Goal: Task Accomplishment & Management: Manage account settings

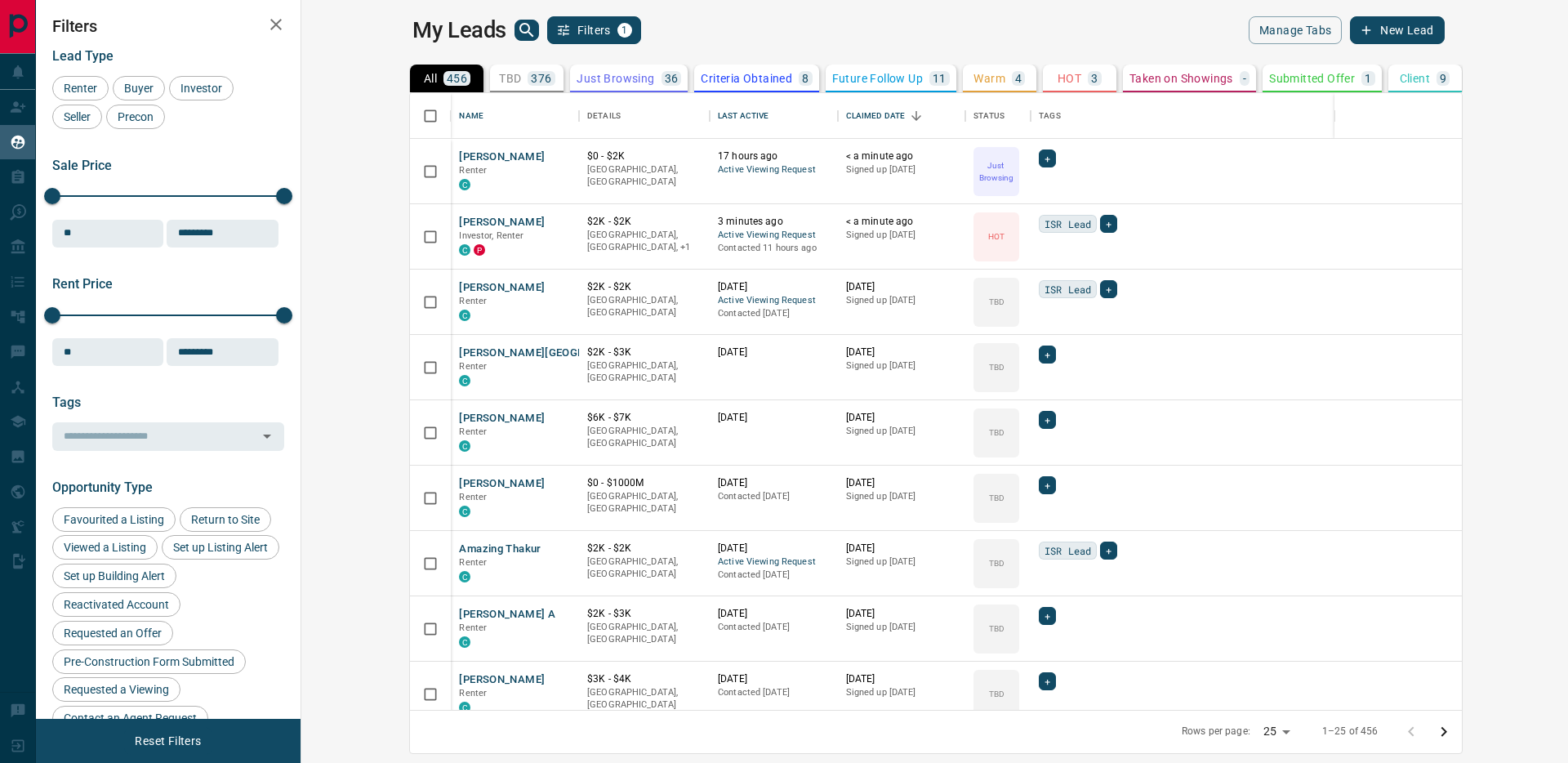
scroll to position [605, 1247]
click at [277, 24] on icon "button" at bounding box center [276, 25] width 20 height 20
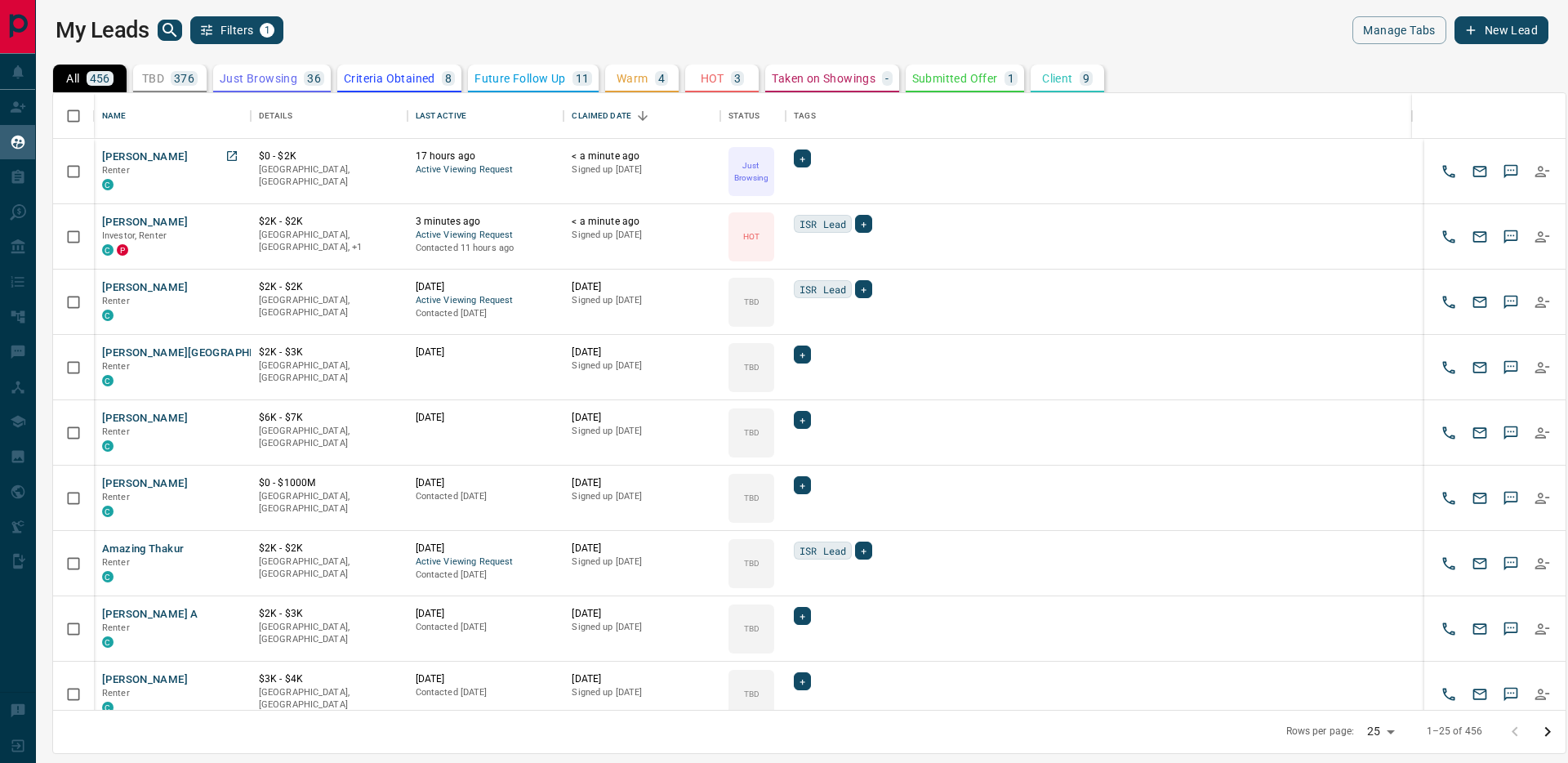
scroll to position [605, 1500]
click at [171, 157] on button "[PERSON_NAME]" at bounding box center [145, 157] width 86 height 16
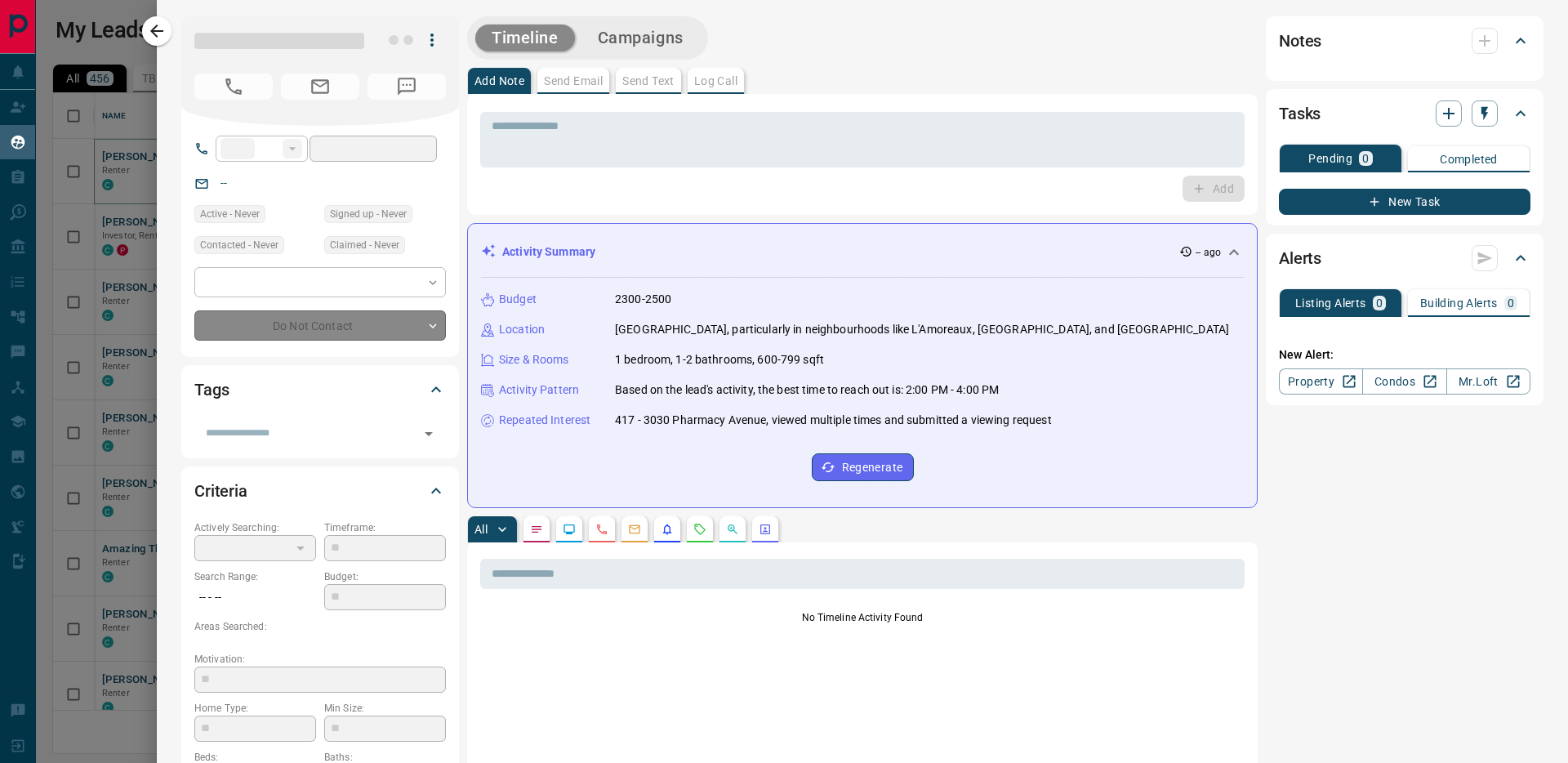
type input "**"
type input "**********"
type input "*"
type input "*******"
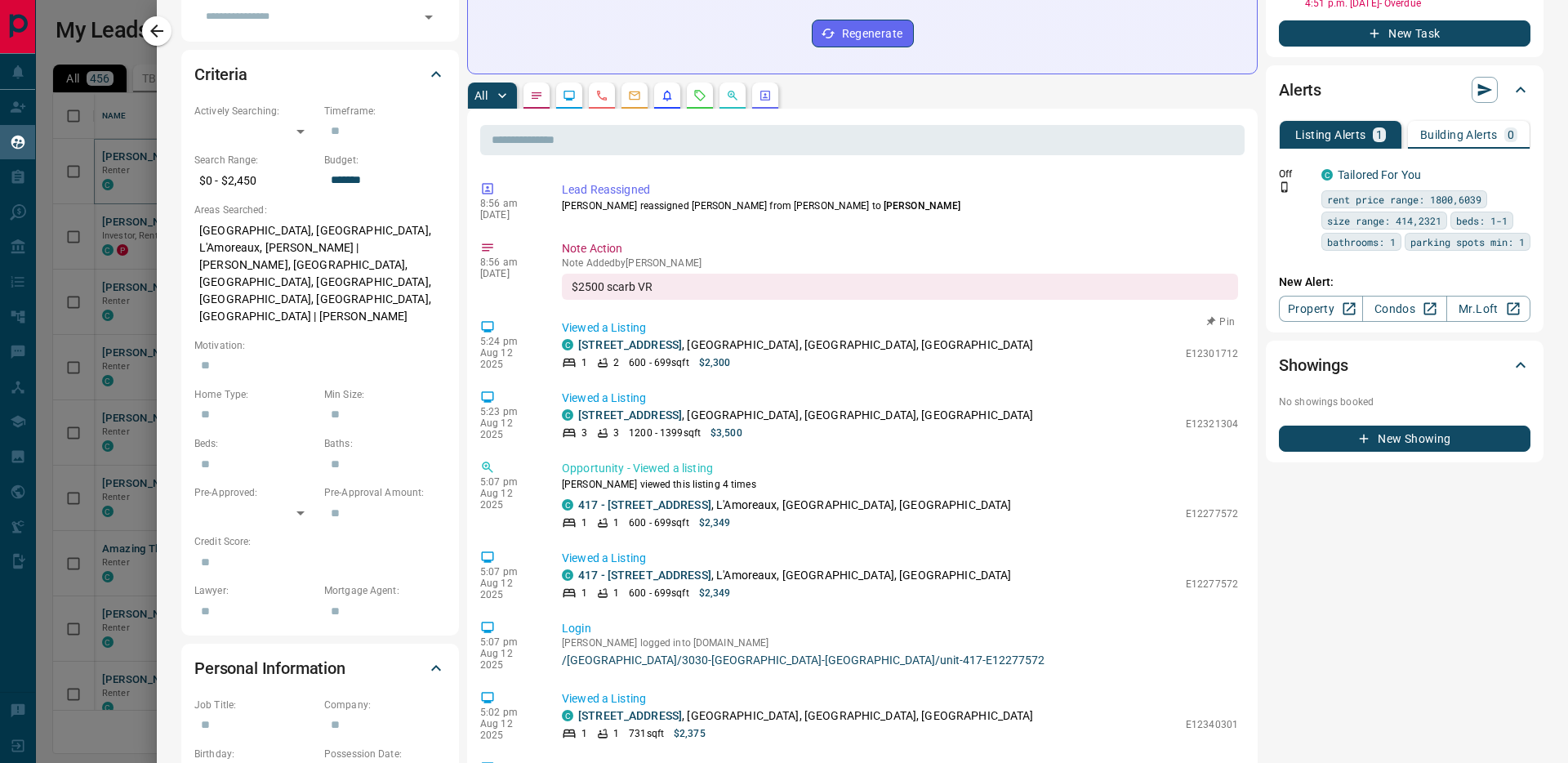
scroll to position [374, 0]
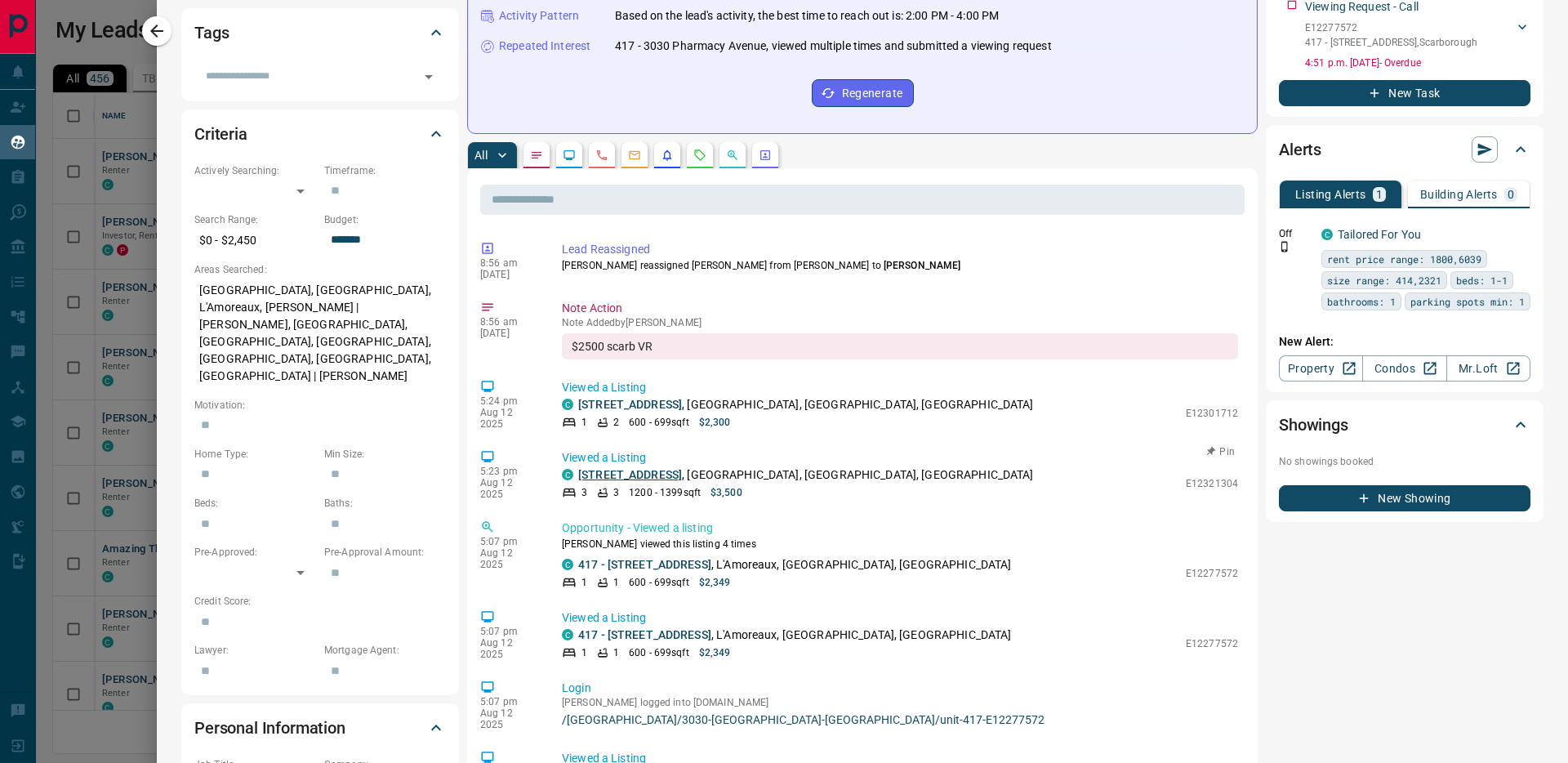
click at [659, 478] on link "[STREET_ADDRESS]" at bounding box center [630, 475] width 104 height 13
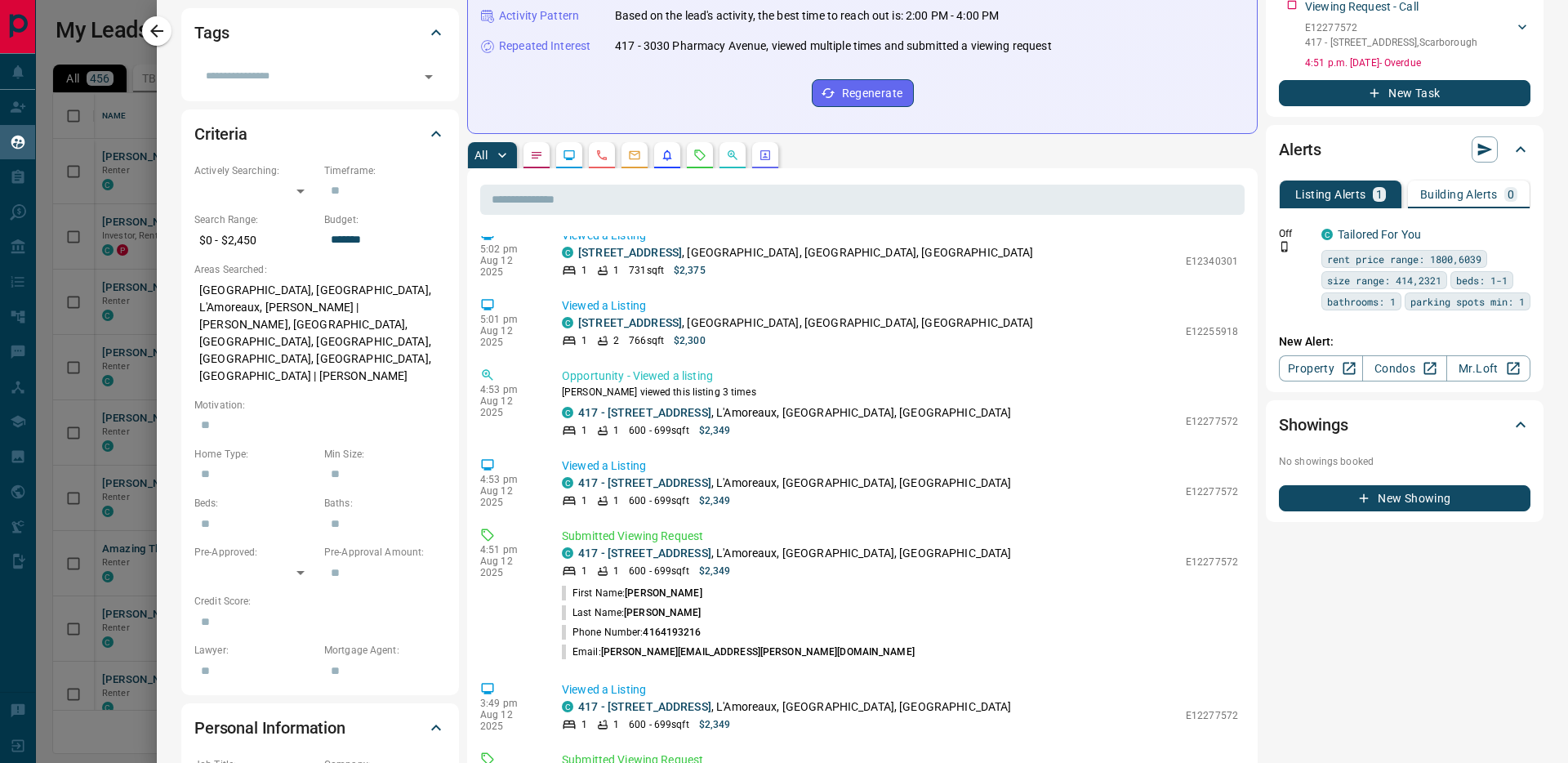
scroll to position [526, 0]
click at [606, 545] on link "417 - [STREET_ADDRESS]" at bounding box center [645, 550] width 133 height 13
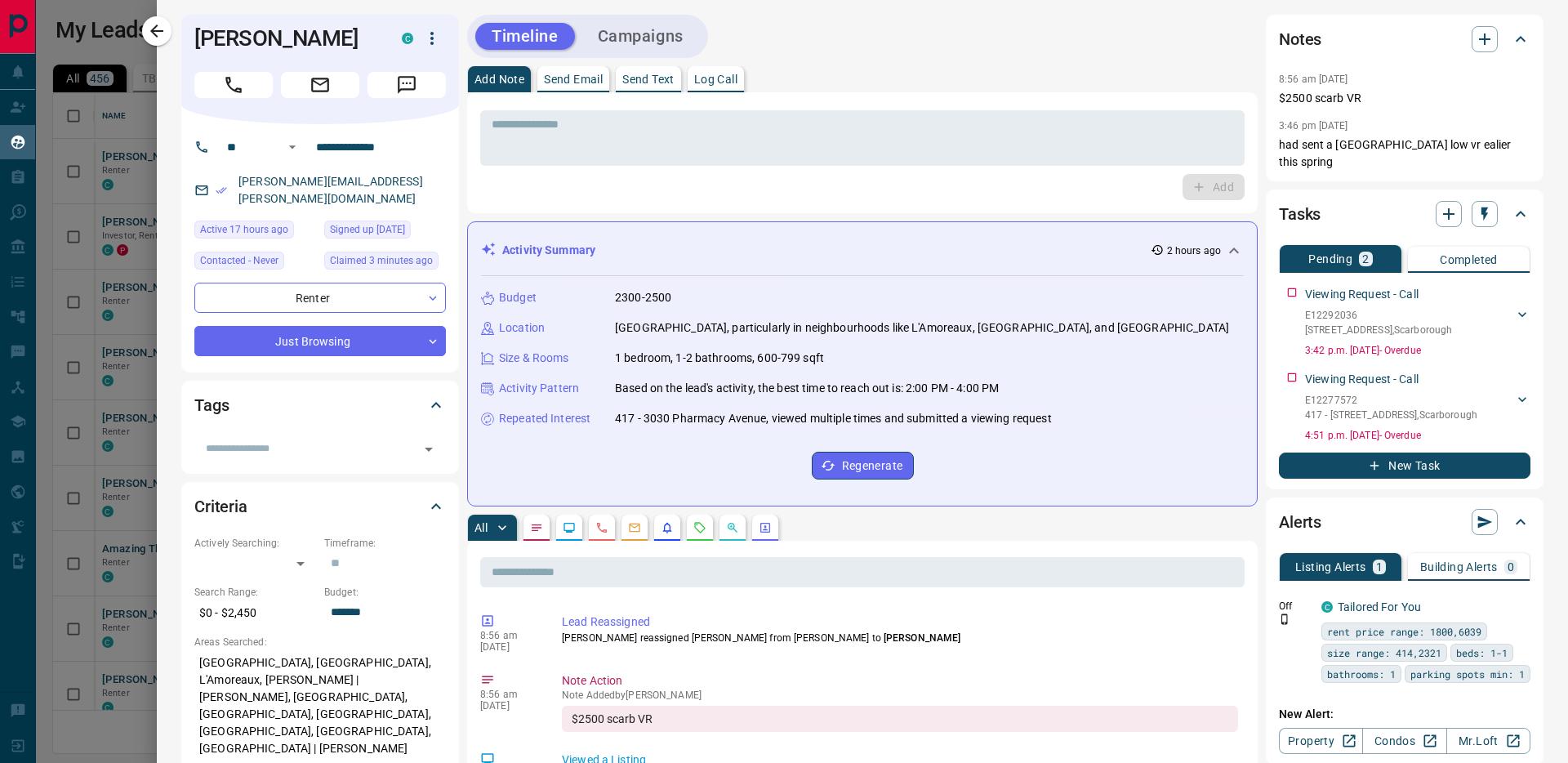
scroll to position [0, 0]
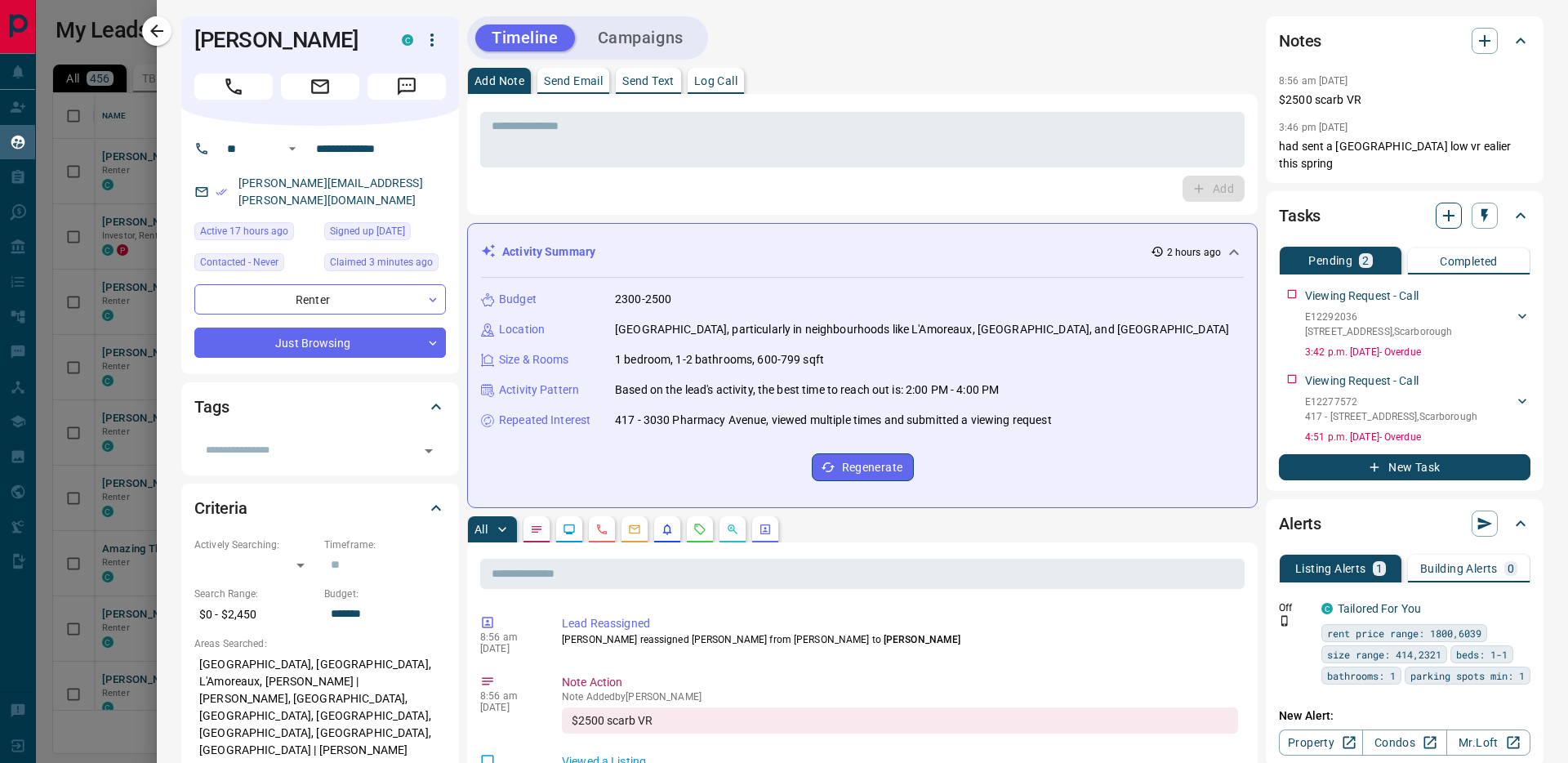
click at [1444, 210] on icon "button" at bounding box center [1449, 216] width 12 height 12
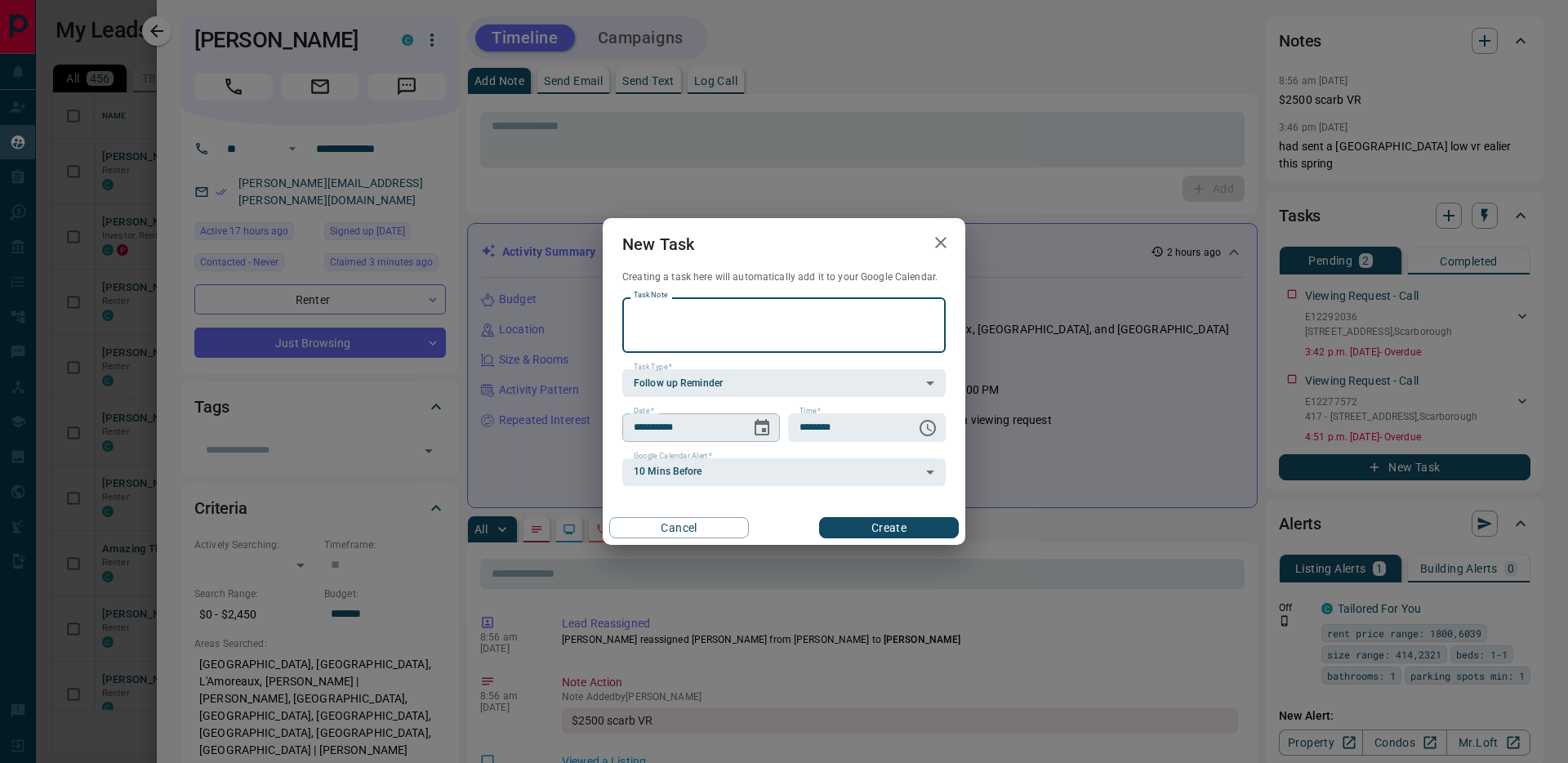
click at [766, 421] on icon "Choose date, selected date is Aug 14, 2025" at bounding box center [762, 428] width 15 height 16
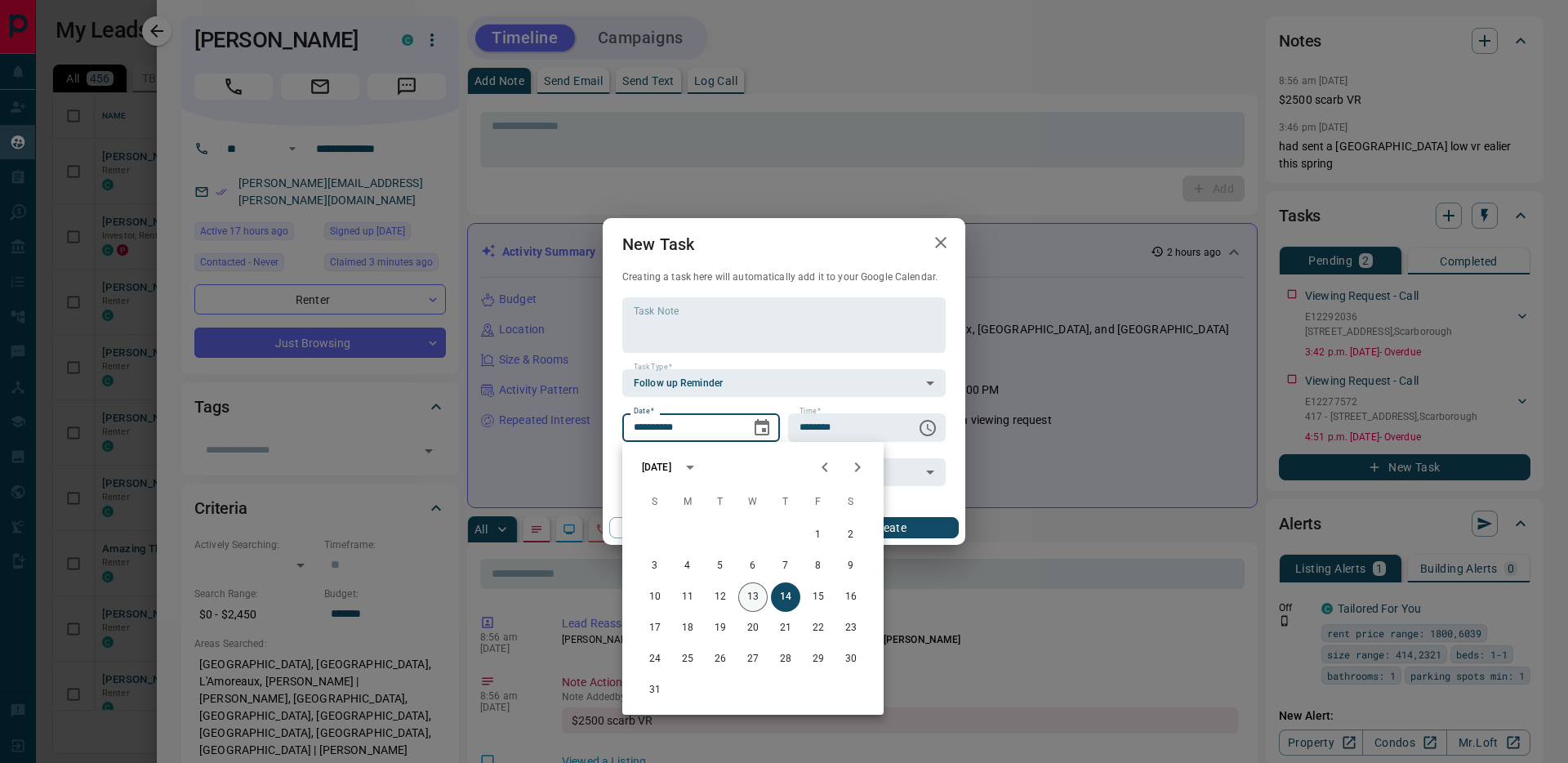
click at [751, 592] on button "13" at bounding box center [753, 597] width 30 height 30
type input "**********"
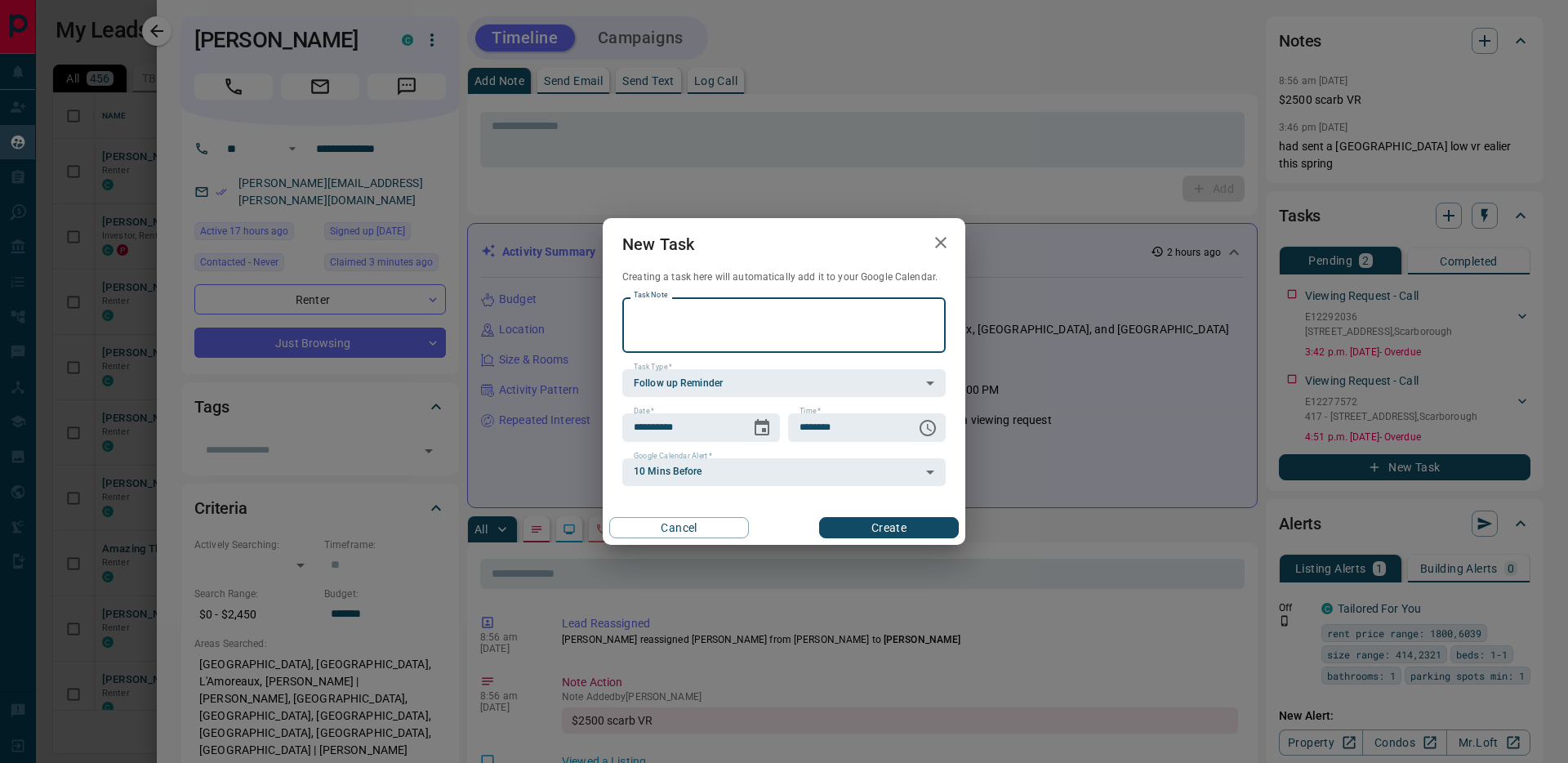
click at [667, 314] on textarea "Task Note" at bounding box center [784, 325] width 301 height 42
type textarea "****"
click at [897, 532] on button "Create" at bounding box center [889, 528] width 140 height 21
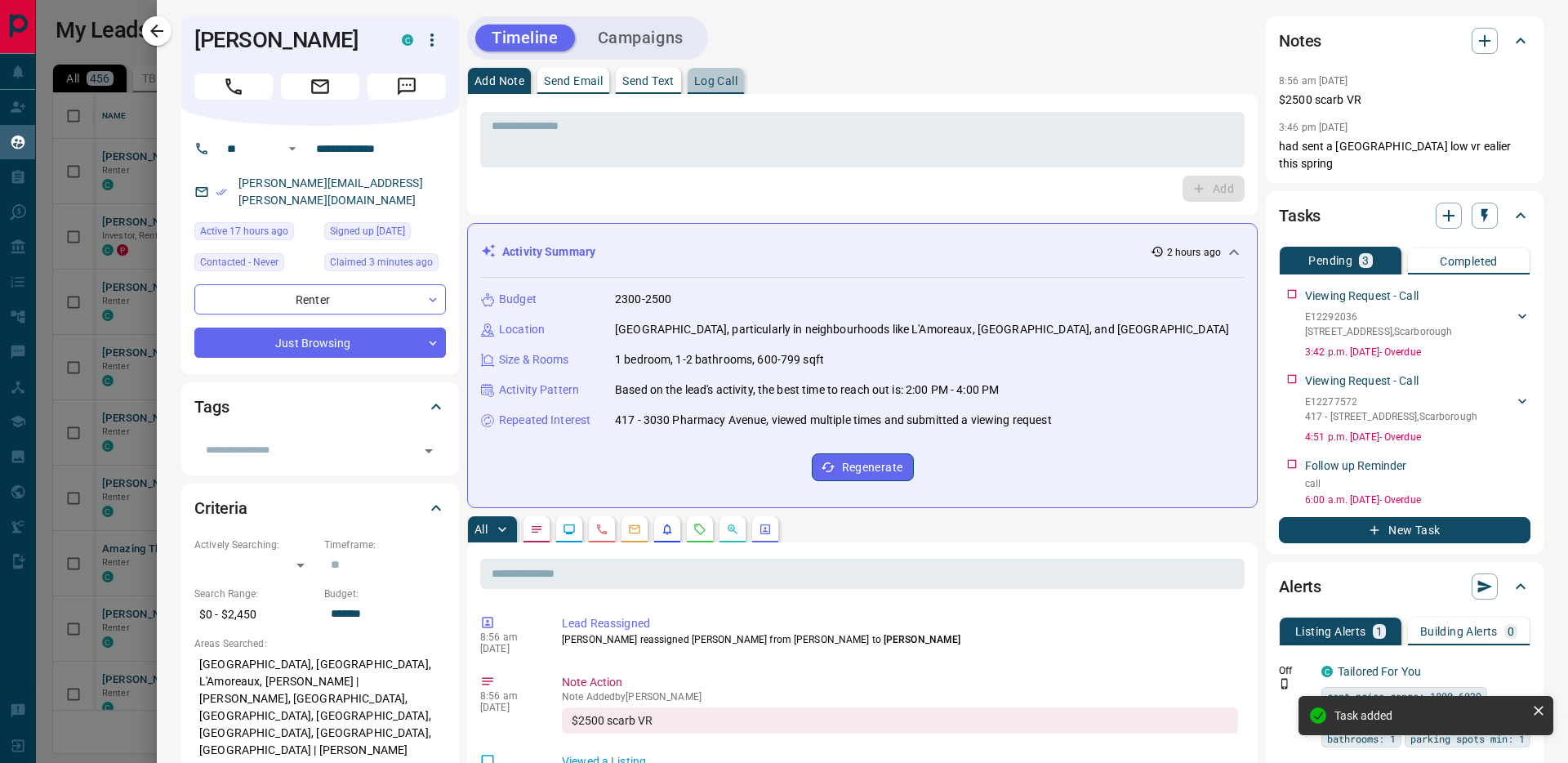
click at [725, 85] on p "Log Call" at bounding box center [716, 81] width 44 height 12
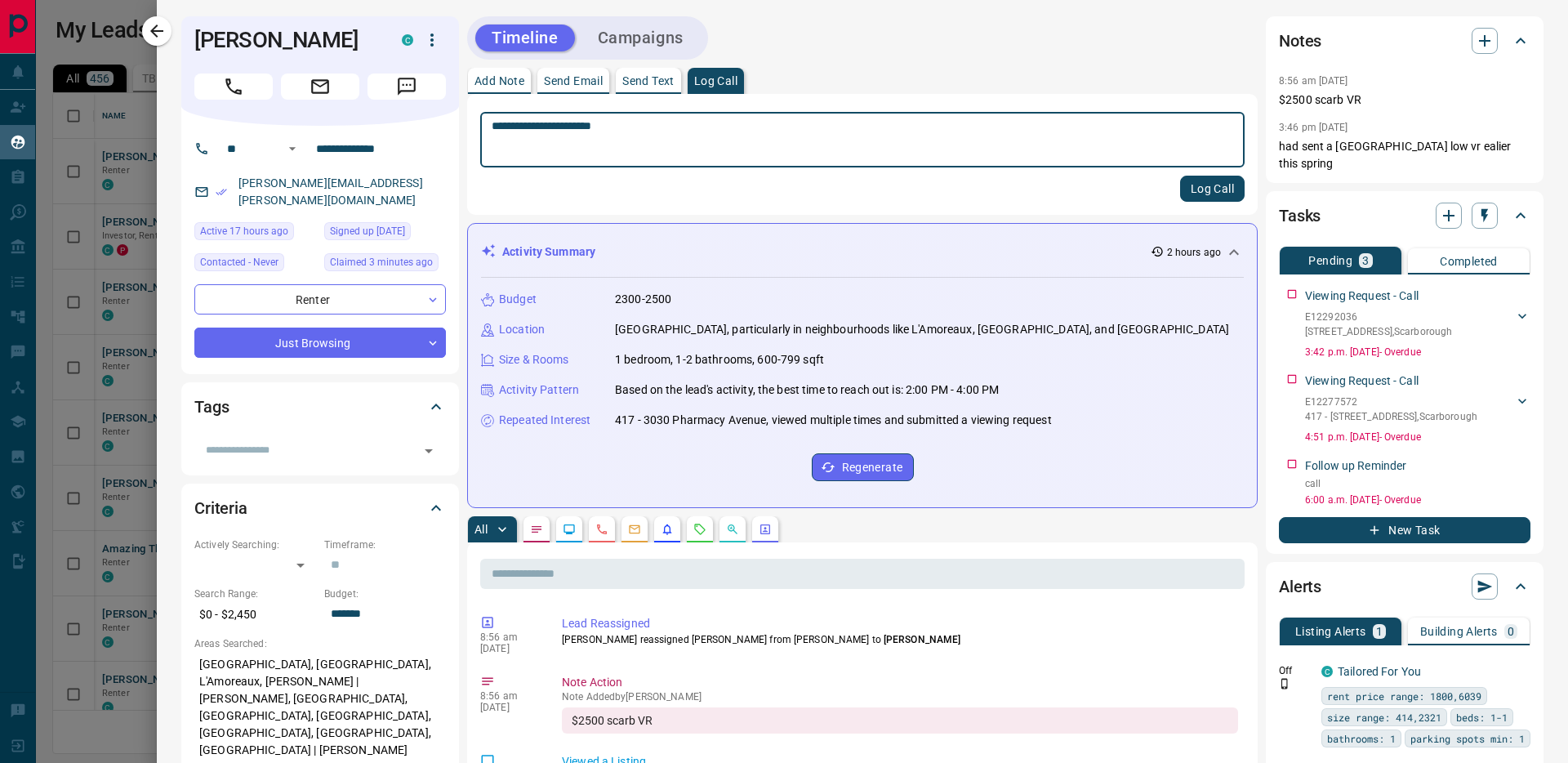
type textarea "**********"
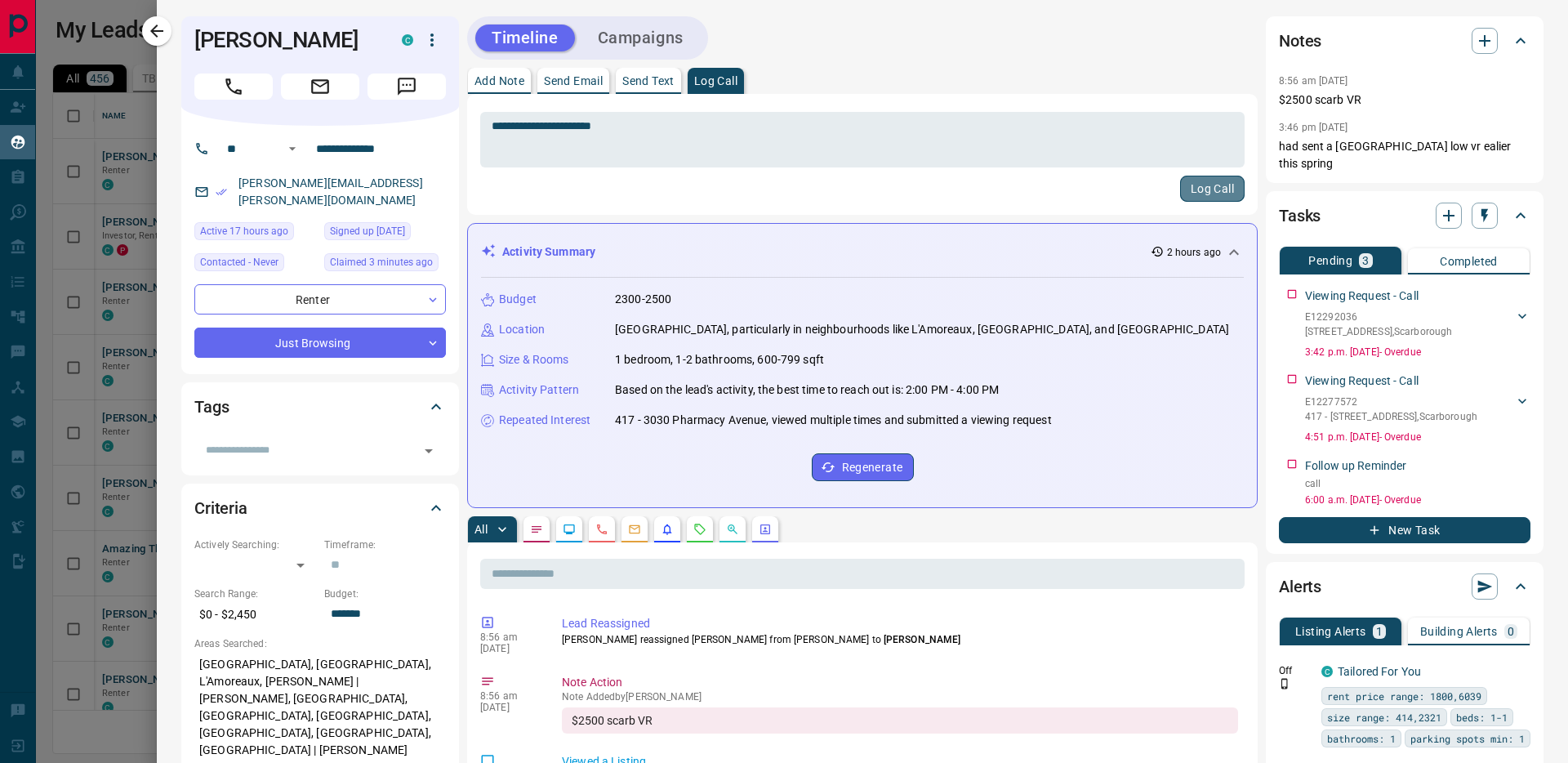
click at [1223, 194] on button "Log Call" at bounding box center [1213, 189] width 64 height 26
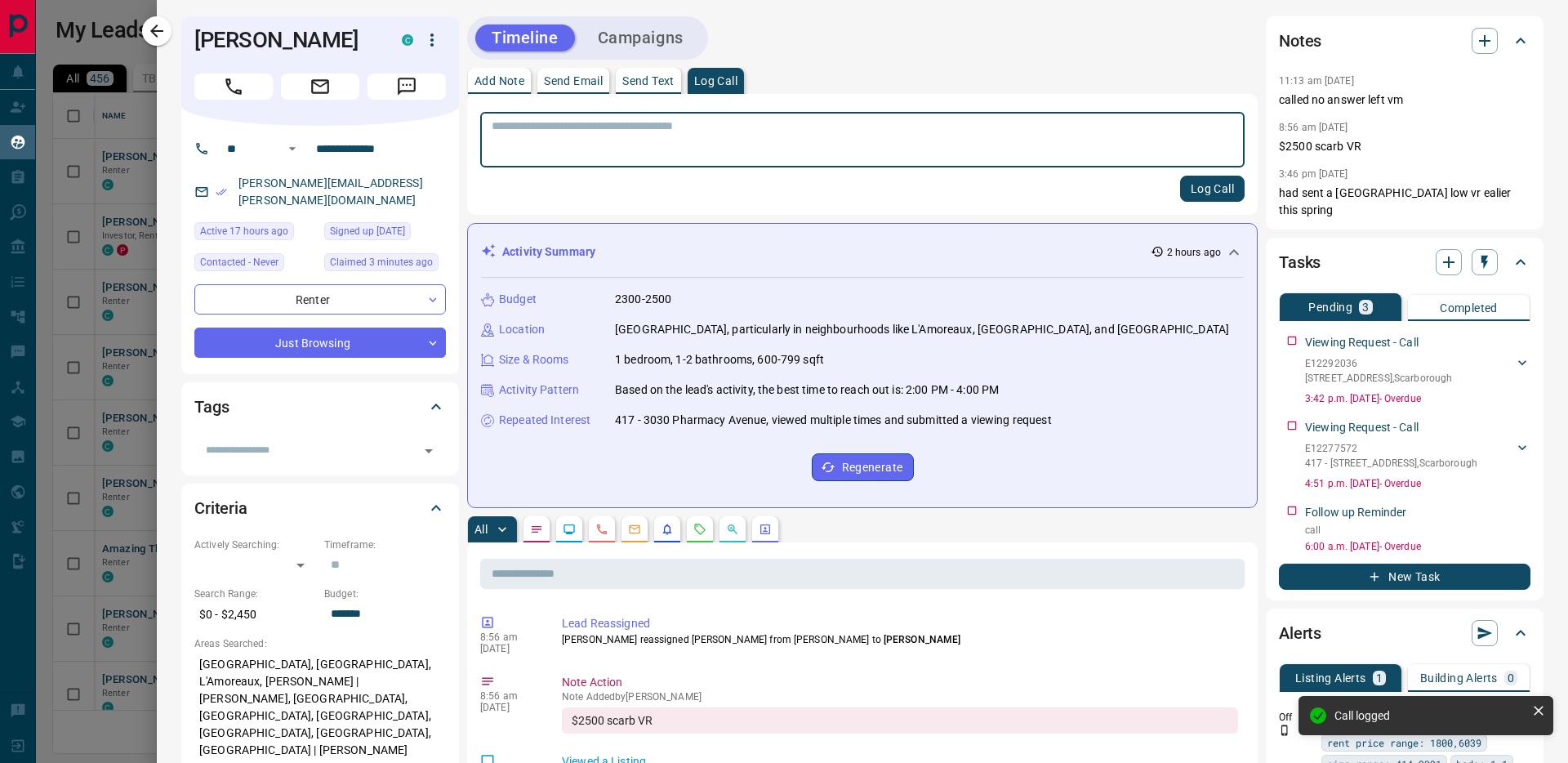
click at [165, 29] on icon "button" at bounding box center [157, 31] width 20 height 20
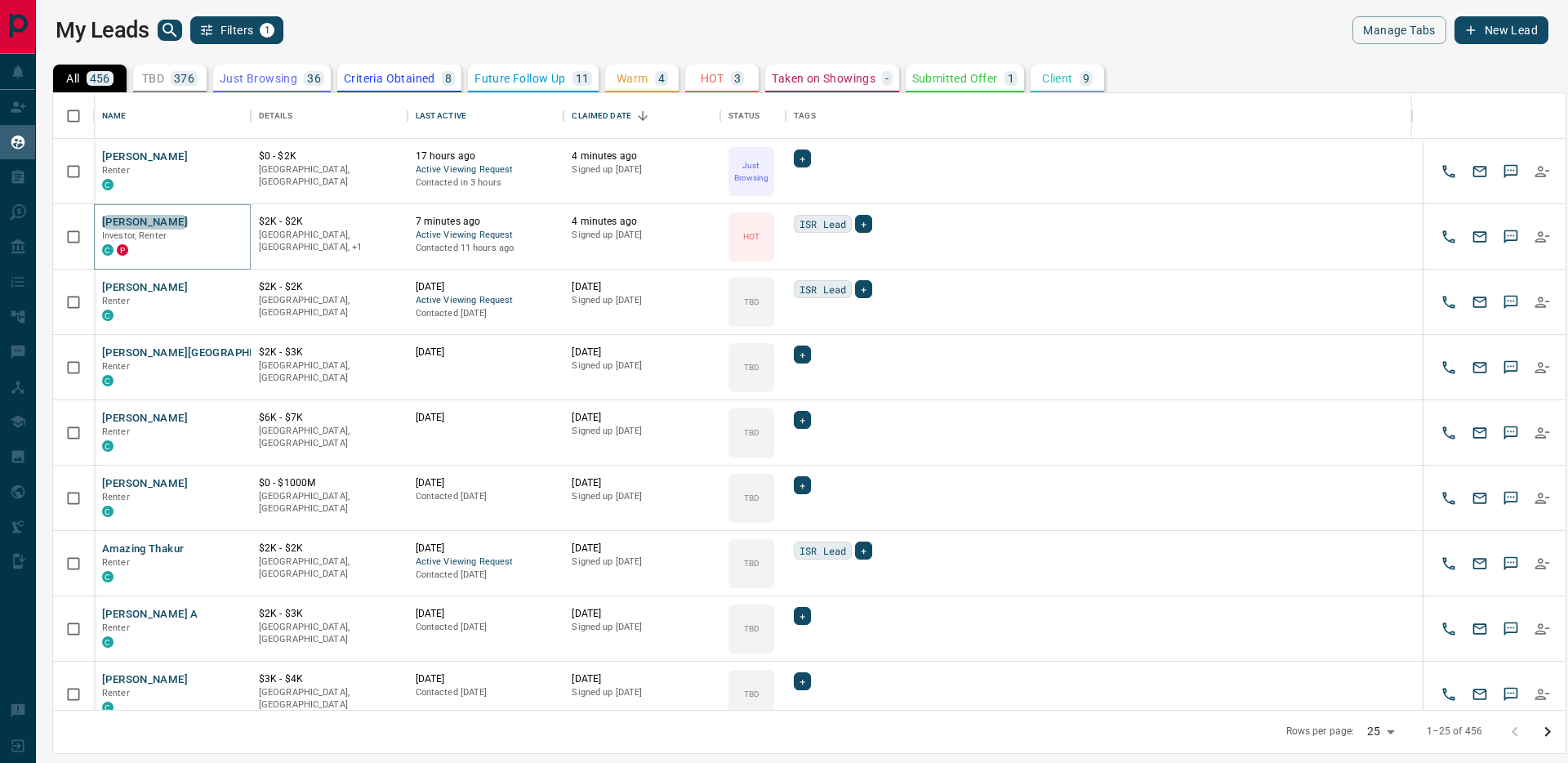
click at [158, 221] on button "[PERSON_NAME]" at bounding box center [145, 222] width 86 height 16
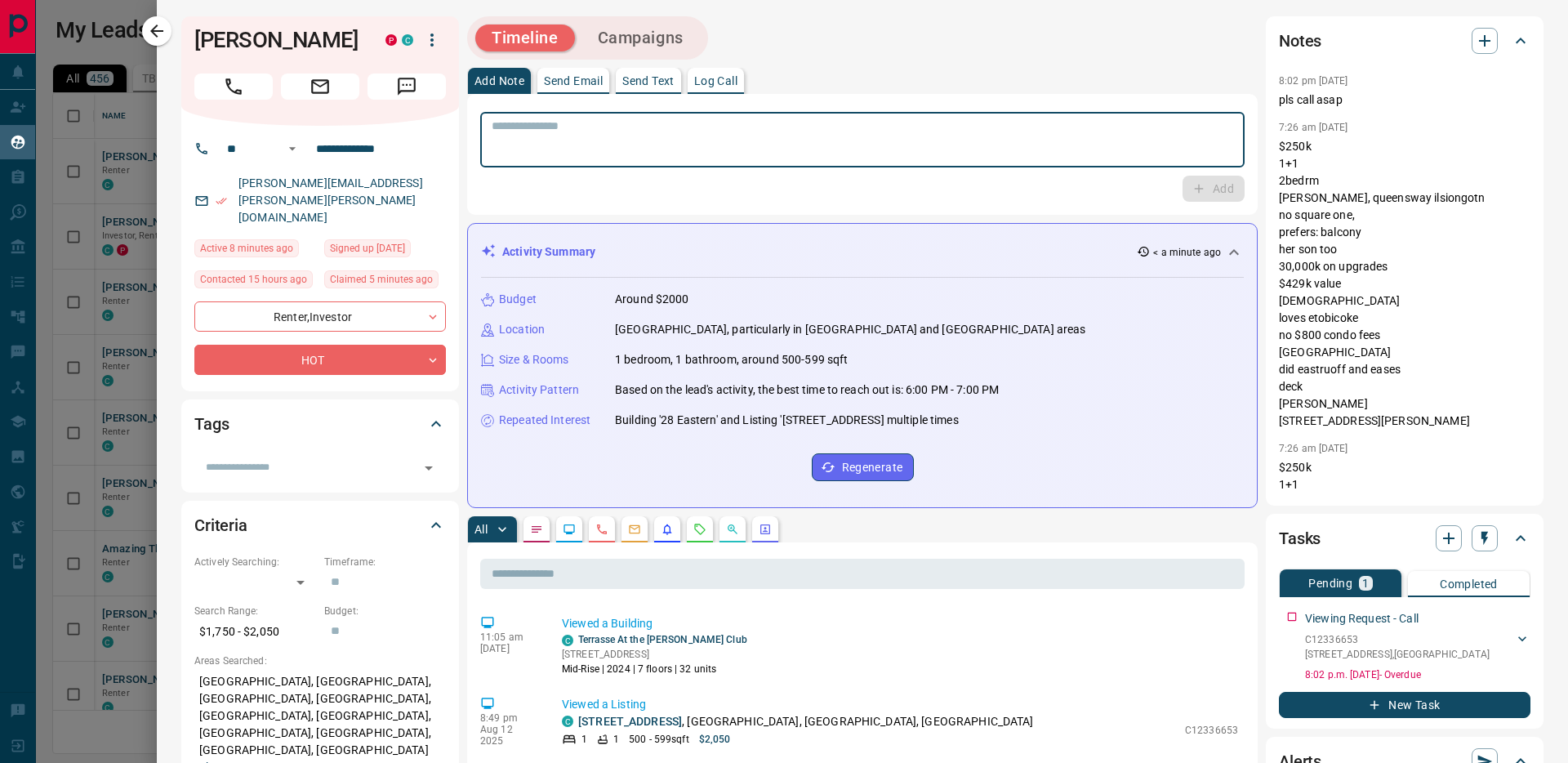
click at [579, 131] on textarea at bounding box center [863, 140] width 742 height 42
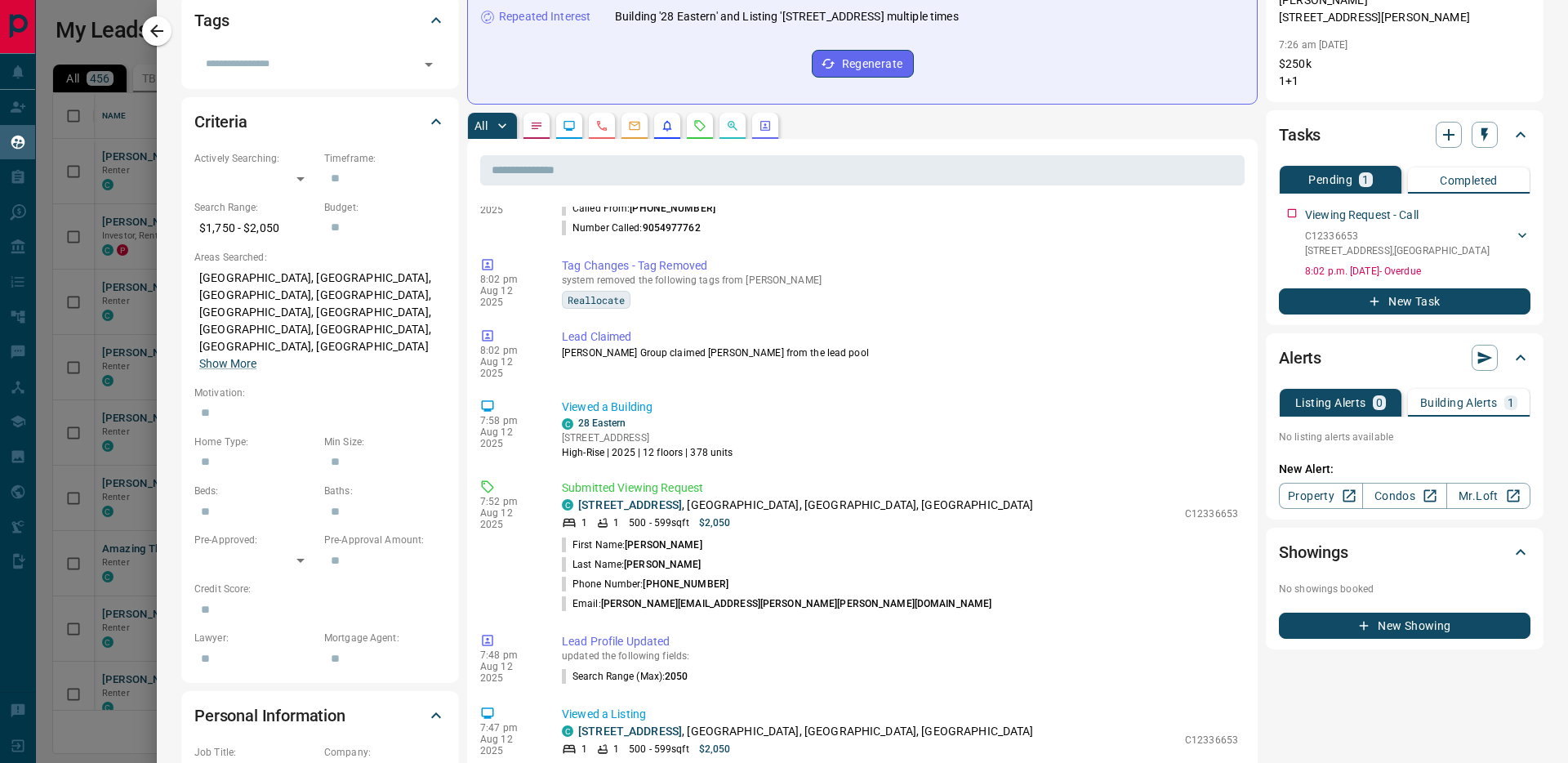
scroll to position [351, 0]
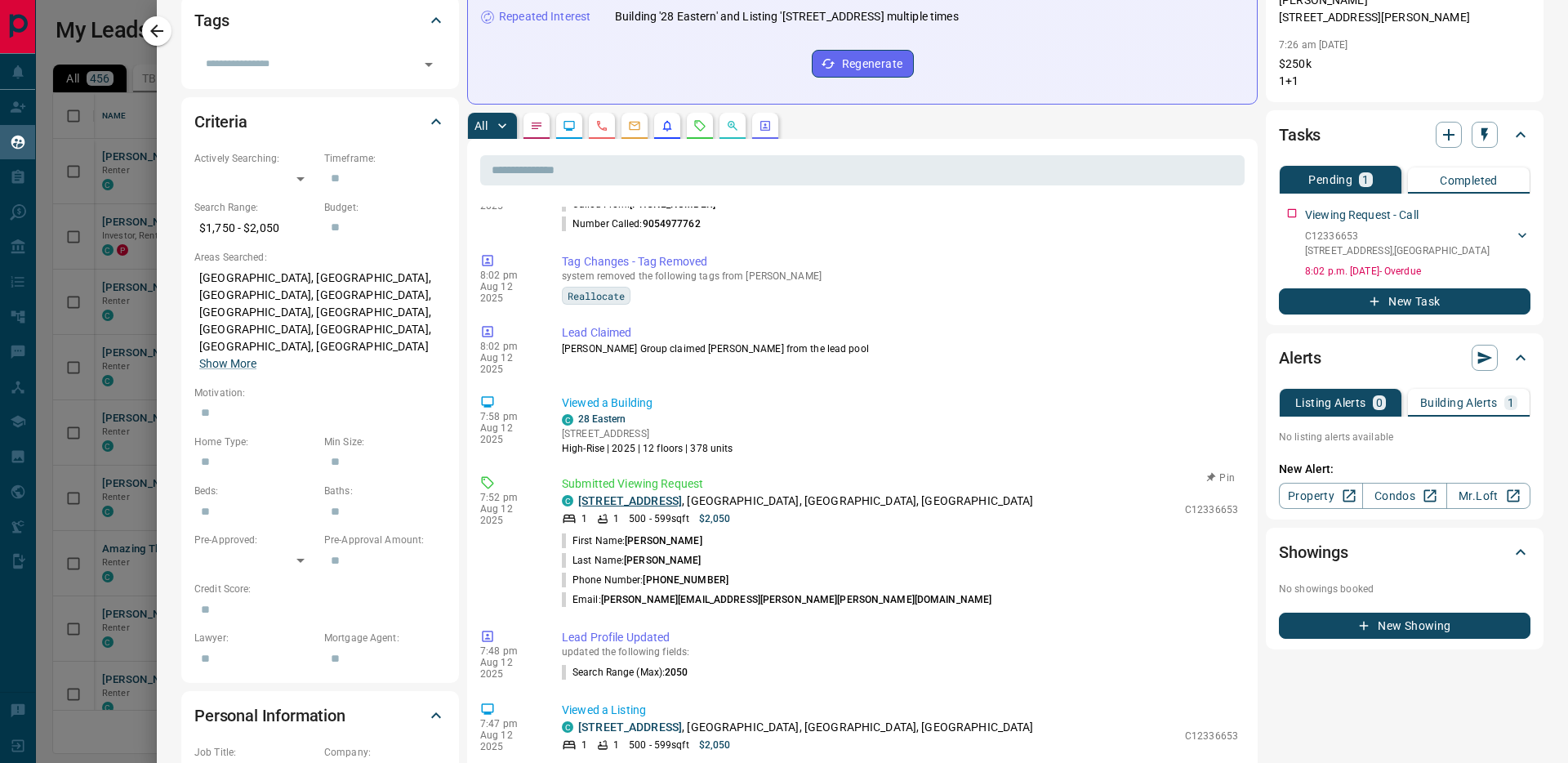
click at [644, 494] on link "[STREET_ADDRESS]" at bounding box center [630, 501] width 104 height 13
click at [619, 494] on link "[STREET_ADDRESS]" at bounding box center [630, 501] width 104 height 13
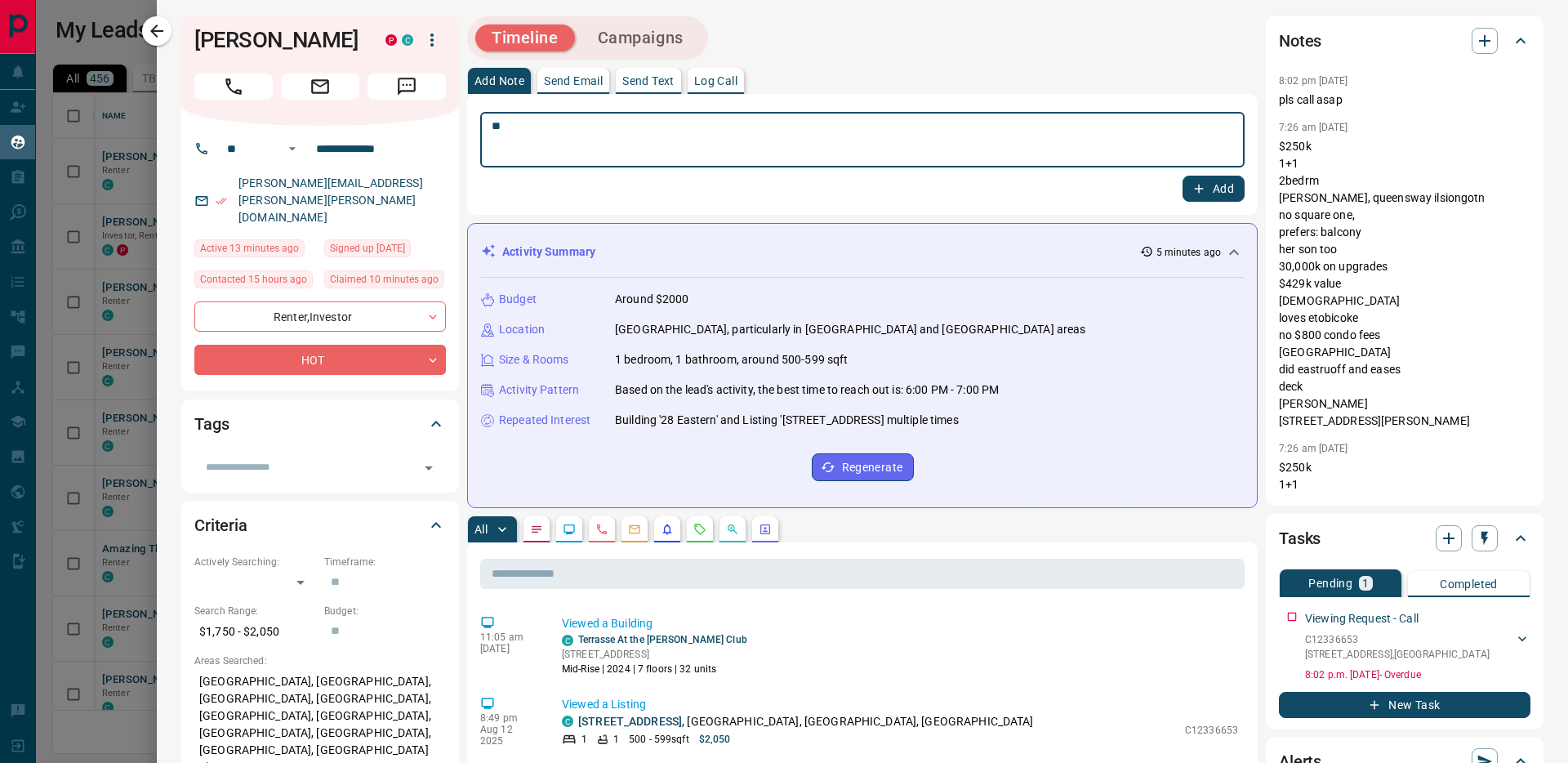
type textarea "*"
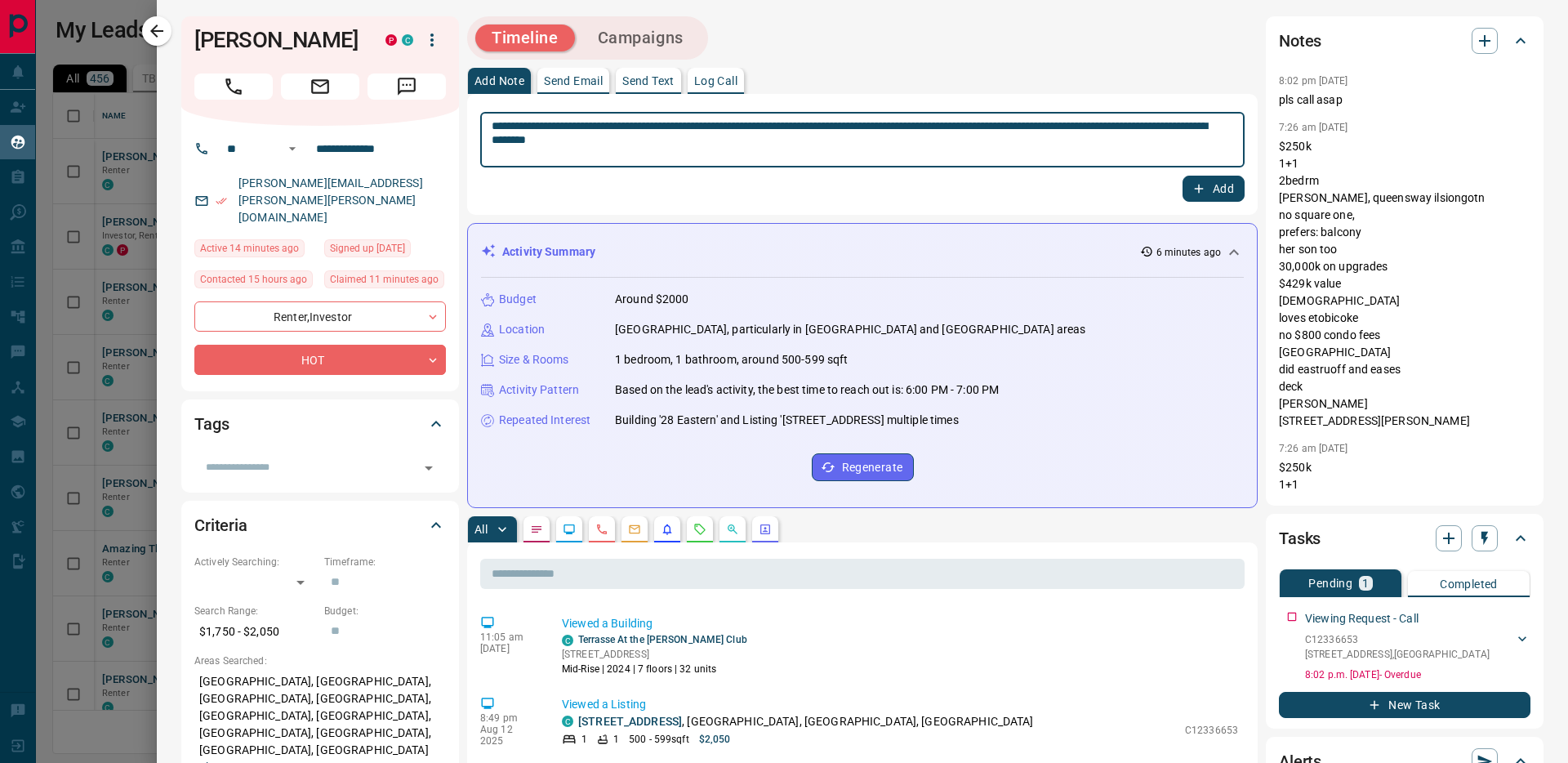
type textarea "**********"
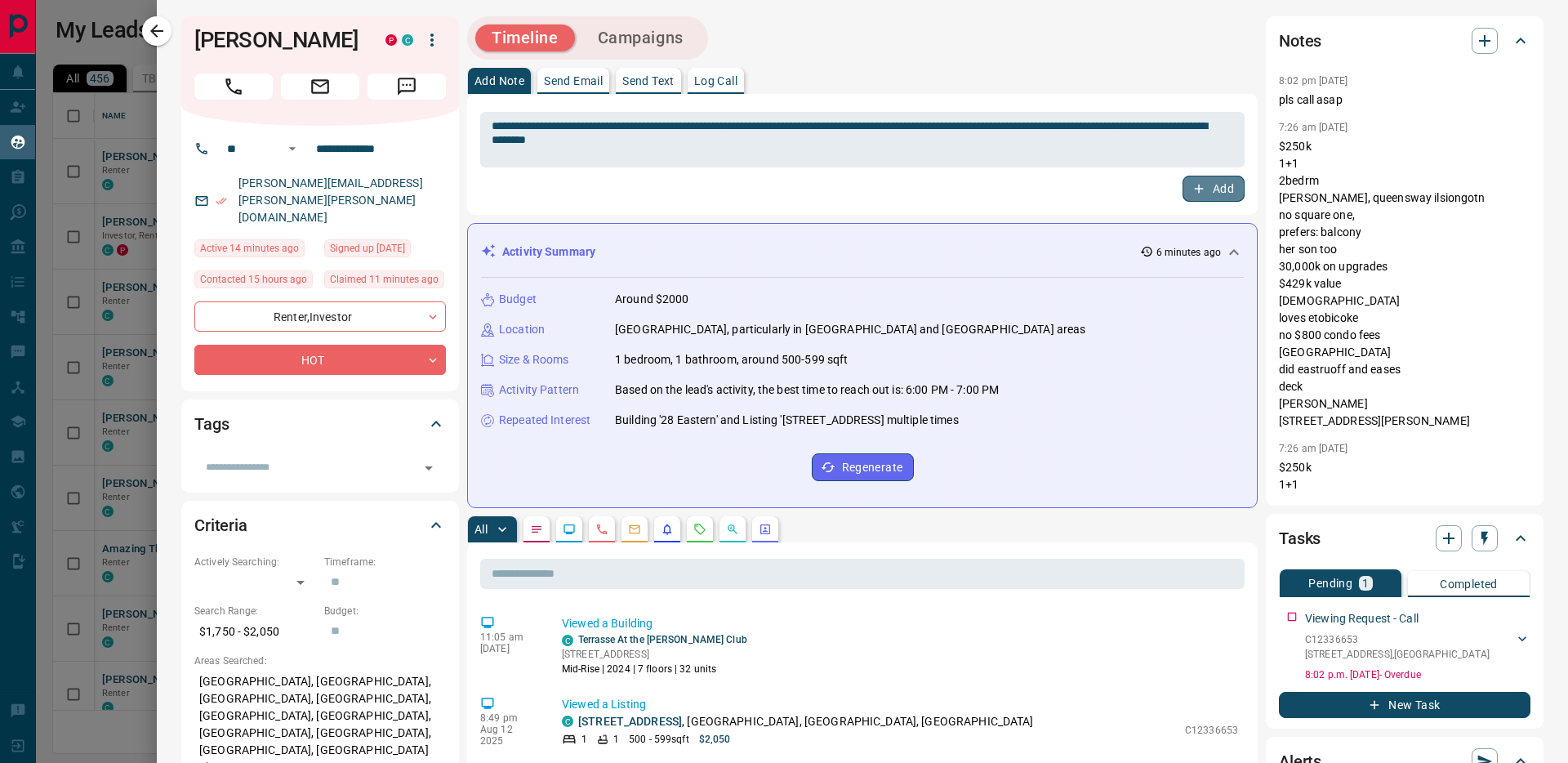
click at [1205, 193] on button "Add" at bounding box center [1214, 189] width 62 height 26
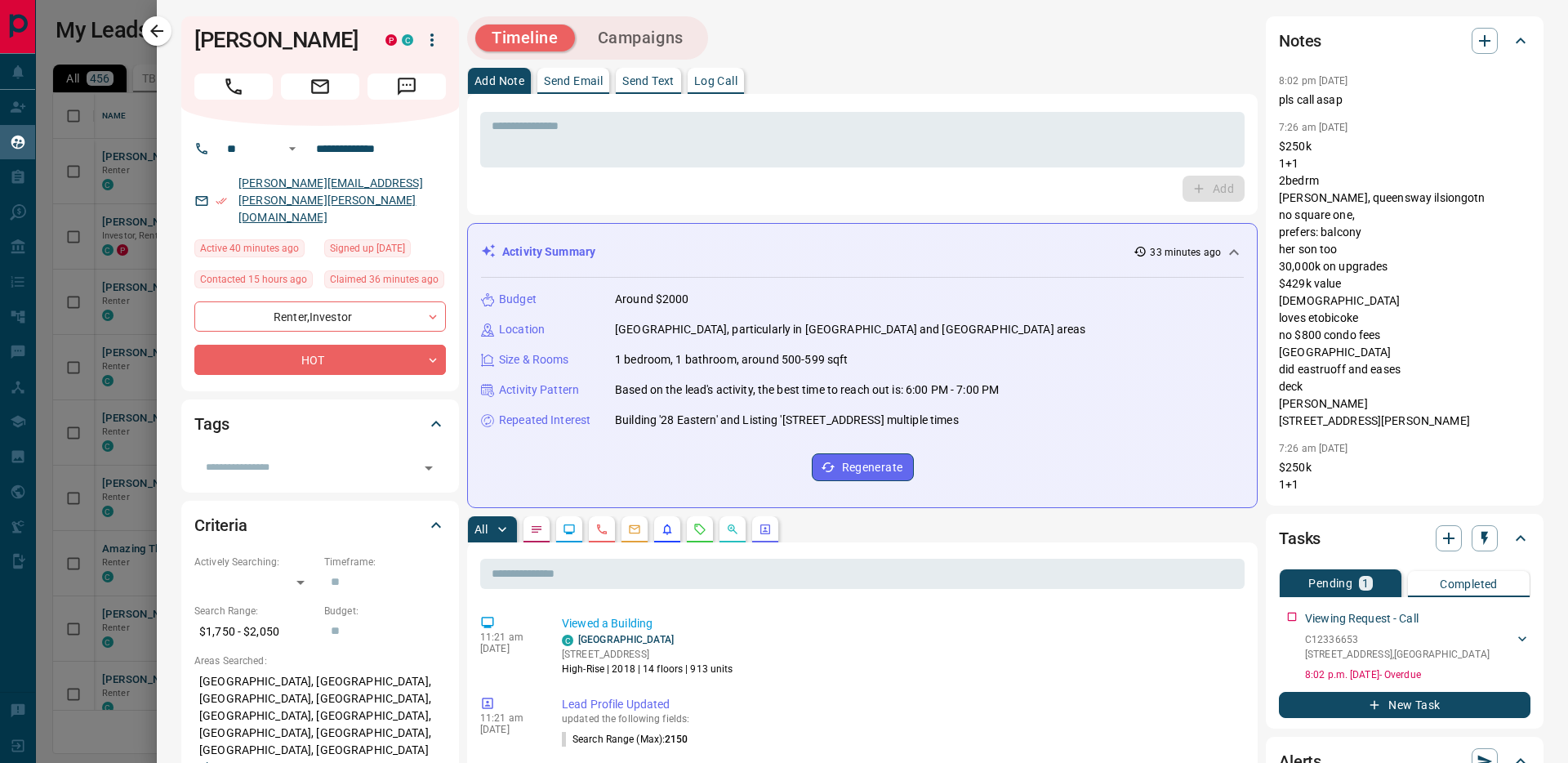
click at [280, 203] on div "**********" at bounding box center [320, 259] width 278 height 265
drag, startPoint x: 377, startPoint y: 181, endPoint x: 299, endPoint y: 184, distance: 78.1
click at [406, 163] on div "**********" at bounding box center [320, 259] width 278 height 265
drag, startPoint x: 396, startPoint y: 187, endPoint x: 281, endPoint y: 188, distance: 115.0
click at [289, 193] on div "[PERSON_NAME][EMAIL_ADDRESS][PERSON_NAME][PERSON_NAME][DOMAIN_NAME]" at bounding box center [320, 200] width 251 height 61
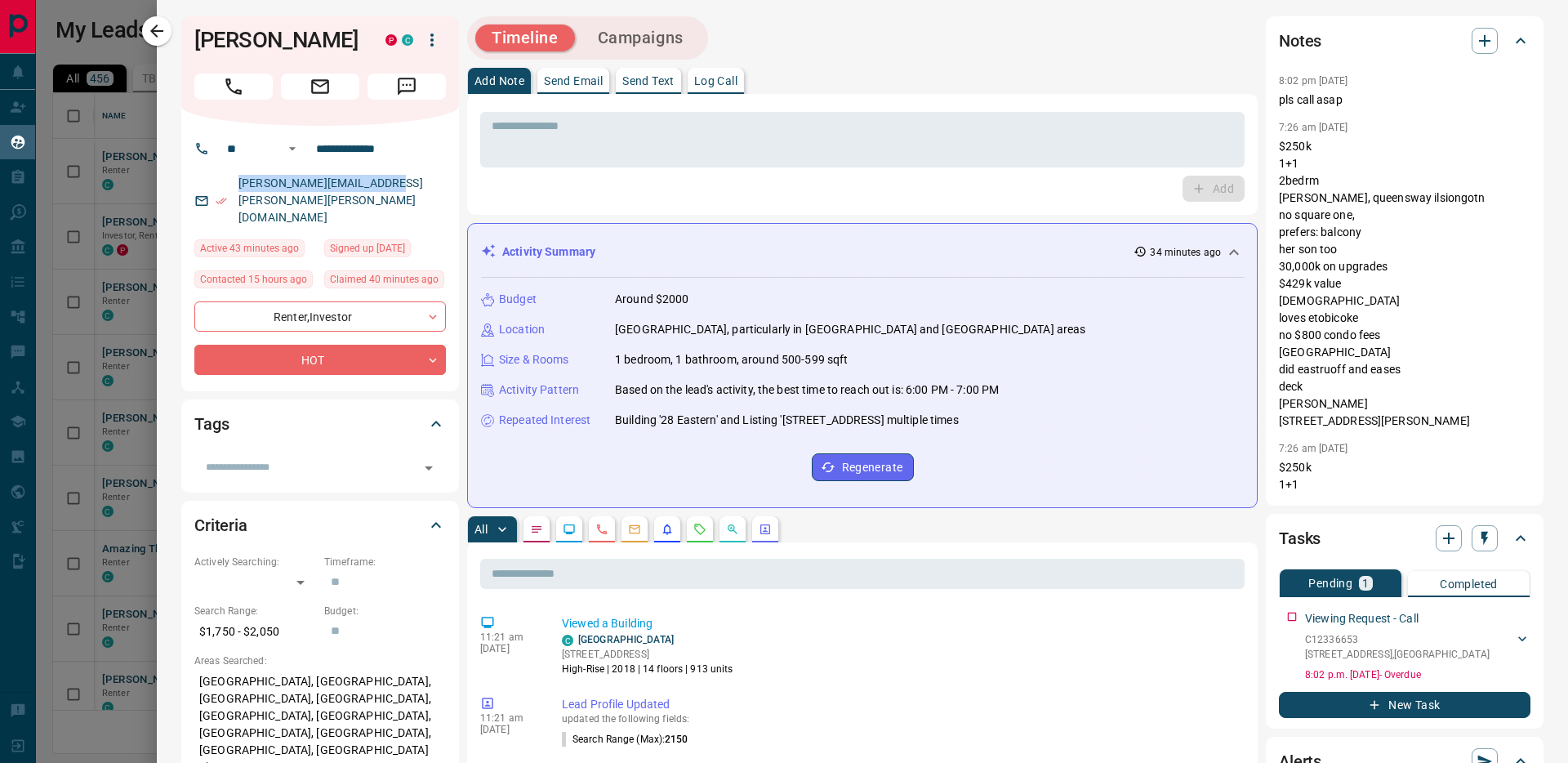
drag, startPoint x: 236, startPoint y: 181, endPoint x: 380, endPoint y: 178, distance: 144.0
click at [380, 178] on p "[PERSON_NAME][EMAIL_ADDRESS][PERSON_NAME][PERSON_NAME][DOMAIN_NAME]" at bounding box center [340, 200] width 213 height 61
copy link "[PERSON_NAME][EMAIL_ADDRESS][PERSON_NAME][PERSON_NAME][DOMAIN_NAME]"
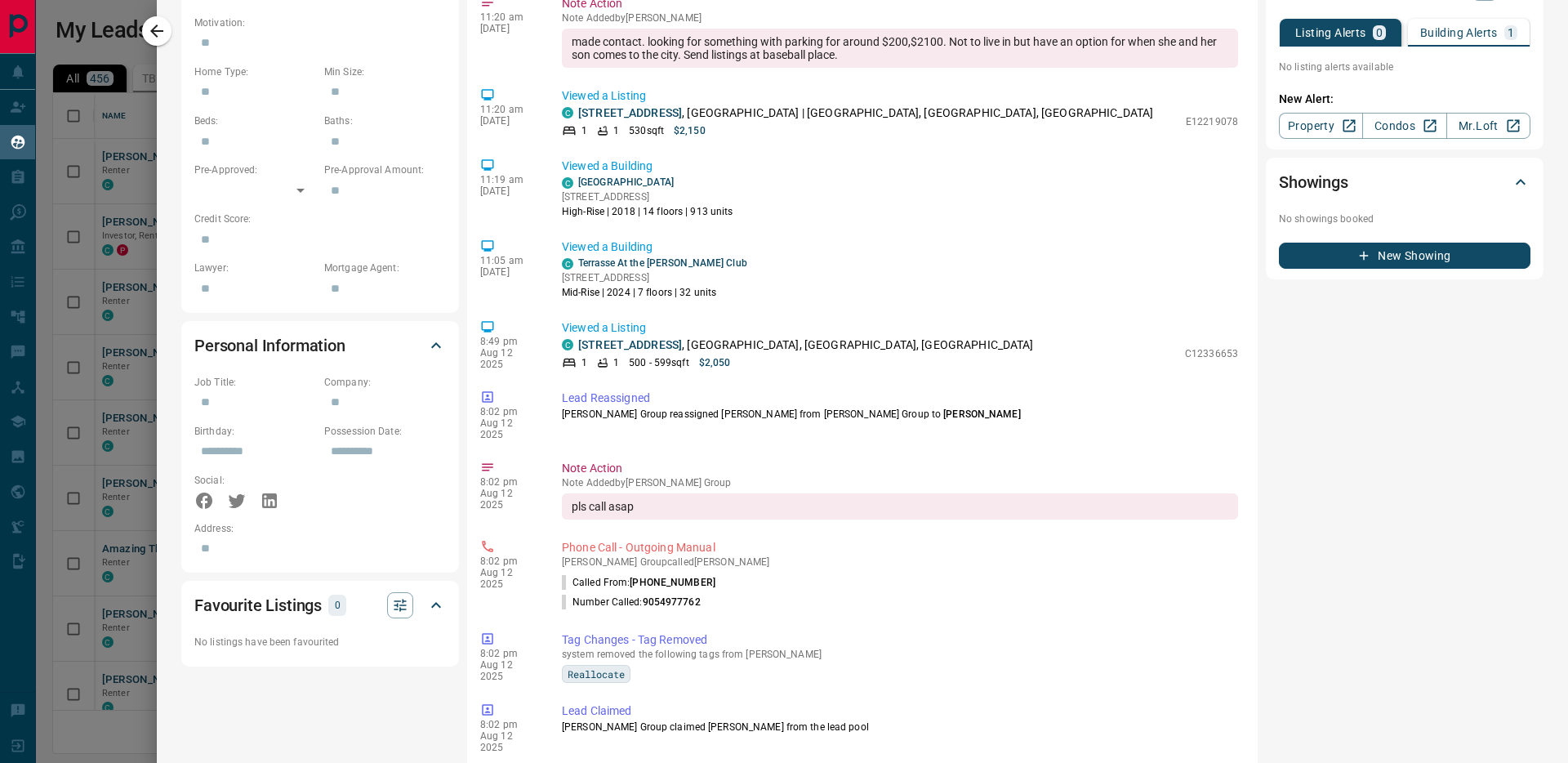
scroll to position [495, 0]
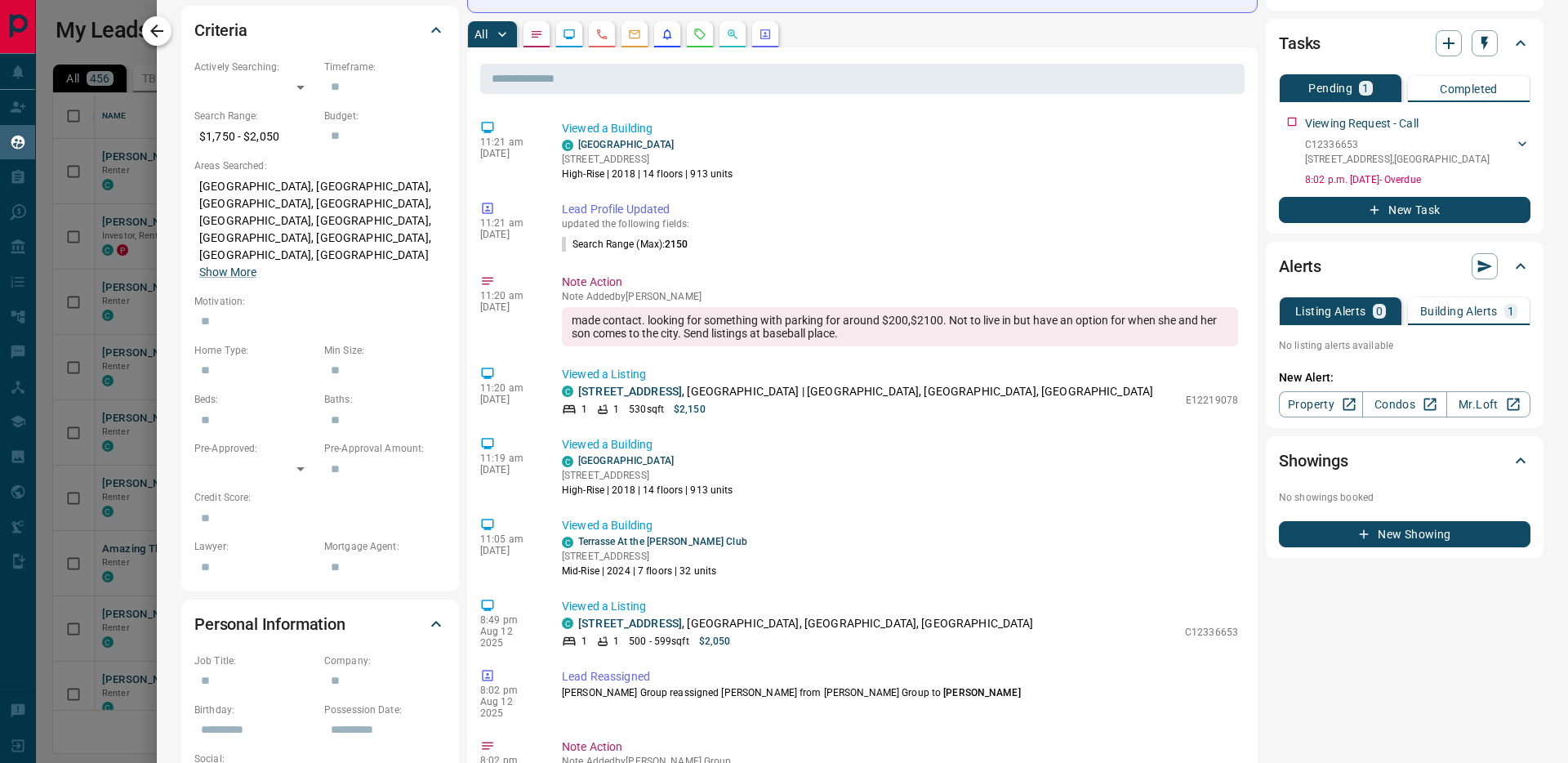
click at [157, 40] on icon "button" at bounding box center [157, 31] width 20 height 20
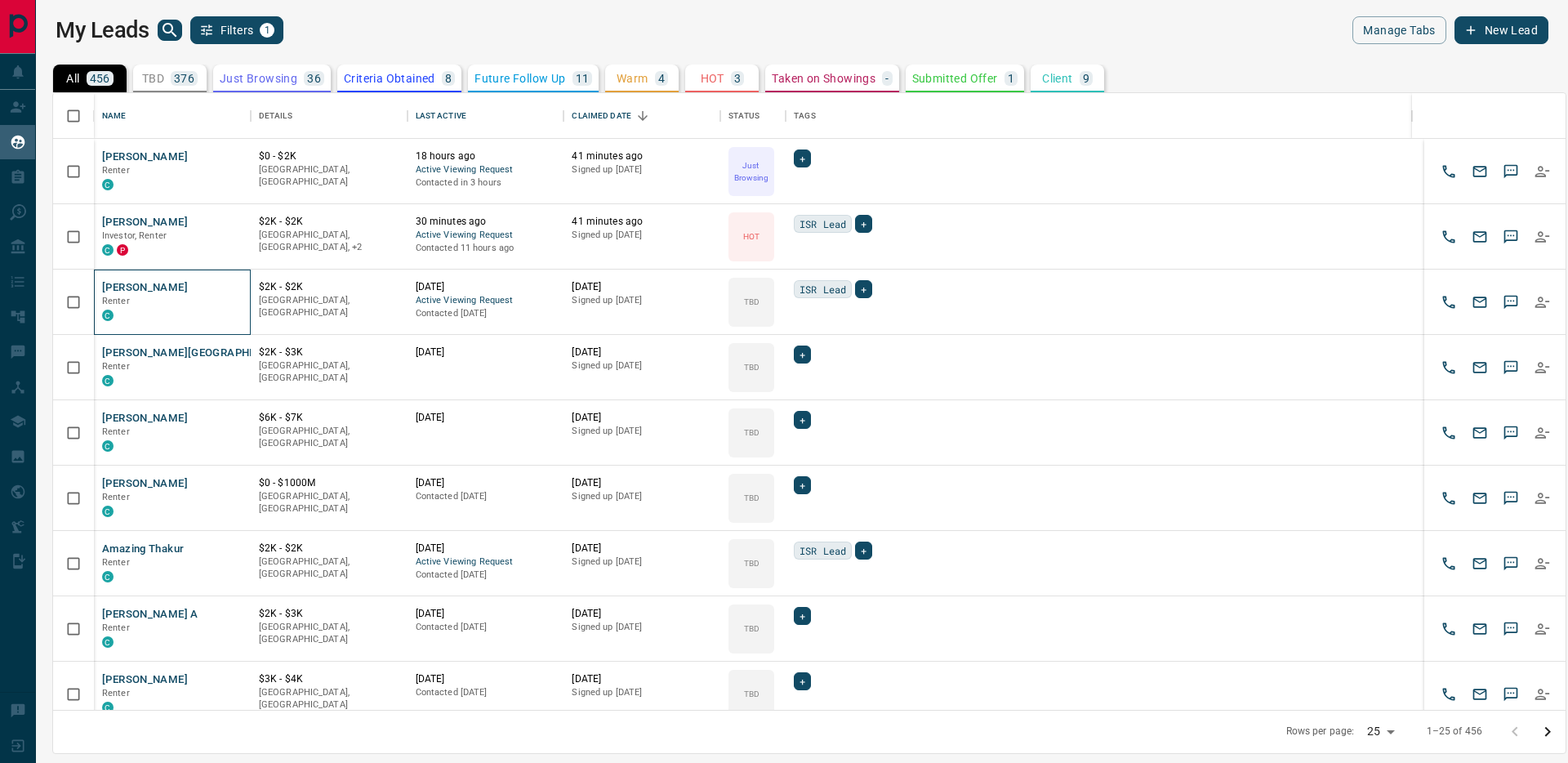
click at [199, 287] on div "[PERSON_NAME] C" at bounding box center [172, 302] width 141 height 44
click at [168, 286] on button "[PERSON_NAME]" at bounding box center [145, 288] width 86 height 16
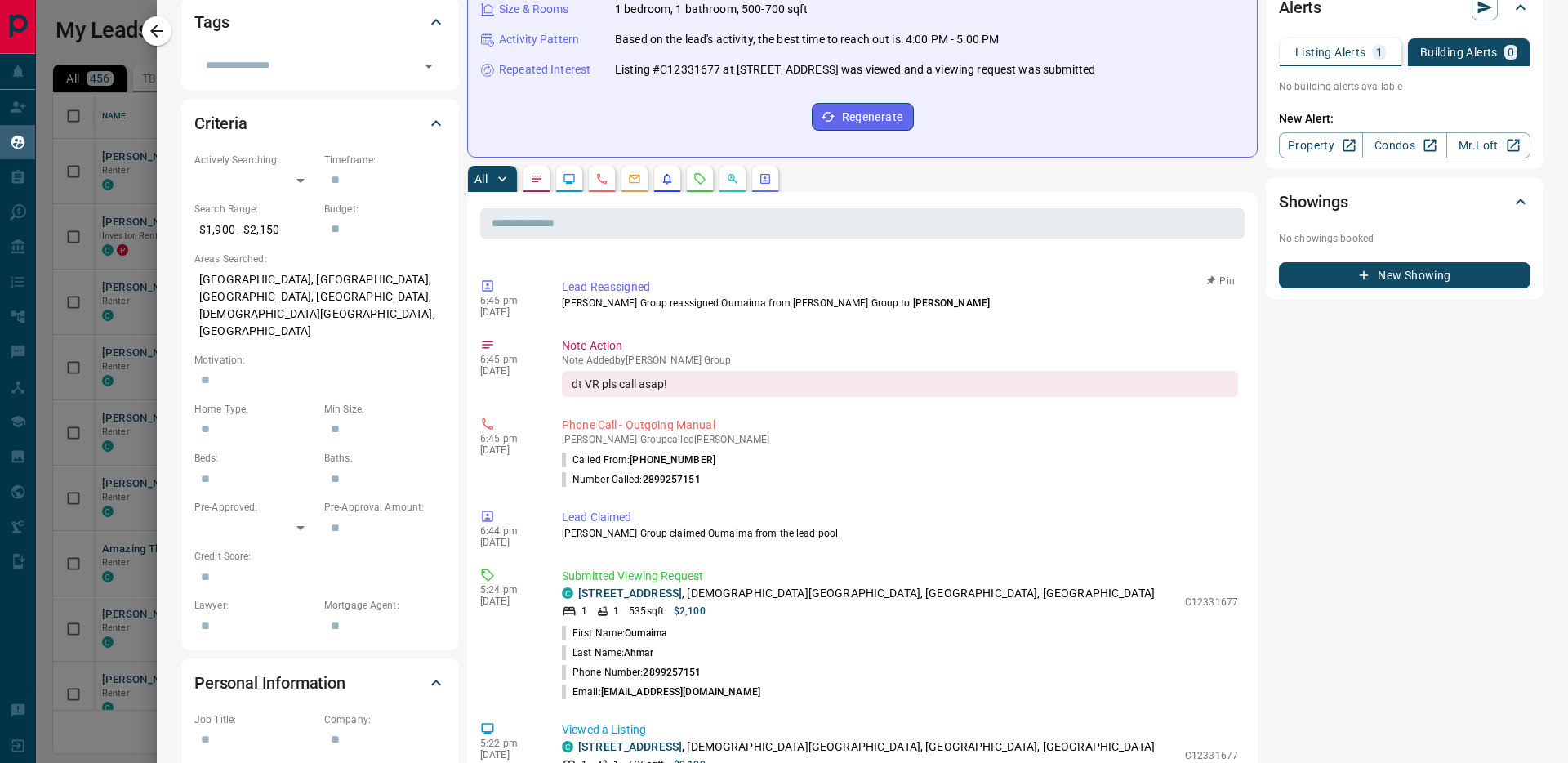
scroll to position [353, 0]
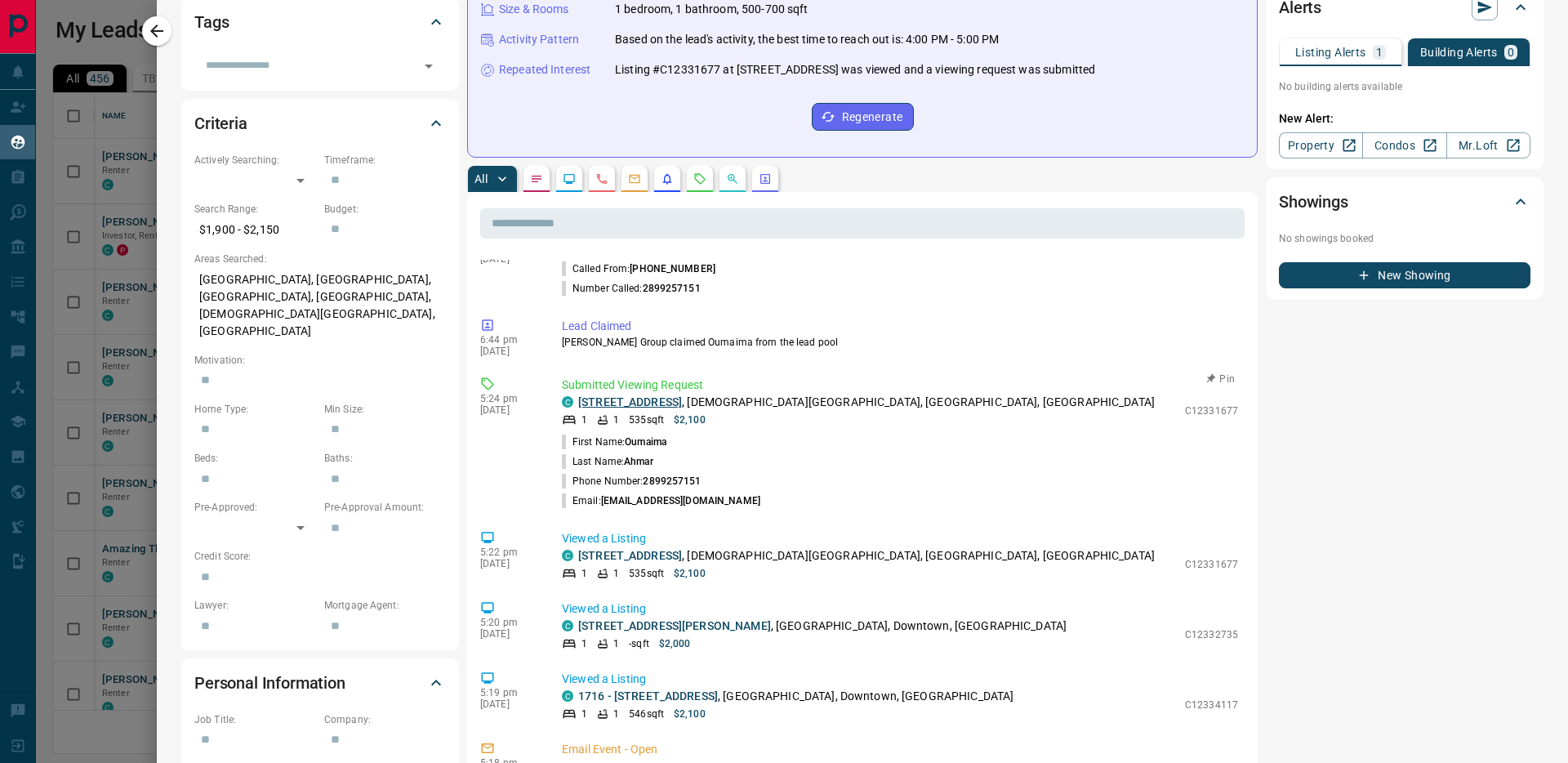
click at [634, 396] on link "[STREET_ADDRESS]" at bounding box center [630, 402] width 104 height 13
click at [161, 28] on icon "button" at bounding box center [157, 31] width 20 height 20
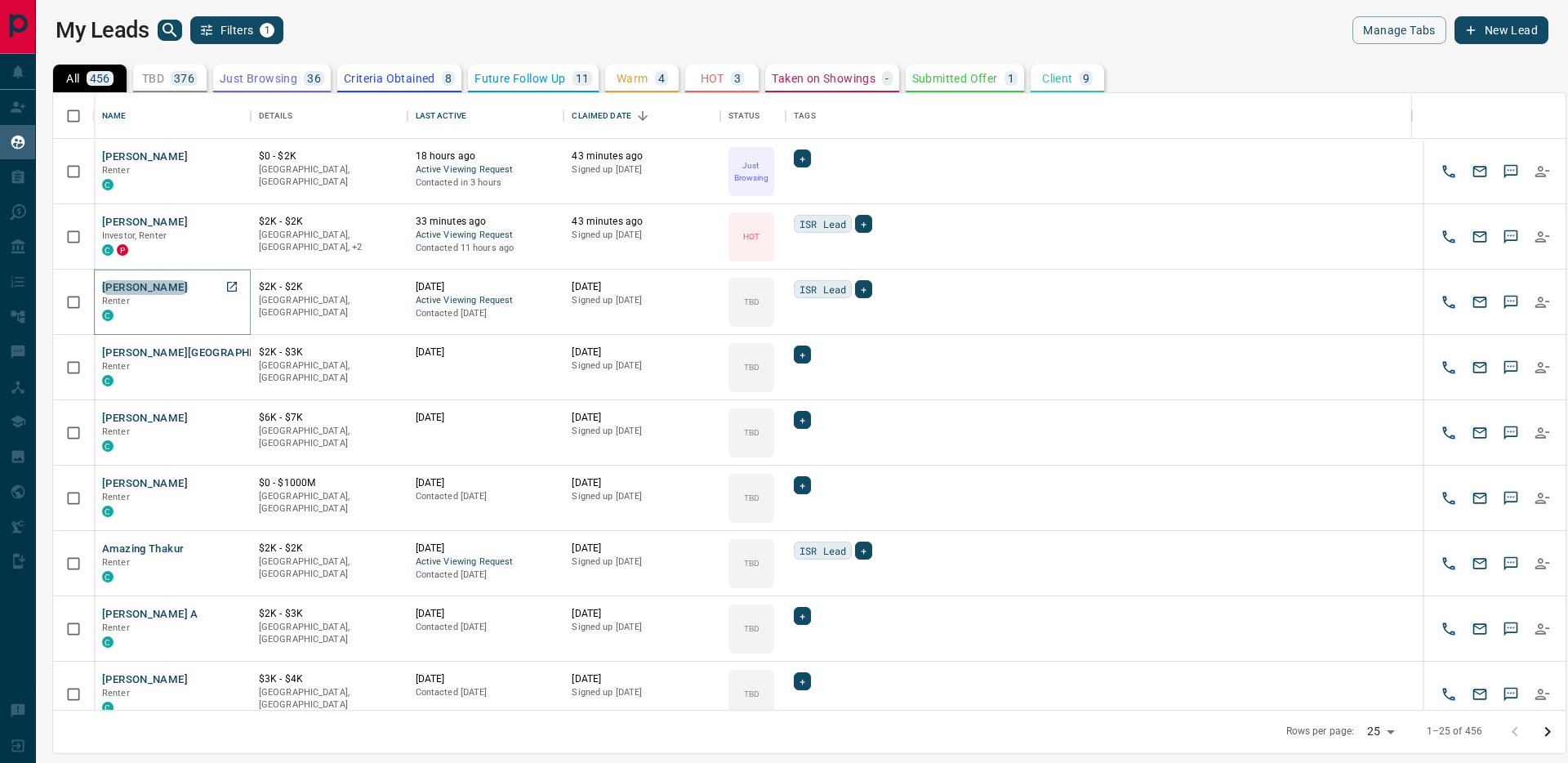
click at [166, 284] on button "[PERSON_NAME]" at bounding box center [145, 288] width 86 height 16
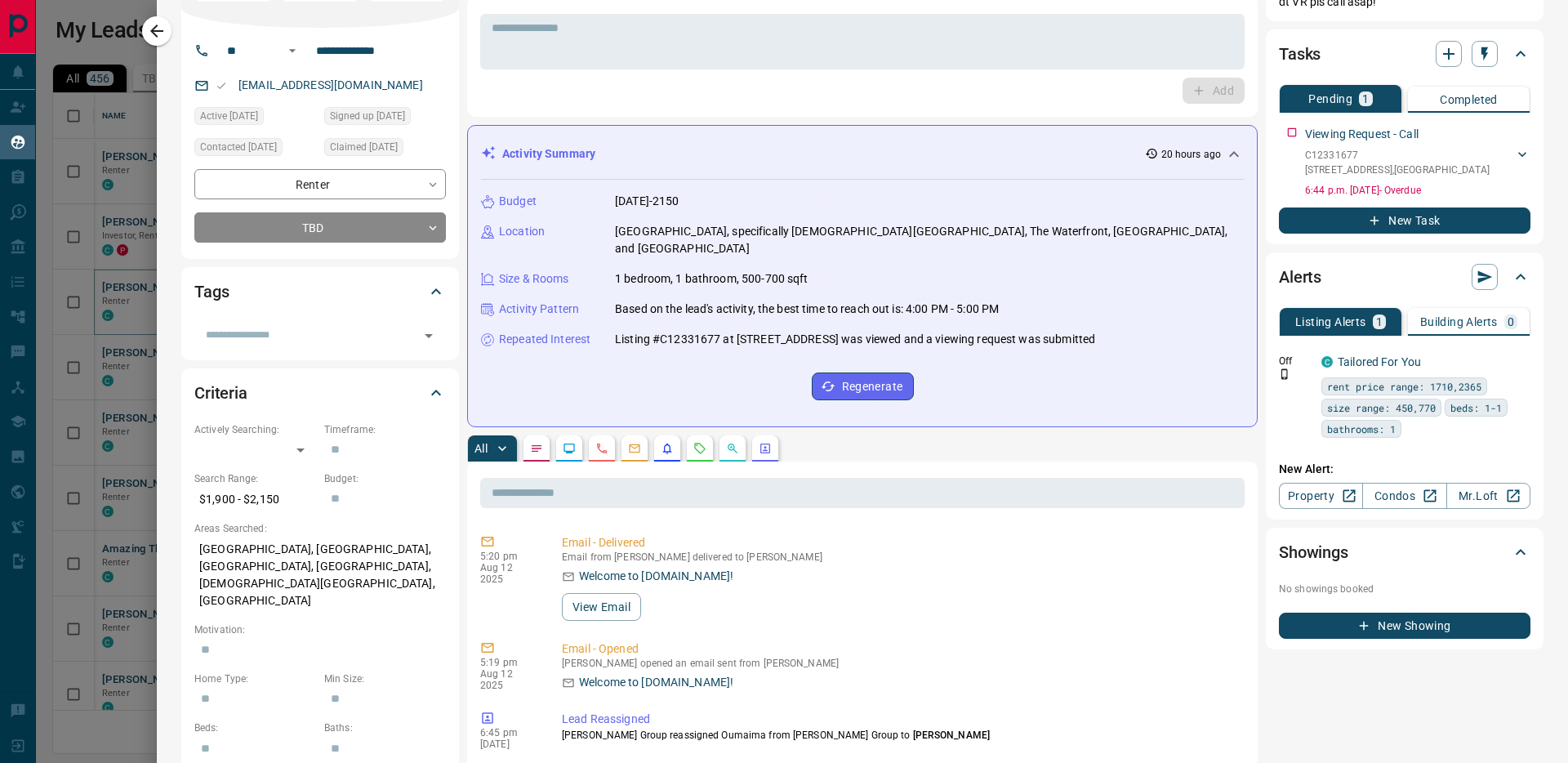
scroll to position [334, 0]
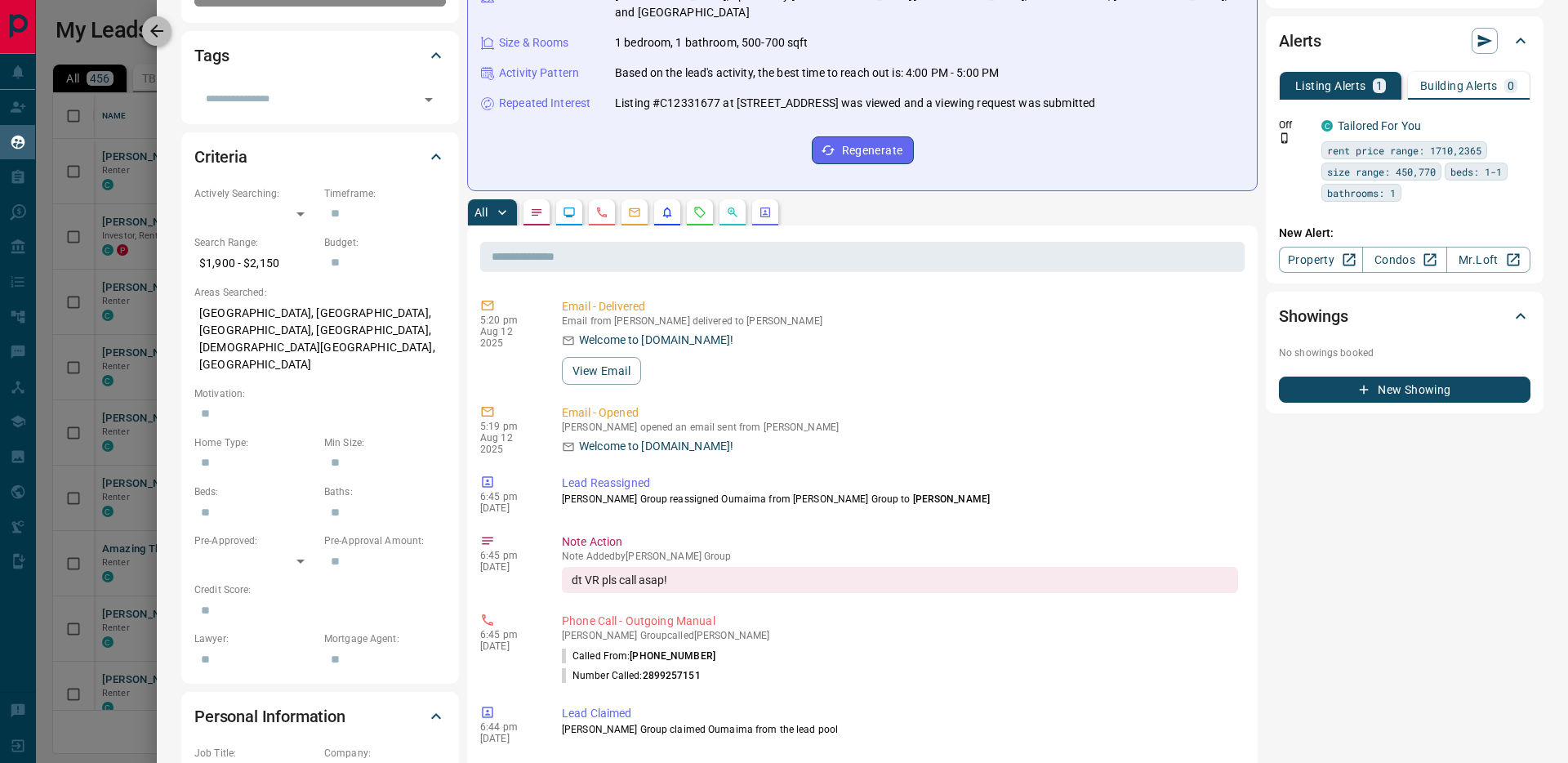
click at [157, 35] on icon "button" at bounding box center [157, 31] width 20 height 20
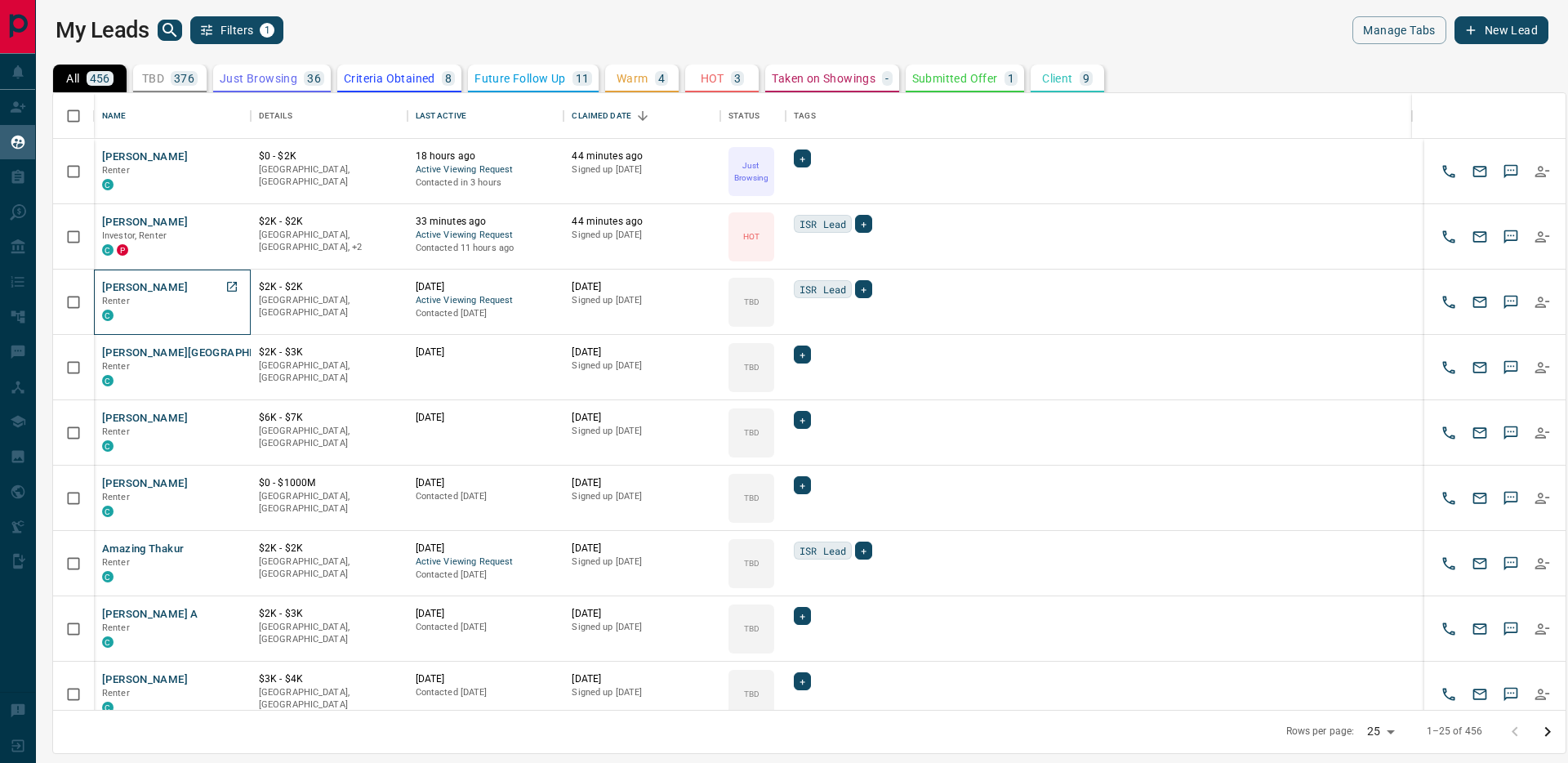
click at [180, 304] on p "Renter" at bounding box center [172, 302] width 141 height 13
click at [174, 283] on button "[PERSON_NAME]" at bounding box center [145, 288] width 86 height 16
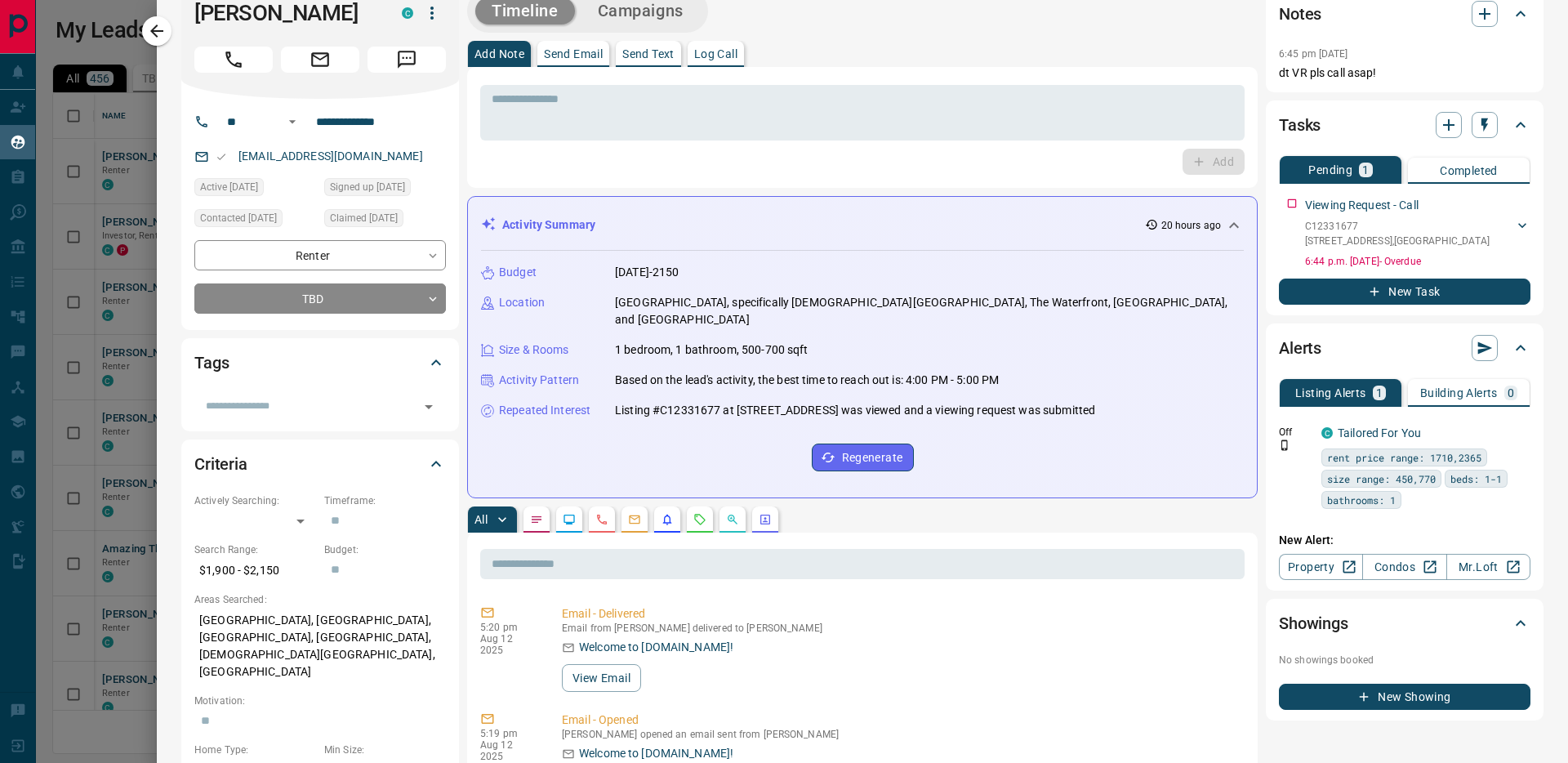
scroll to position [0, 0]
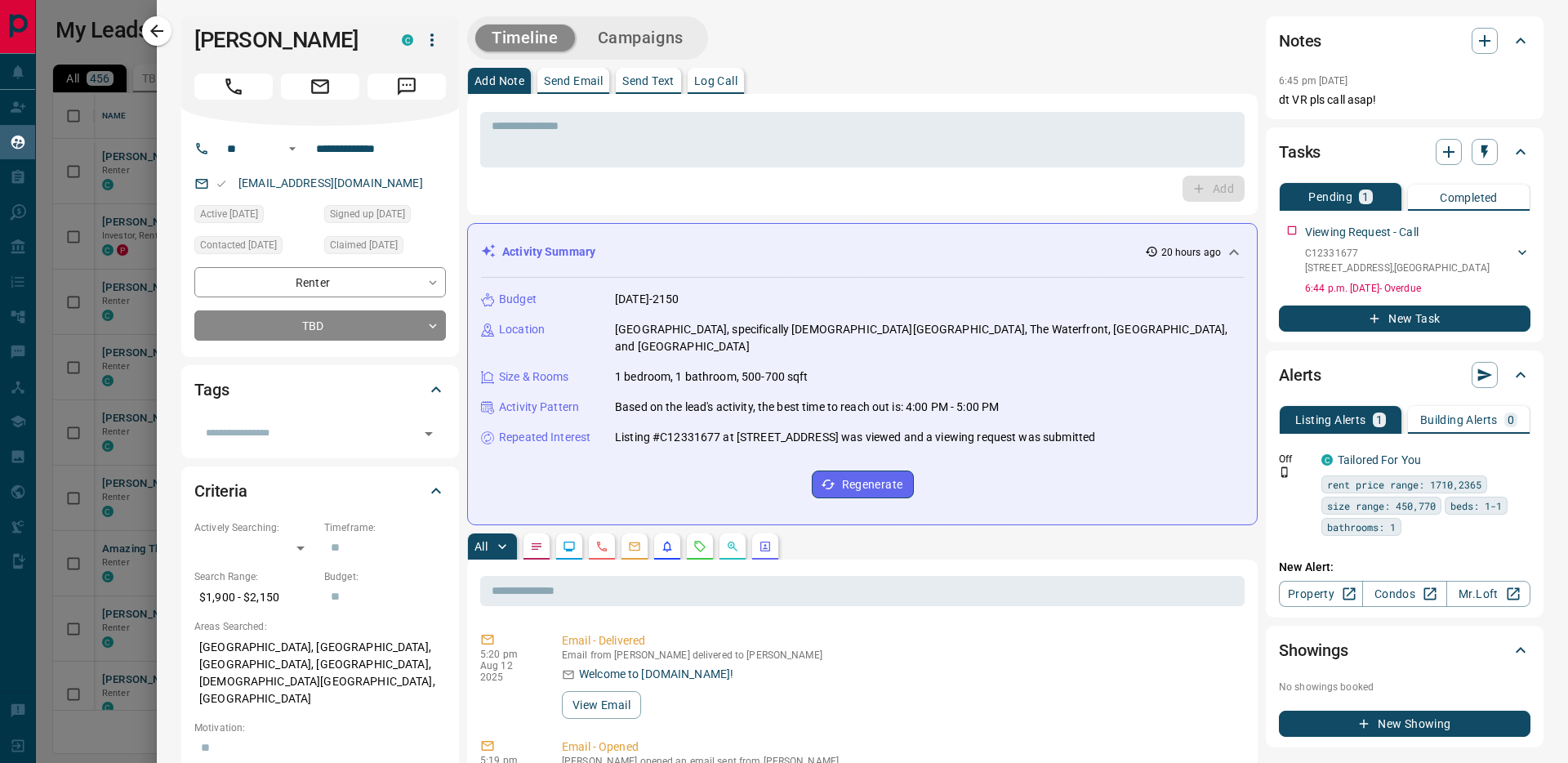
click at [718, 82] on p "Log Call" at bounding box center [716, 81] width 44 height 12
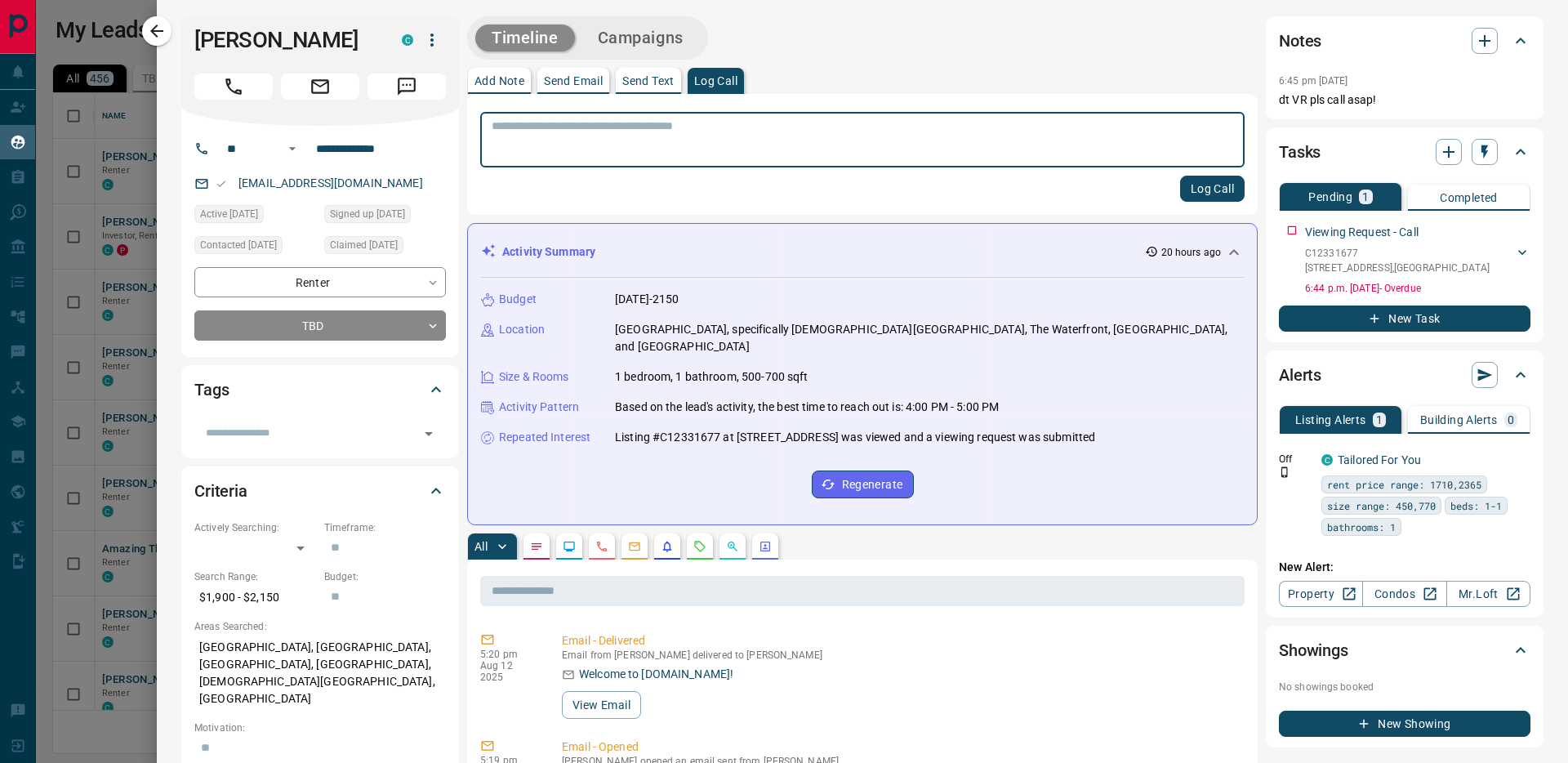
click at [644, 133] on textarea at bounding box center [863, 140] width 742 height 42
type textarea "**********"
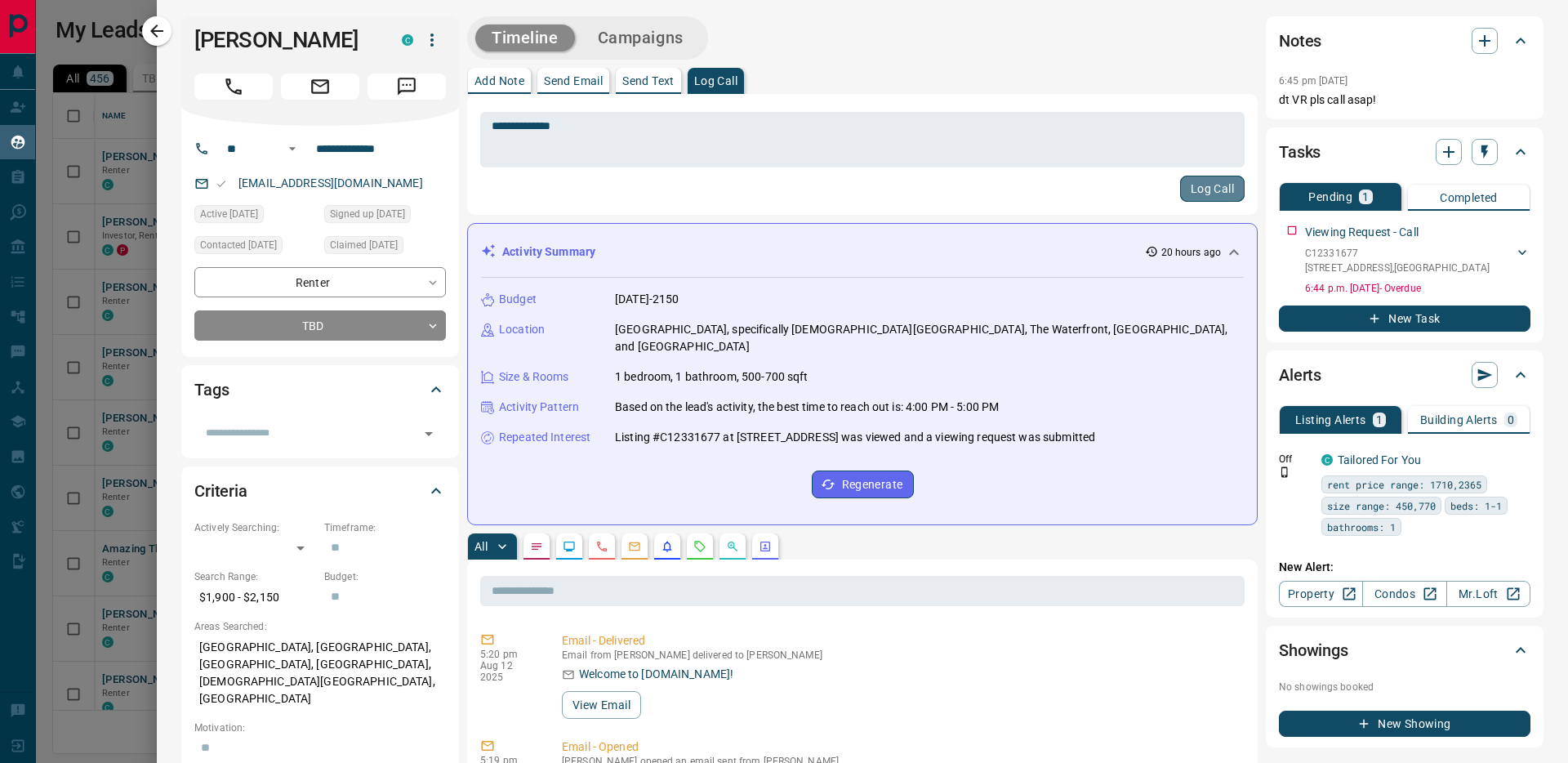
click at [1182, 187] on button "Log Call" at bounding box center [1213, 189] width 64 height 26
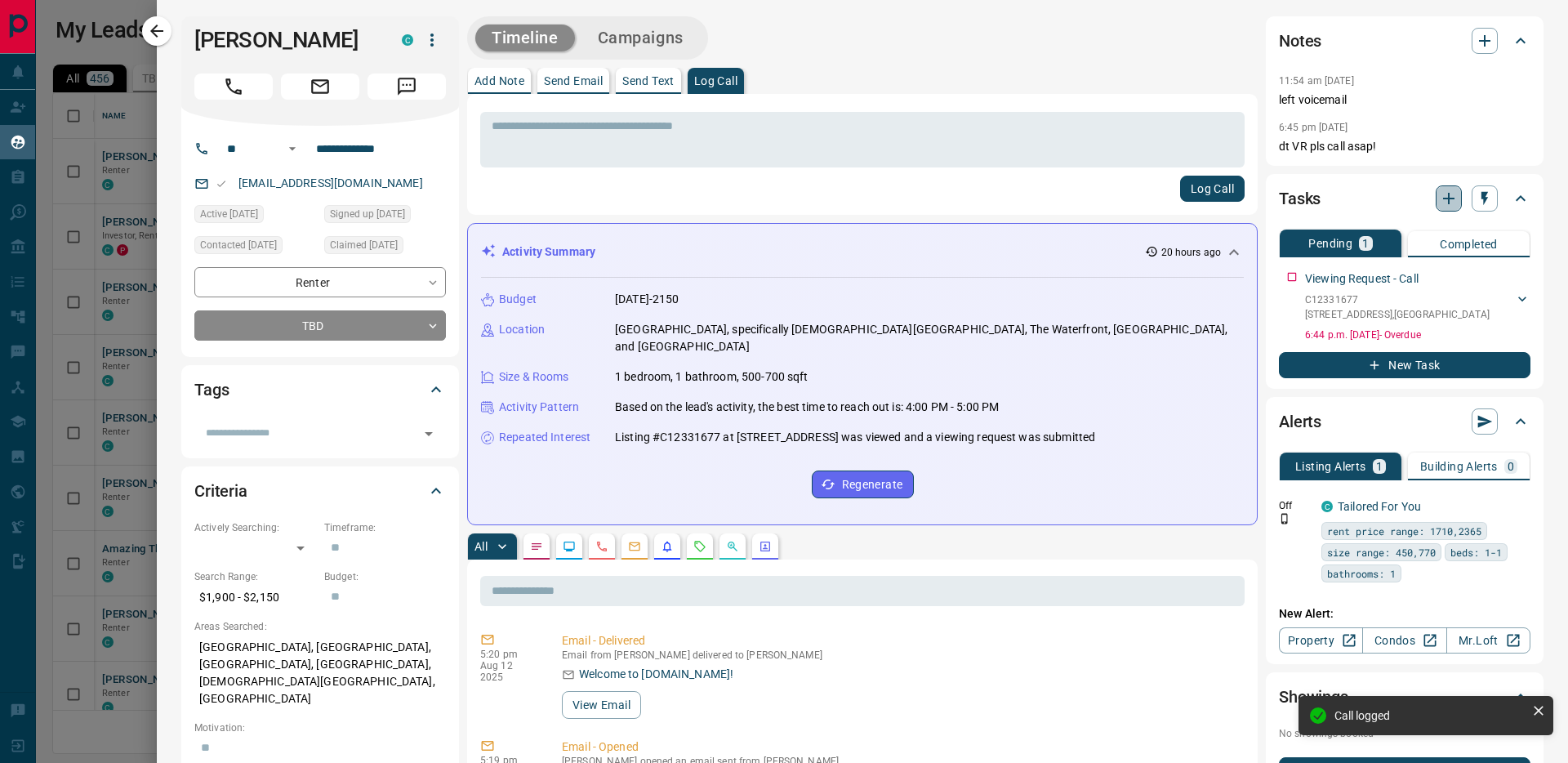
click at [1440, 189] on icon "button" at bounding box center [1449, 199] width 20 height 20
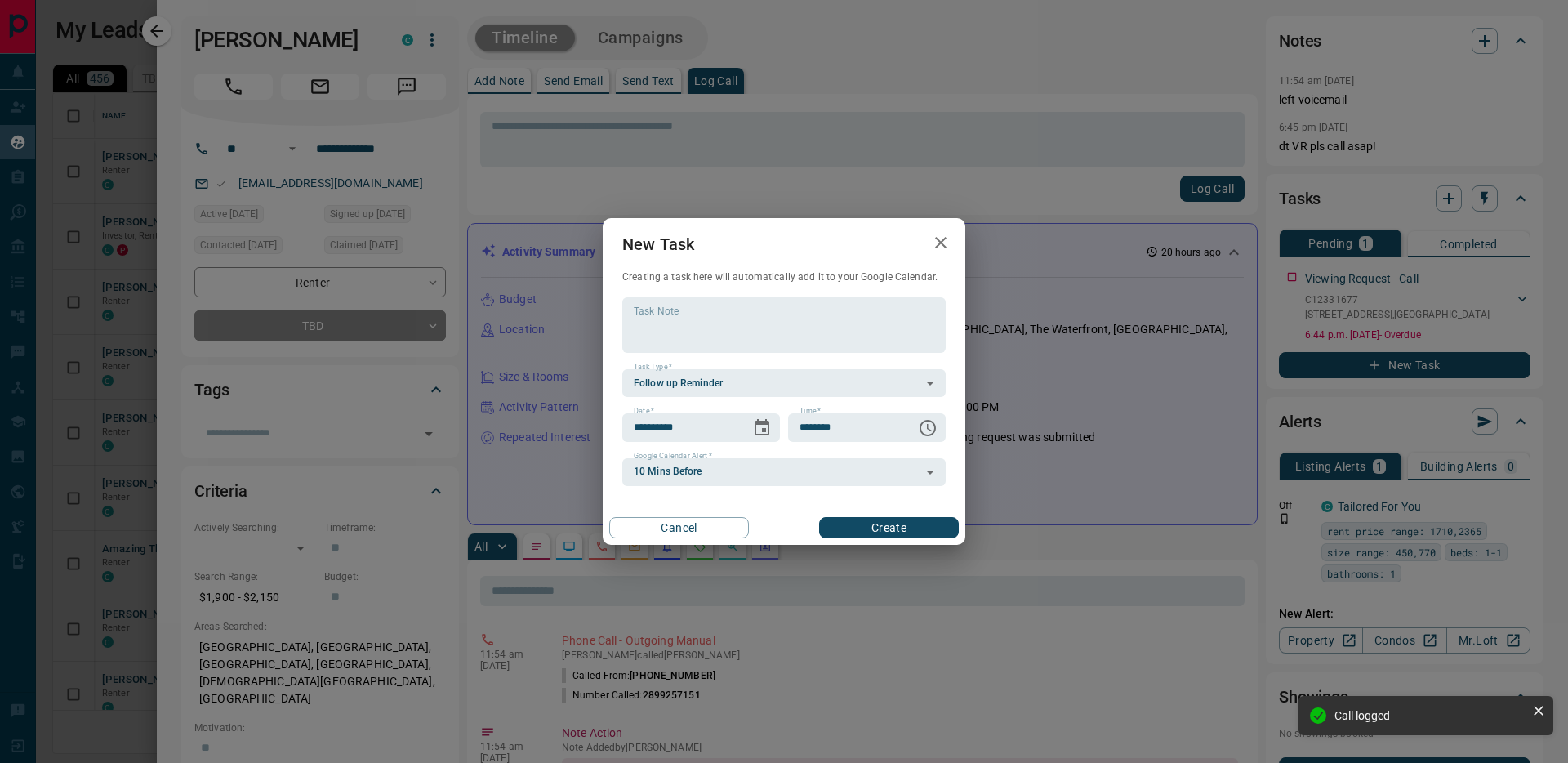
click at [866, 532] on button "Create" at bounding box center [889, 528] width 140 height 21
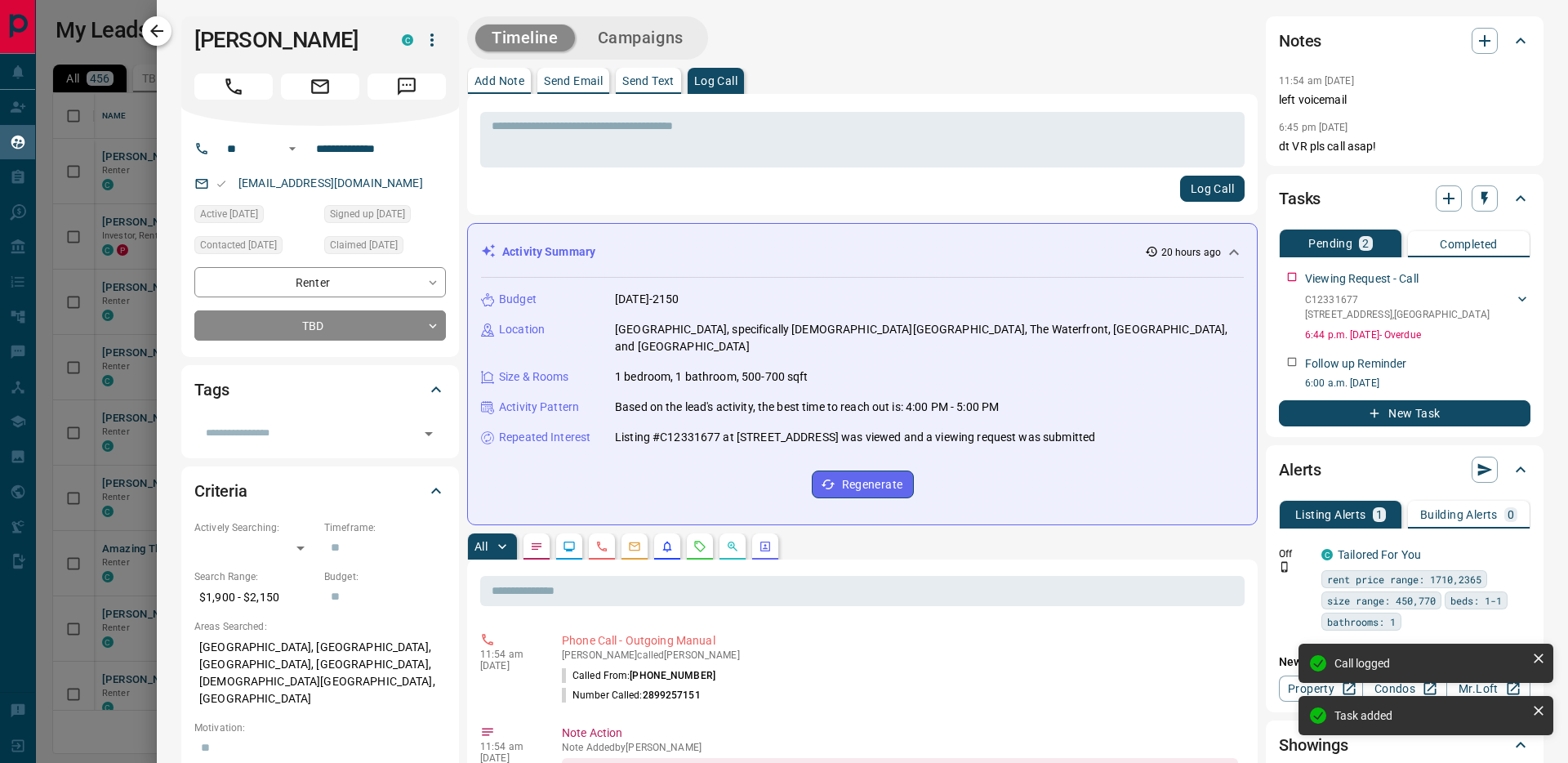
click at [154, 30] on icon "button" at bounding box center [157, 31] width 13 height 13
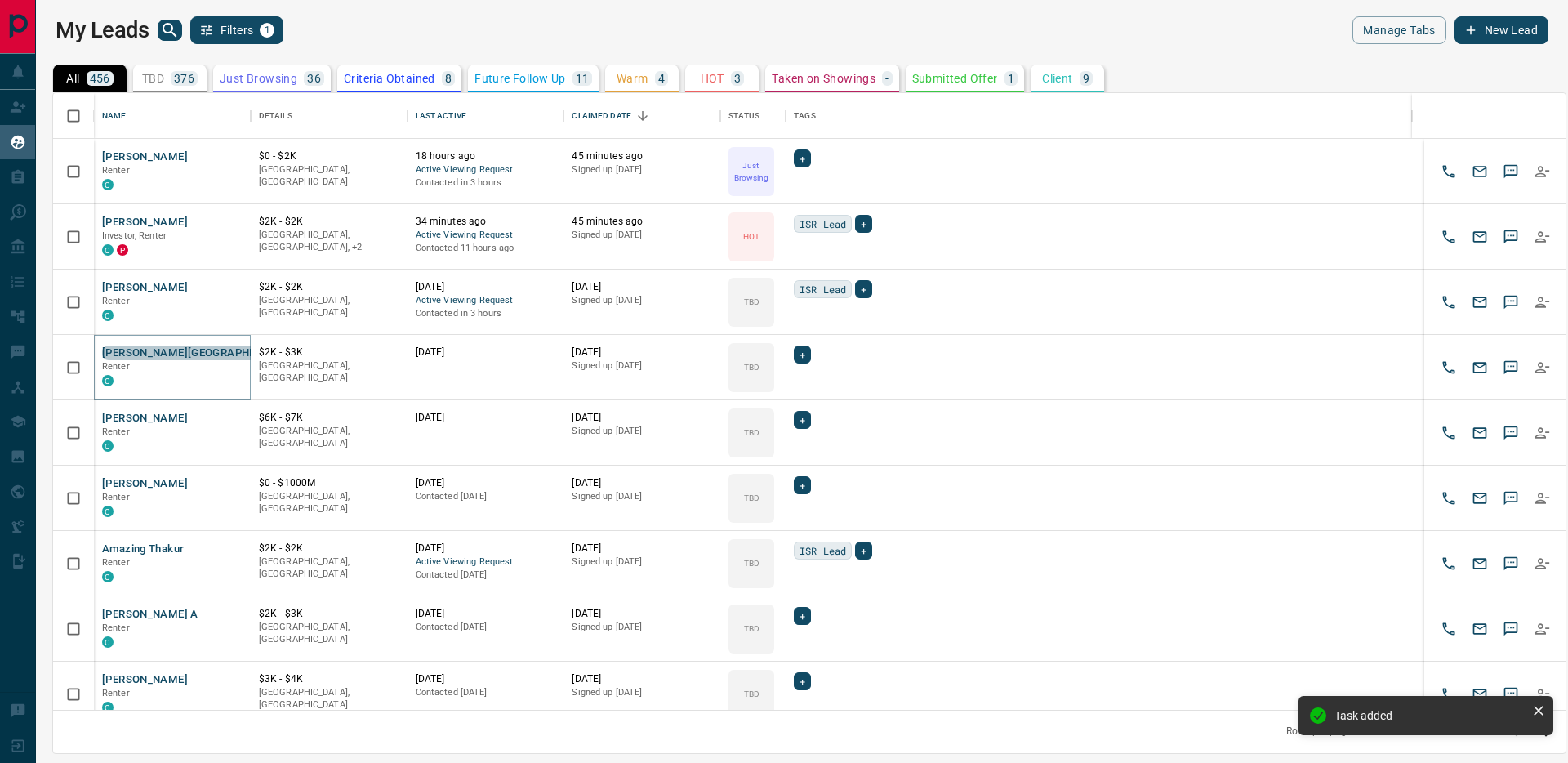
click at [191, 349] on button "[PERSON_NAME][GEOGRAPHIC_DATA]" at bounding box center [199, 353] width 195 height 16
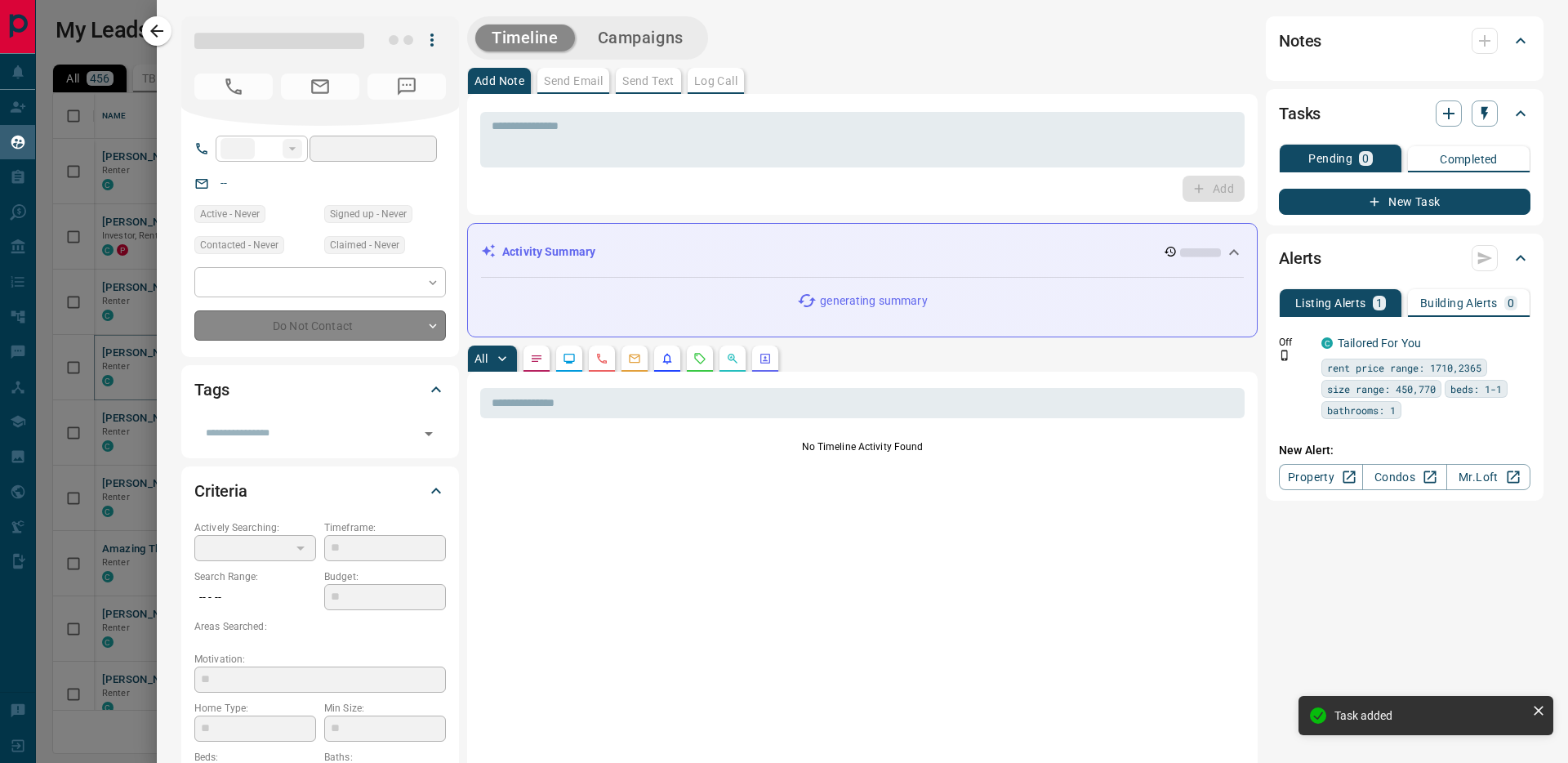
type input "**"
type input "**********"
type input "**"
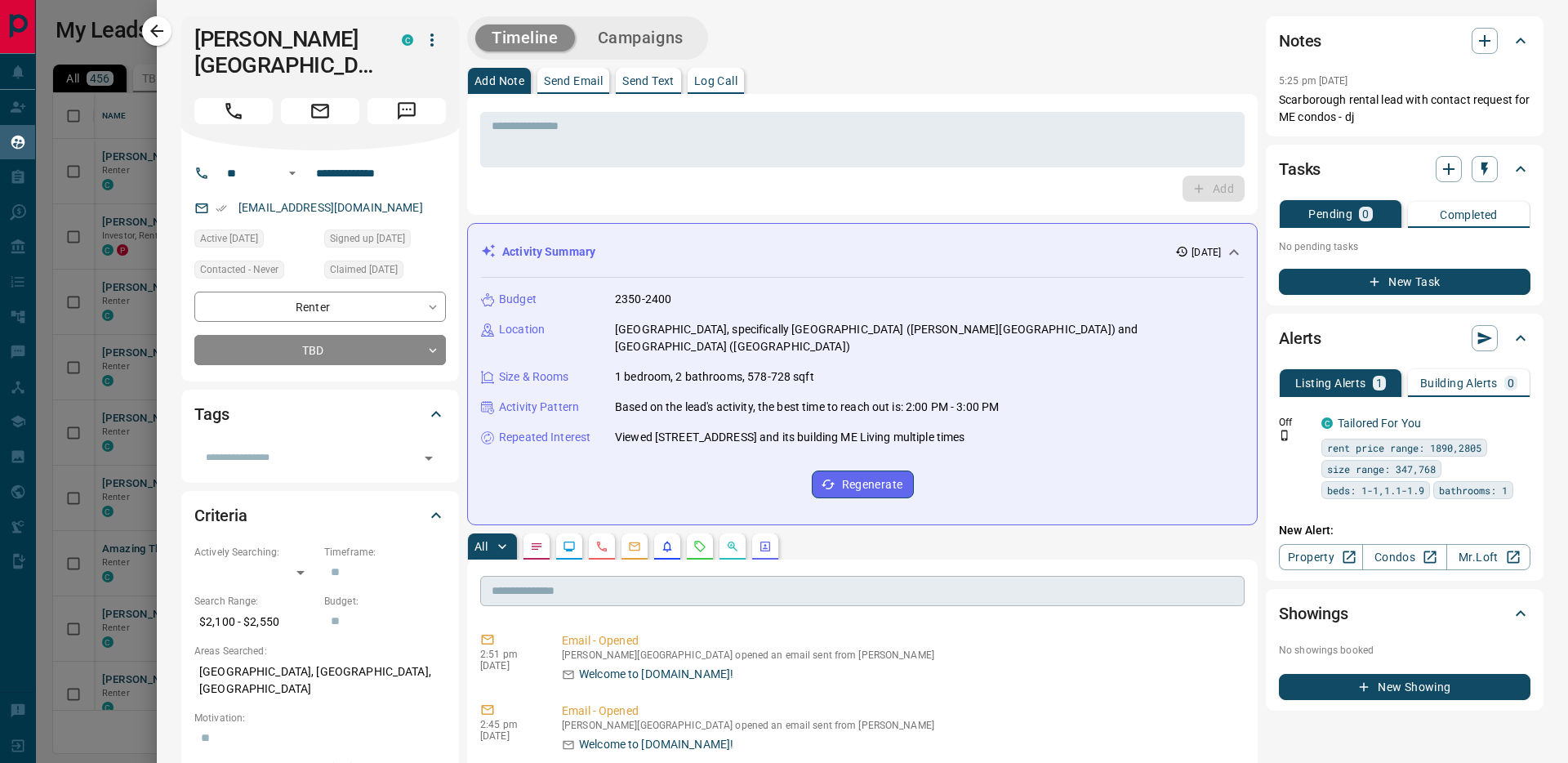
click at [492, 576] on input "text" at bounding box center [863, 591] width 765 height 30
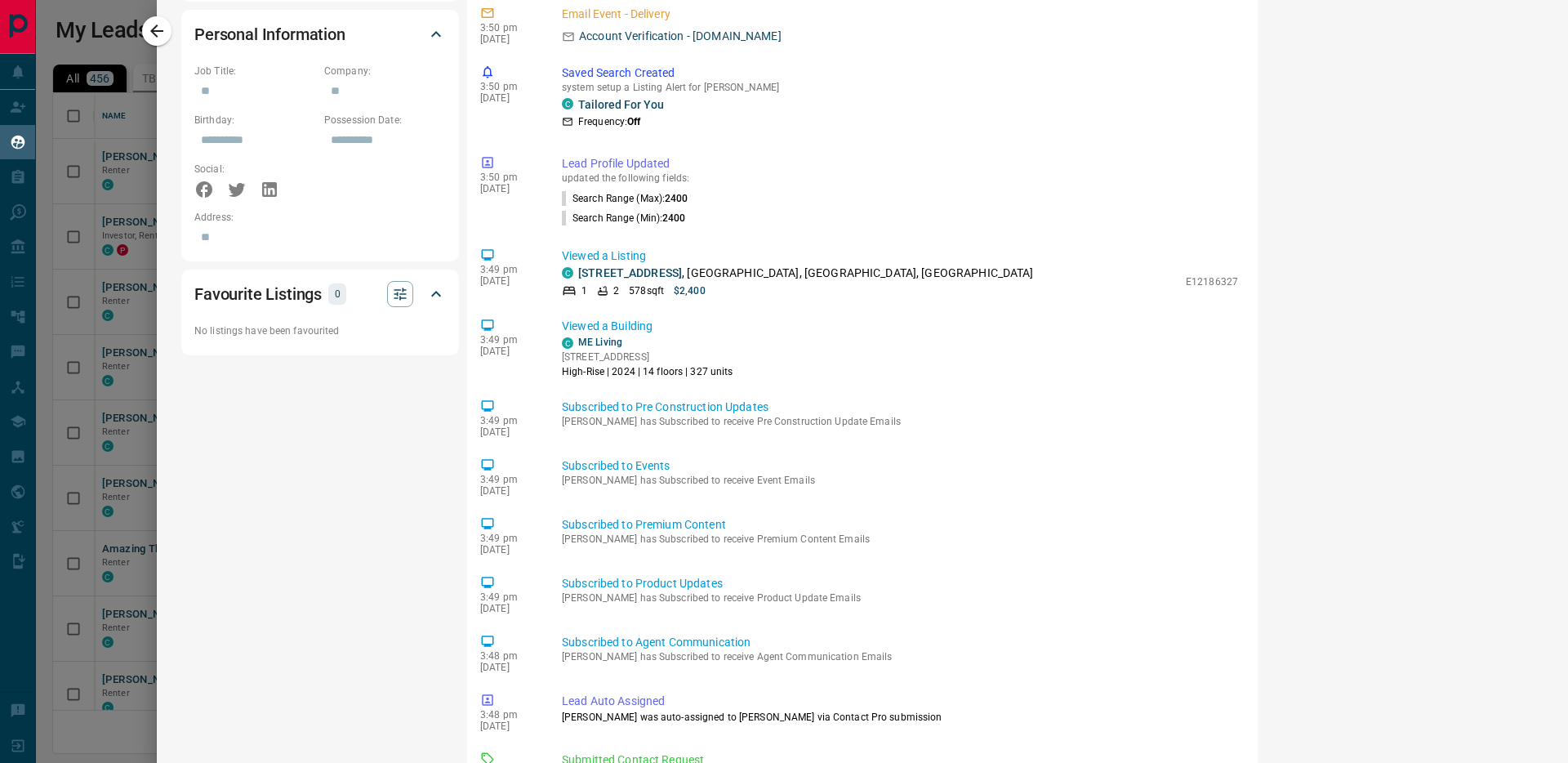
scroll to position [1203, 0]
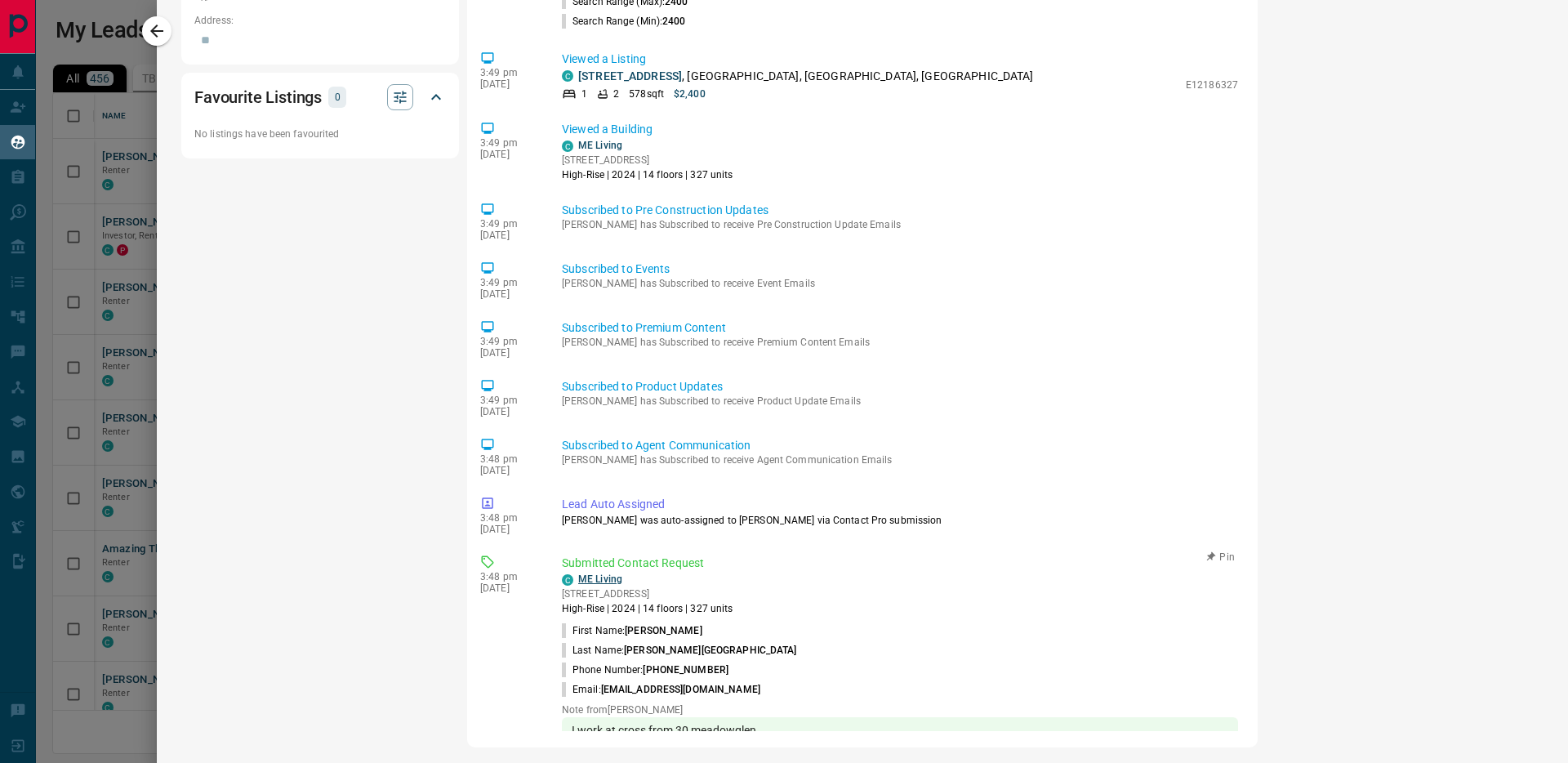
click at [597, 573] on link "ME Living" at bounding box center [601, 579] width 44 height 12
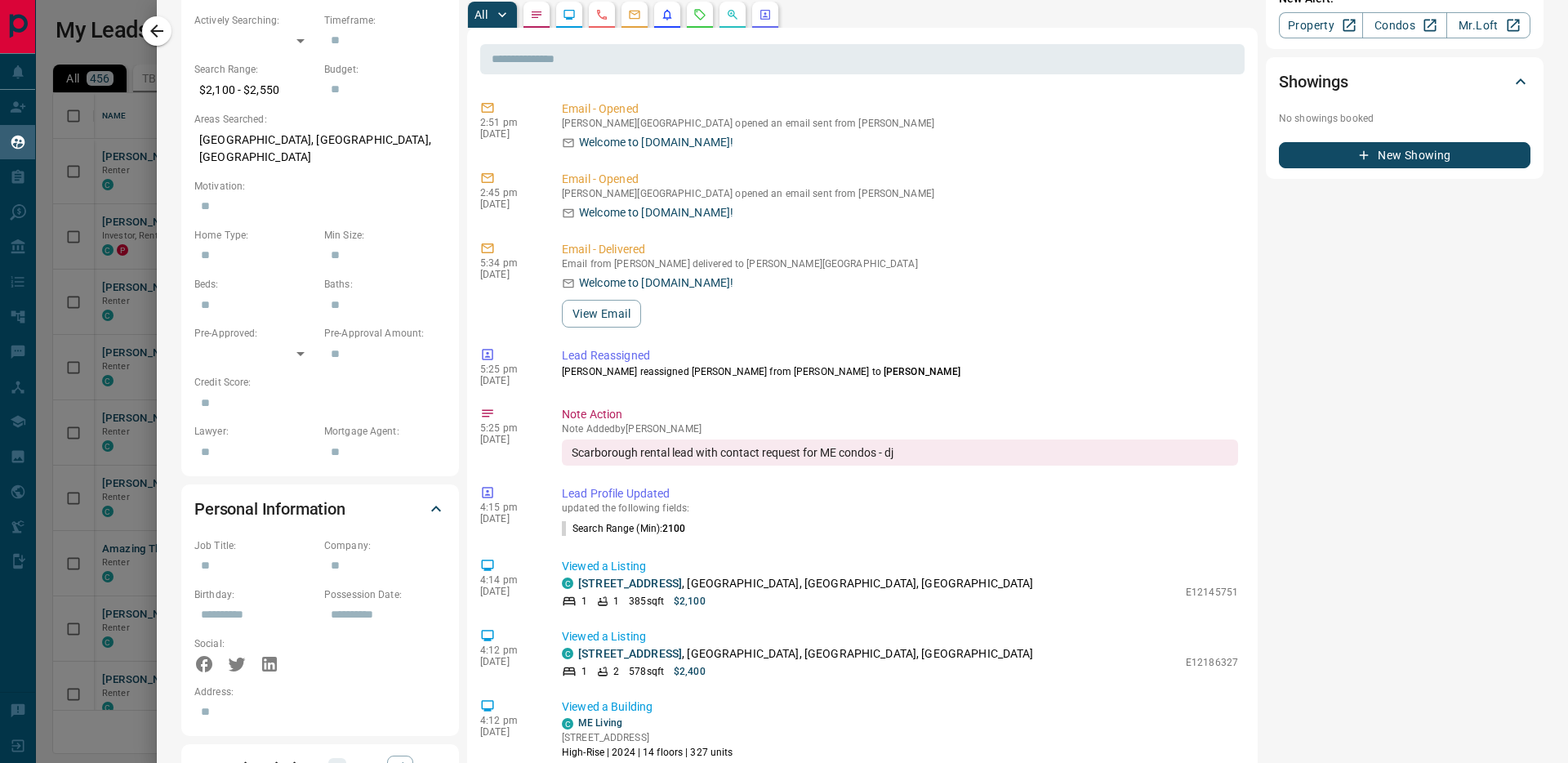
scroll to position [0, 0]
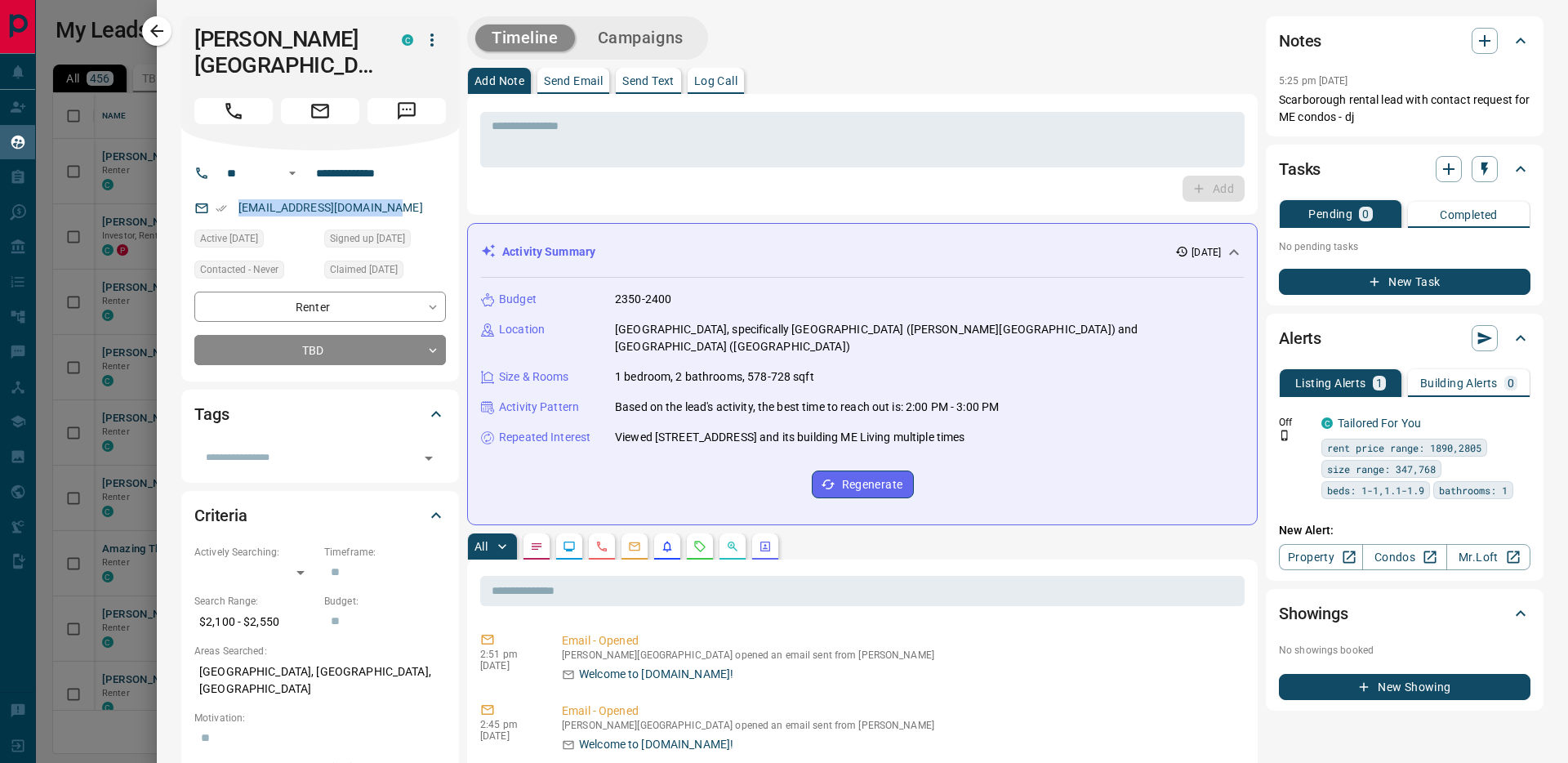
drag, startPoint x: 240, startPoint y: 208, endPoint x: 455, endPoint y: 213, distance: 215.1
click at [455, 213] on div "**********" at bounding box center [320, 265] width 278 height 232
copy link "[EMAIL_ADDRESS][DOMAIN_NAME]"
click at [594, 132] on textarea at bounding box center [863, 140] width 742 height 42
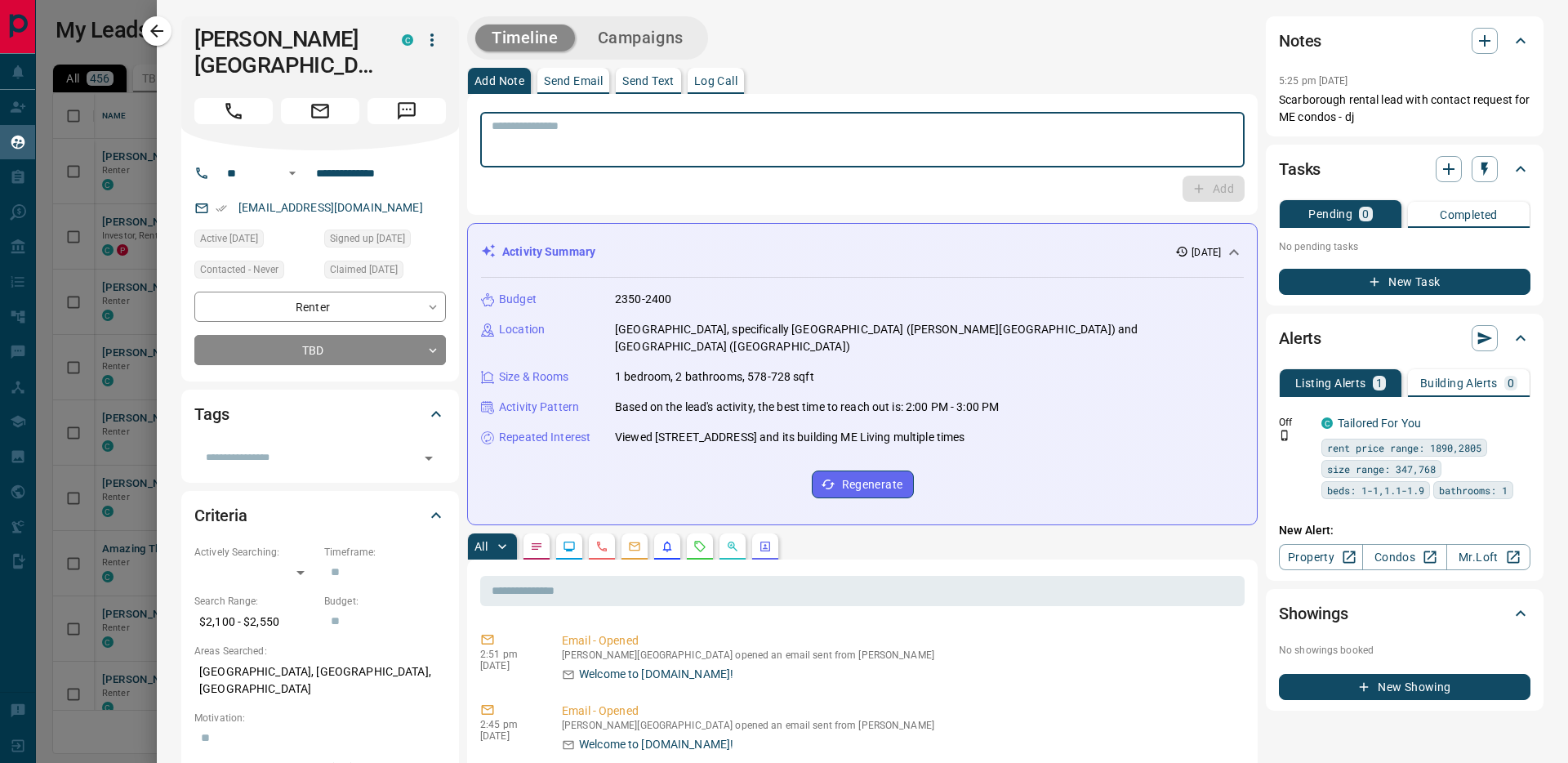
click at [737, 76] on p "Log Call" at bounding box center [716, 81] width 44 height 12
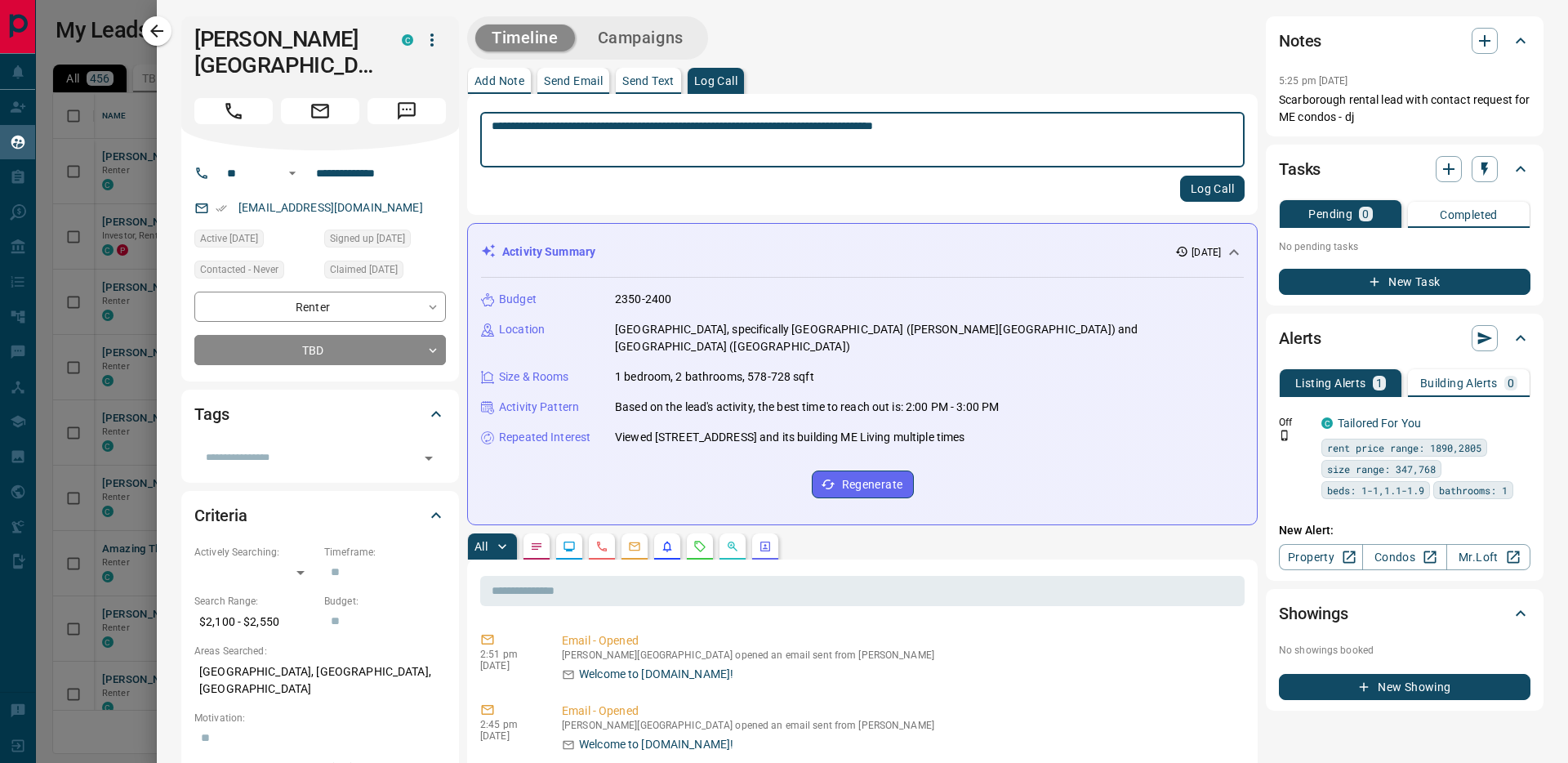
type textarea "**********"
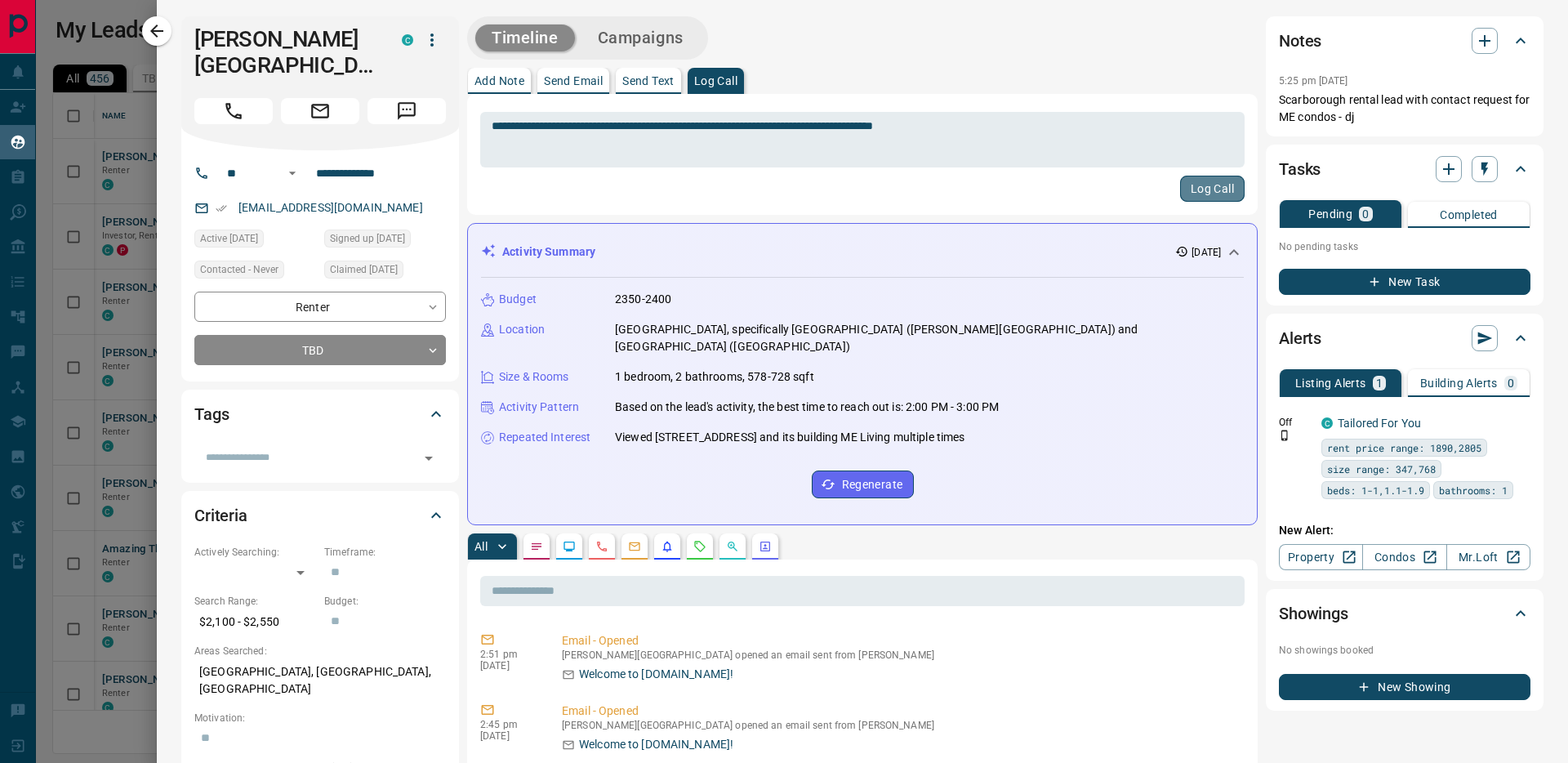
click at [1199, 186] on button "Log Call" at bounding box center [1213, 189] width 64 height 26
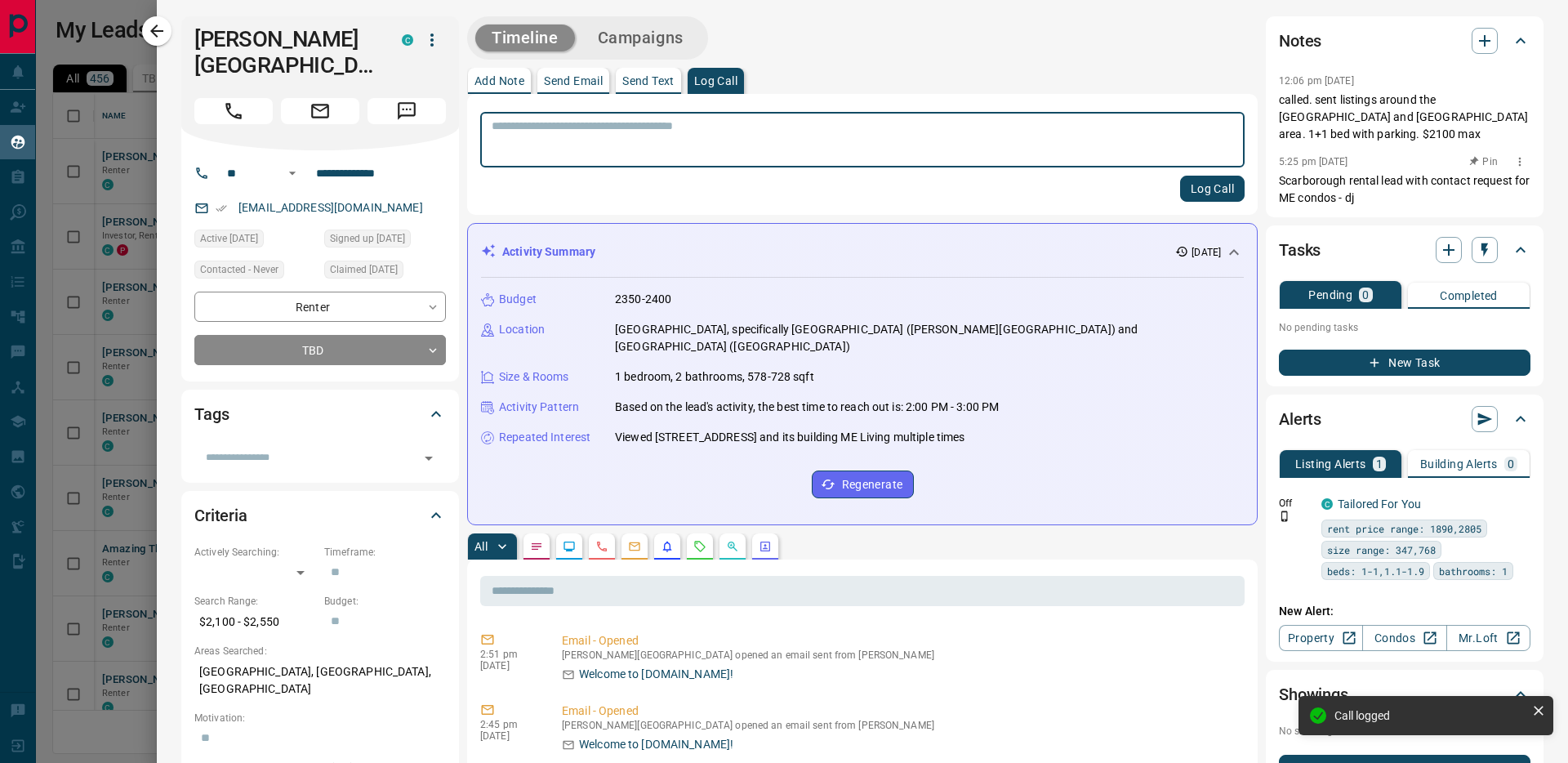
click at [1432, 170] on div "5:25 pm [DATE] Pin" at bounding box center [1405, 161] width 251 height 21
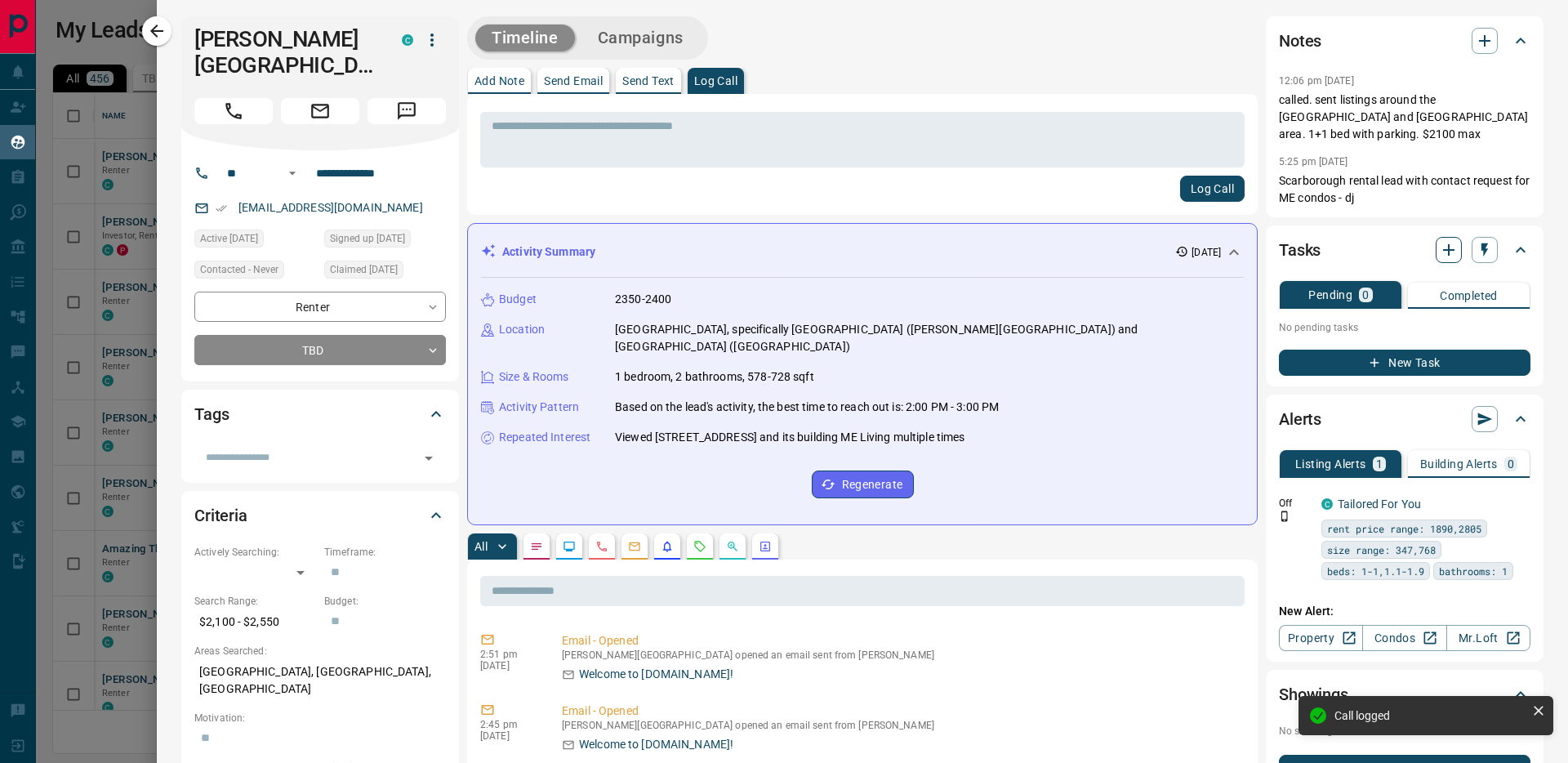
click at [1440, 255] on icon "button" at bounding box center [1449, 250] width 20 height 20
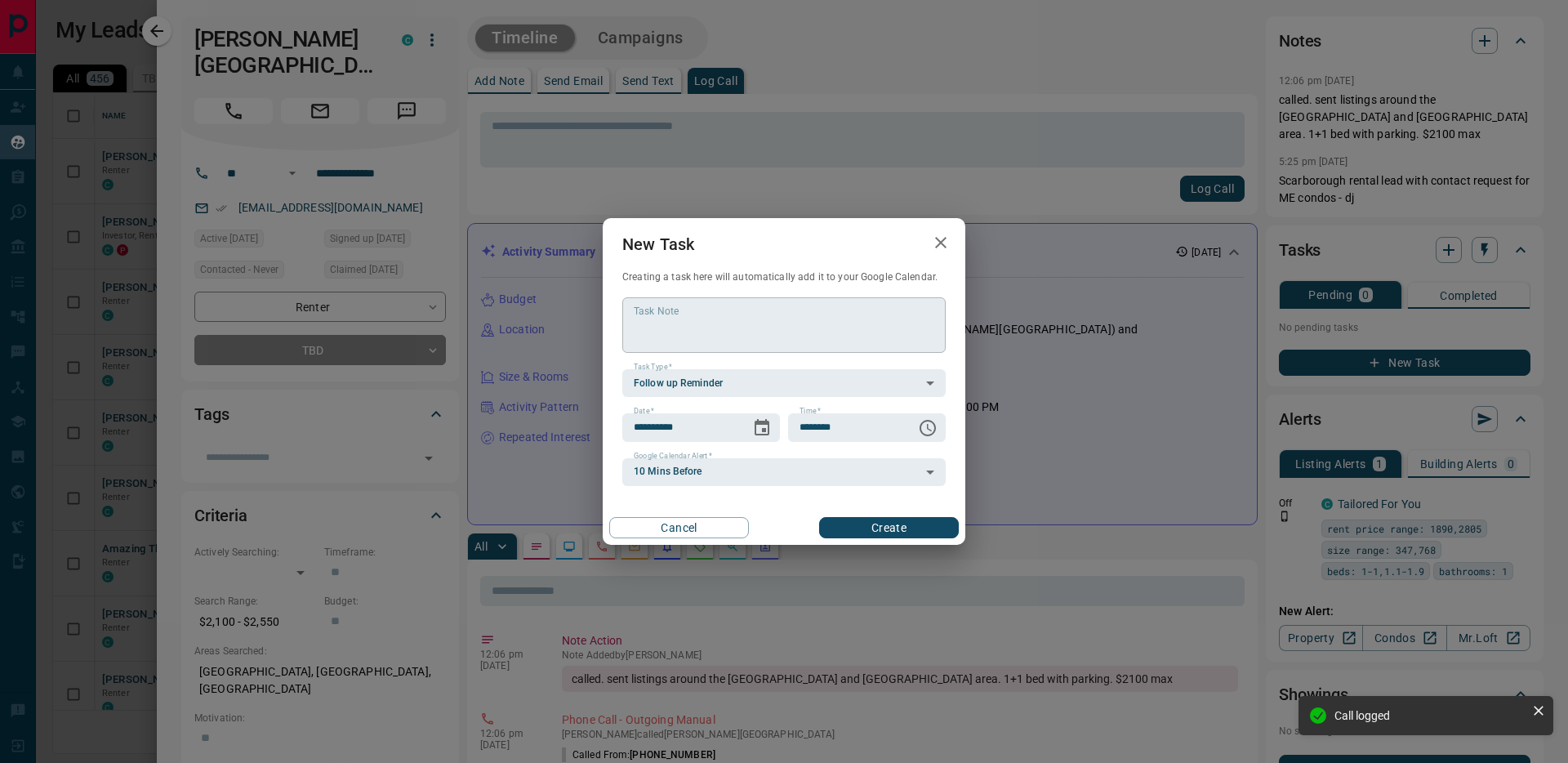
drag, startPoint x: 592, startPoint y: 312, endPoint x: 629, endPoint y: 319, distance: 37.7
click at [592, 312] on div "**********" at bounding box center [784, 382] width 1568 height 763
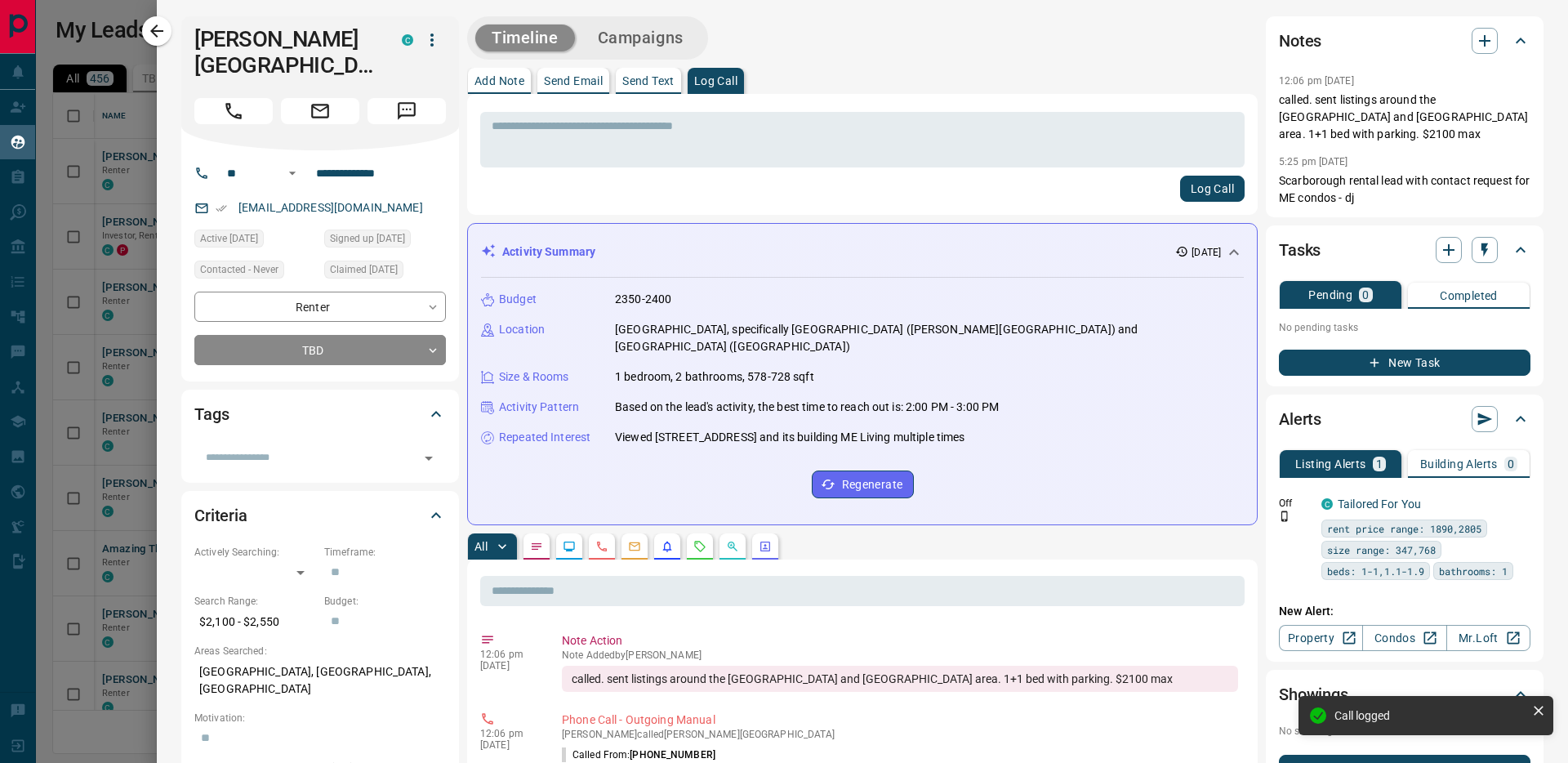
click at [653, 317] on div "Budget 2350-2400 Location [GEOGRAPHIC_DATA], specifically [GEOGRAPHIC_DATA] ([P…" at bounding box center [863, 395] width 763 height 234
click at [1439, 243] on icon "button" at bounding box center [1449, 250] width 20 height 20
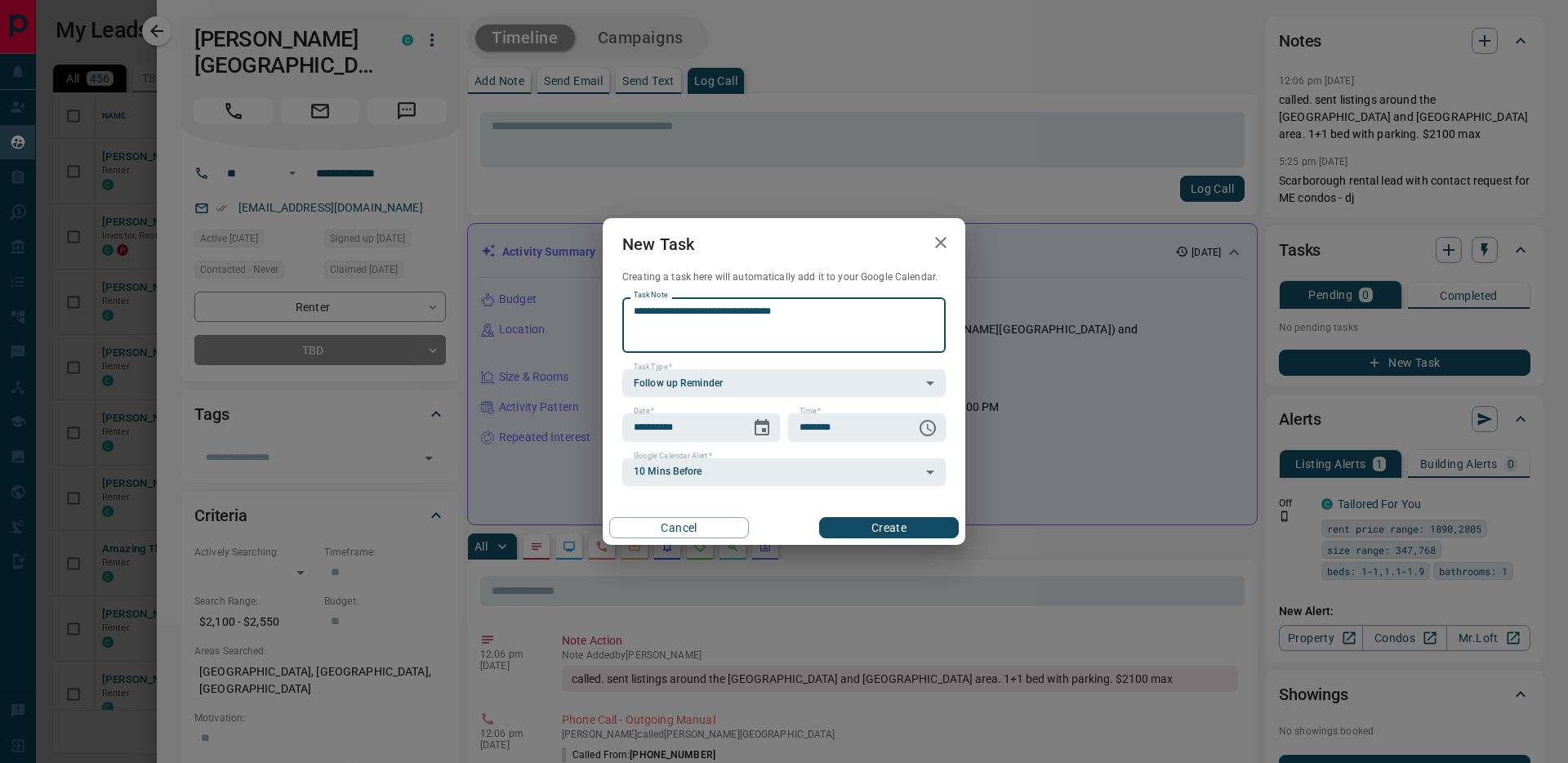
type textarea "**********"
click at [845, 525] on button "Create" at bounding box center [889, 528] width 140 height 21
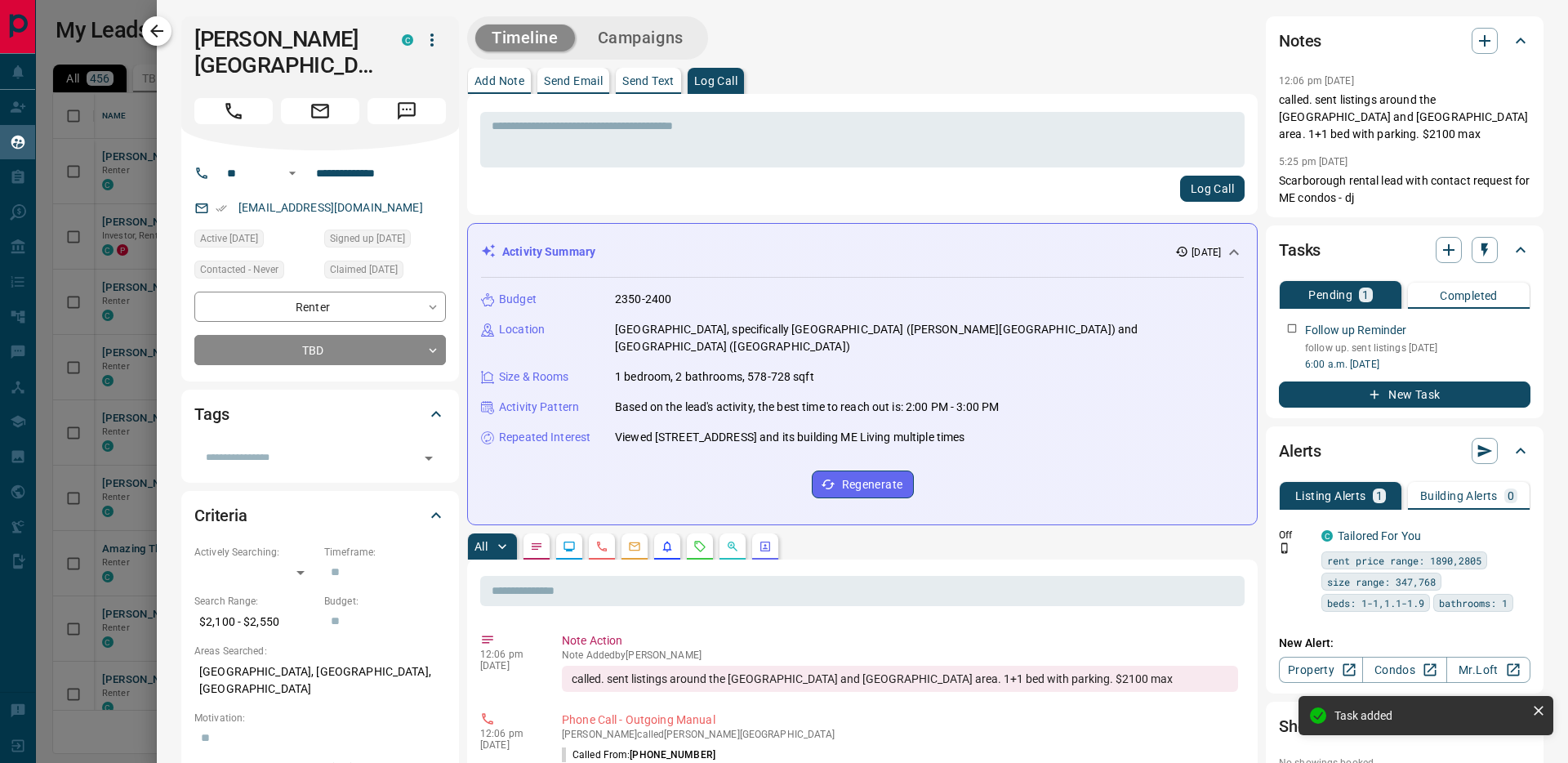
click at [157, 36] on icon "button" at bounding box center [157, 31] width 20 height 20
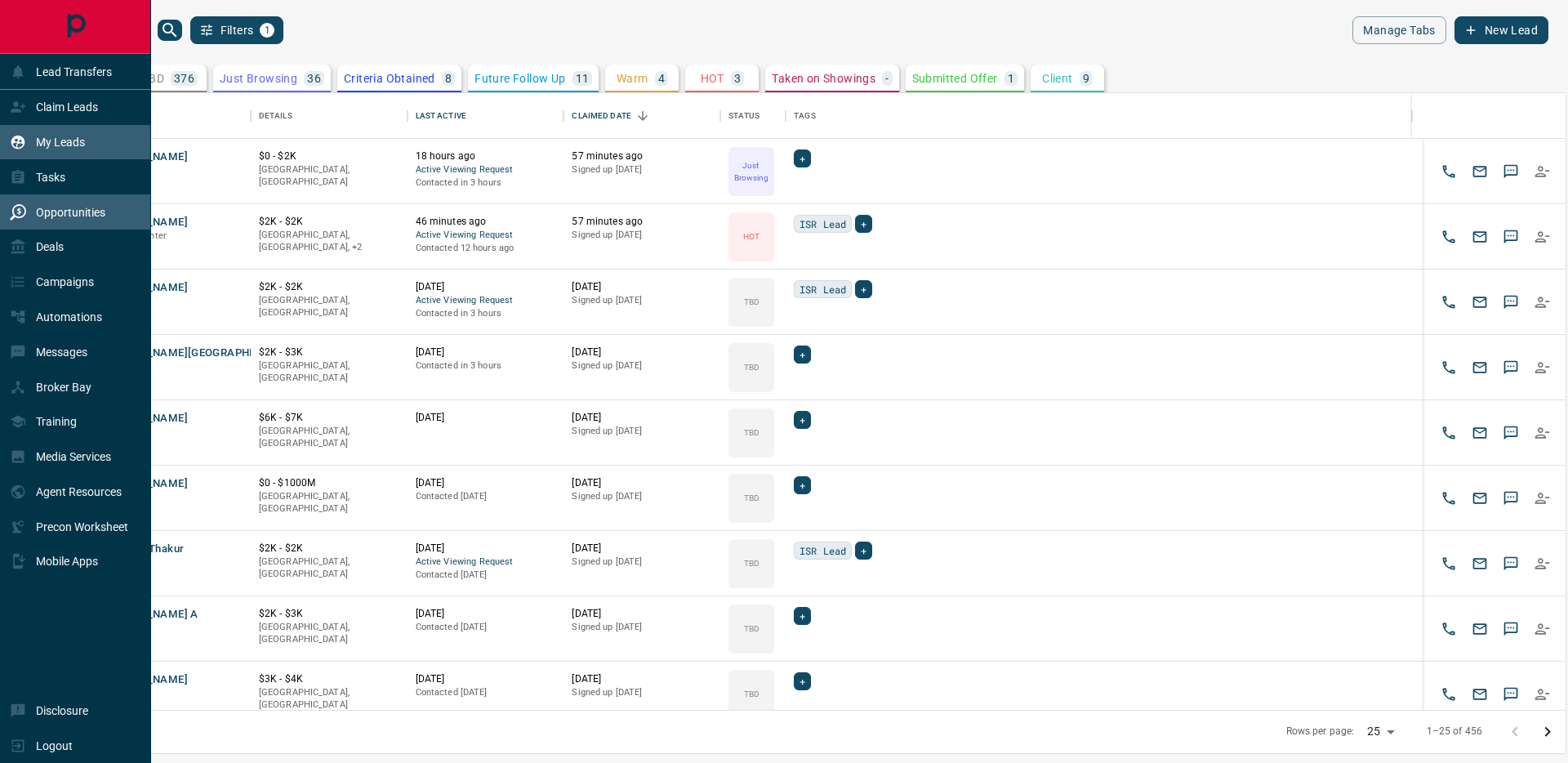
click at [31, 214] on div "Opportunities" at bounding box center [58, 212] width 96 height 27
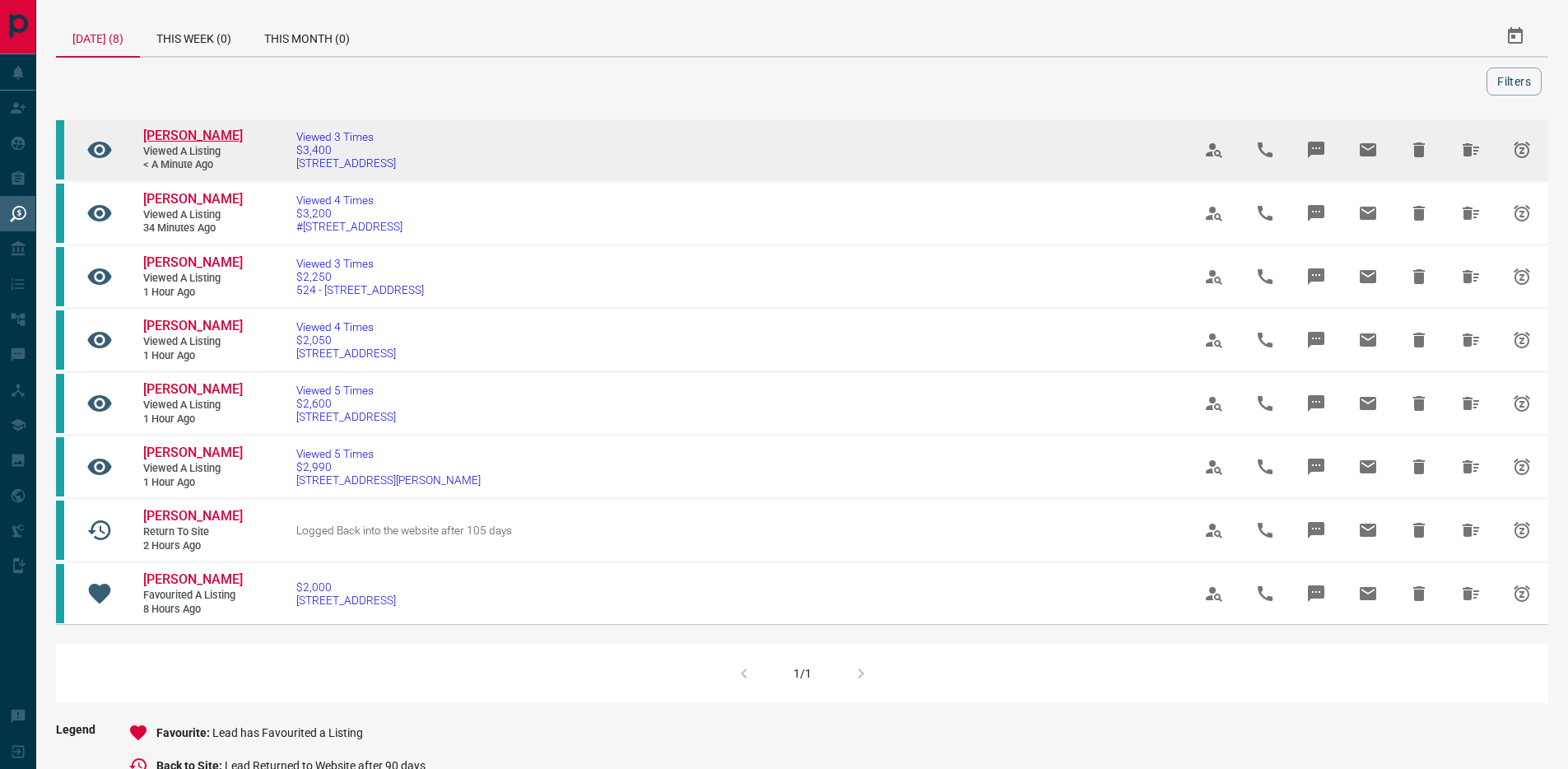
click at [181, 130] on span "[PERSON_NAME]" at bounding box center [193, 135] width 100 height 16
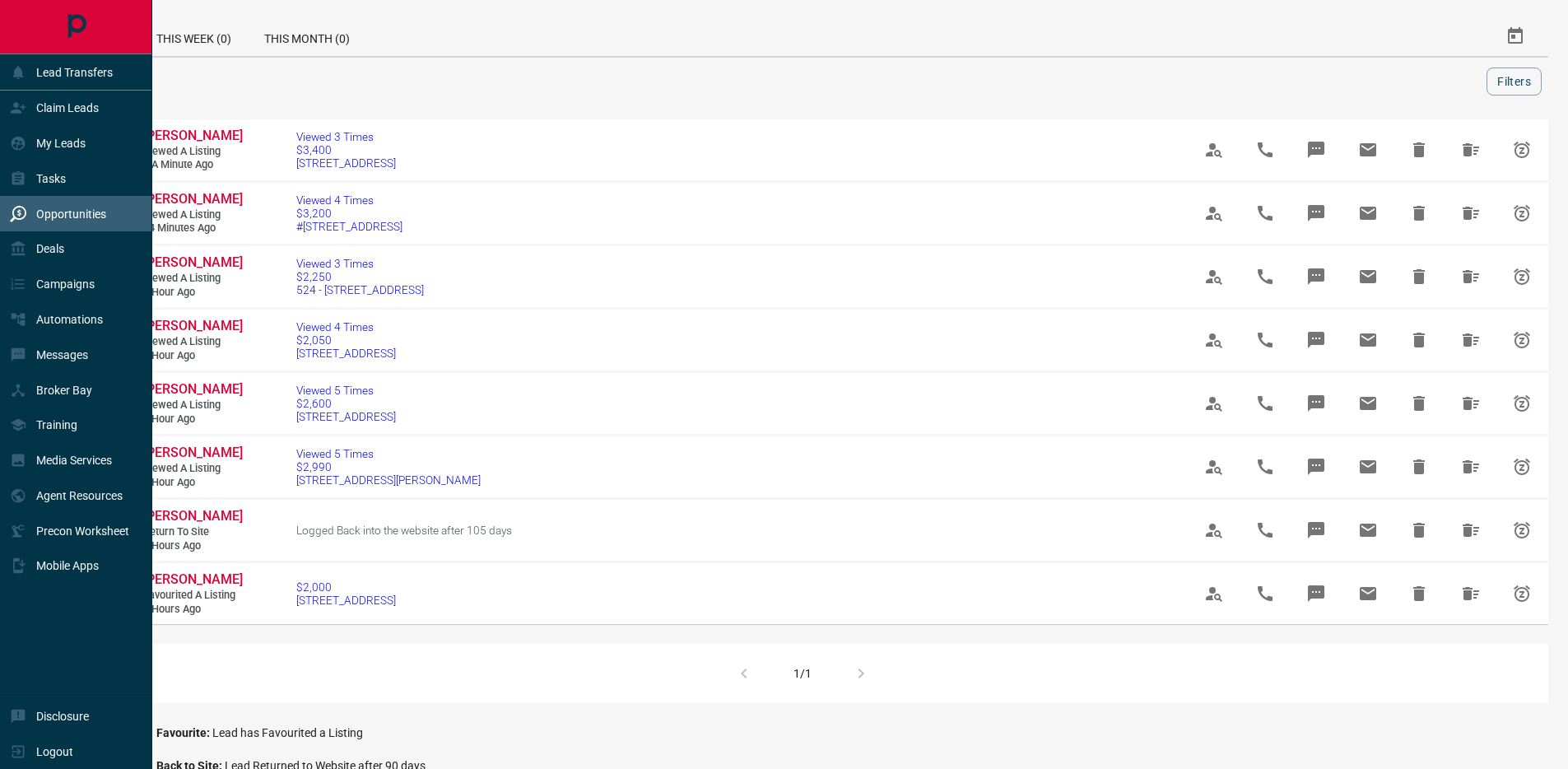
click at [85, 146] on p "My Leads" at bounding box center [61, 144] width 49 height 13
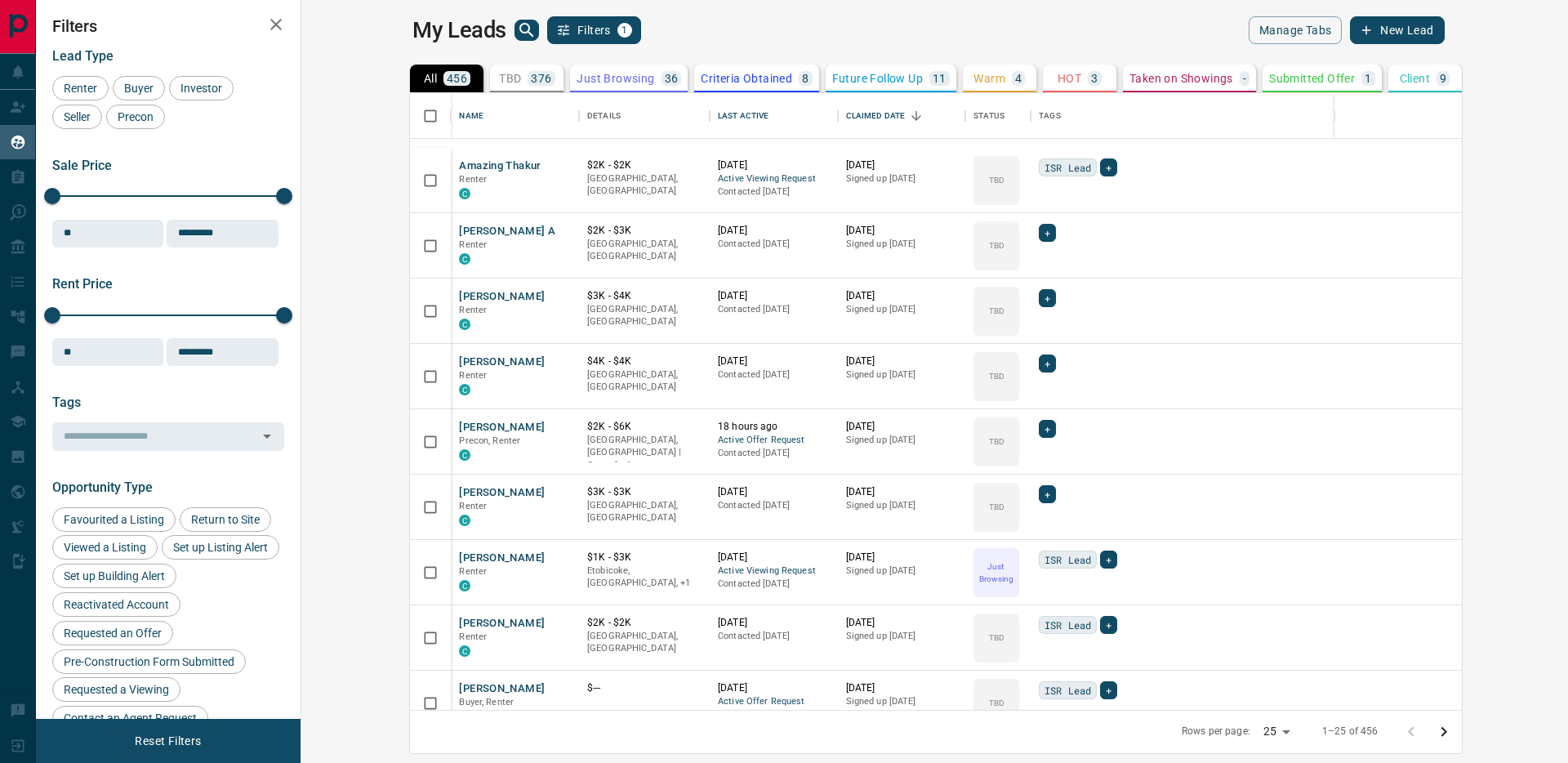
scroll to position [554, 0]
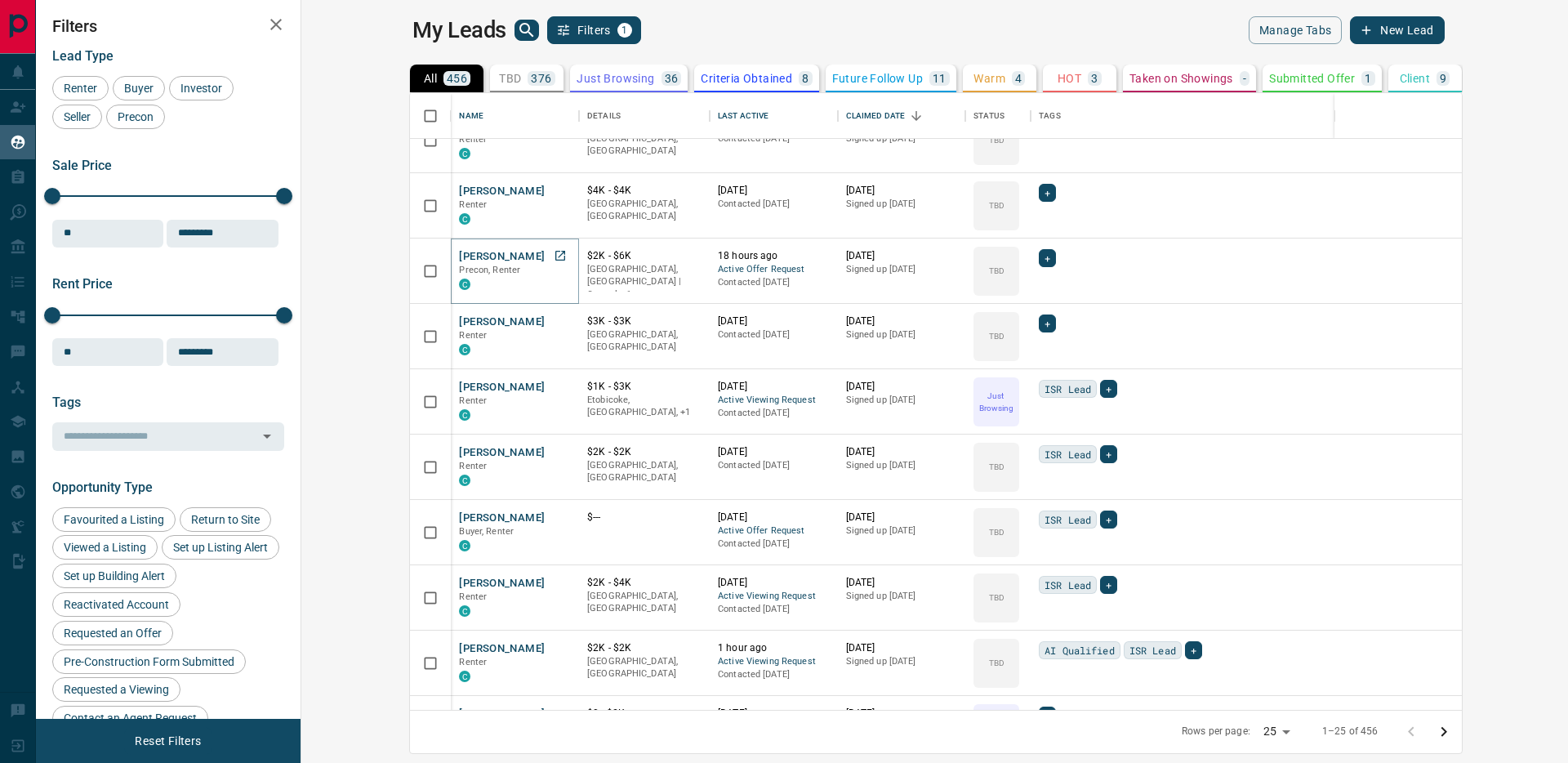
click at [459, 255] on button "[PERSON_NAME]" at bounding box center [502, 256] width 86 height 16
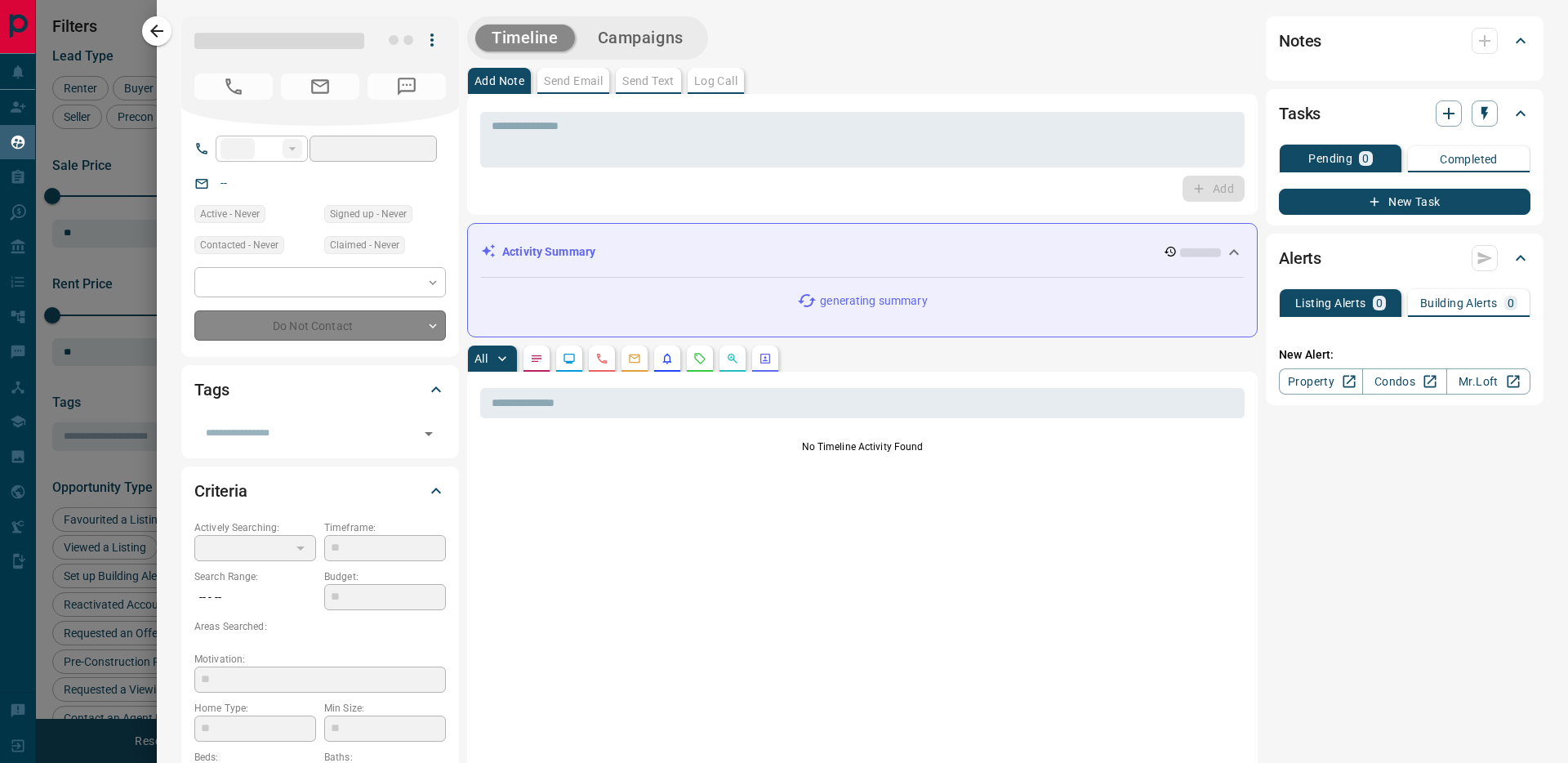
type input "**"
type input "**********"
type input "**"
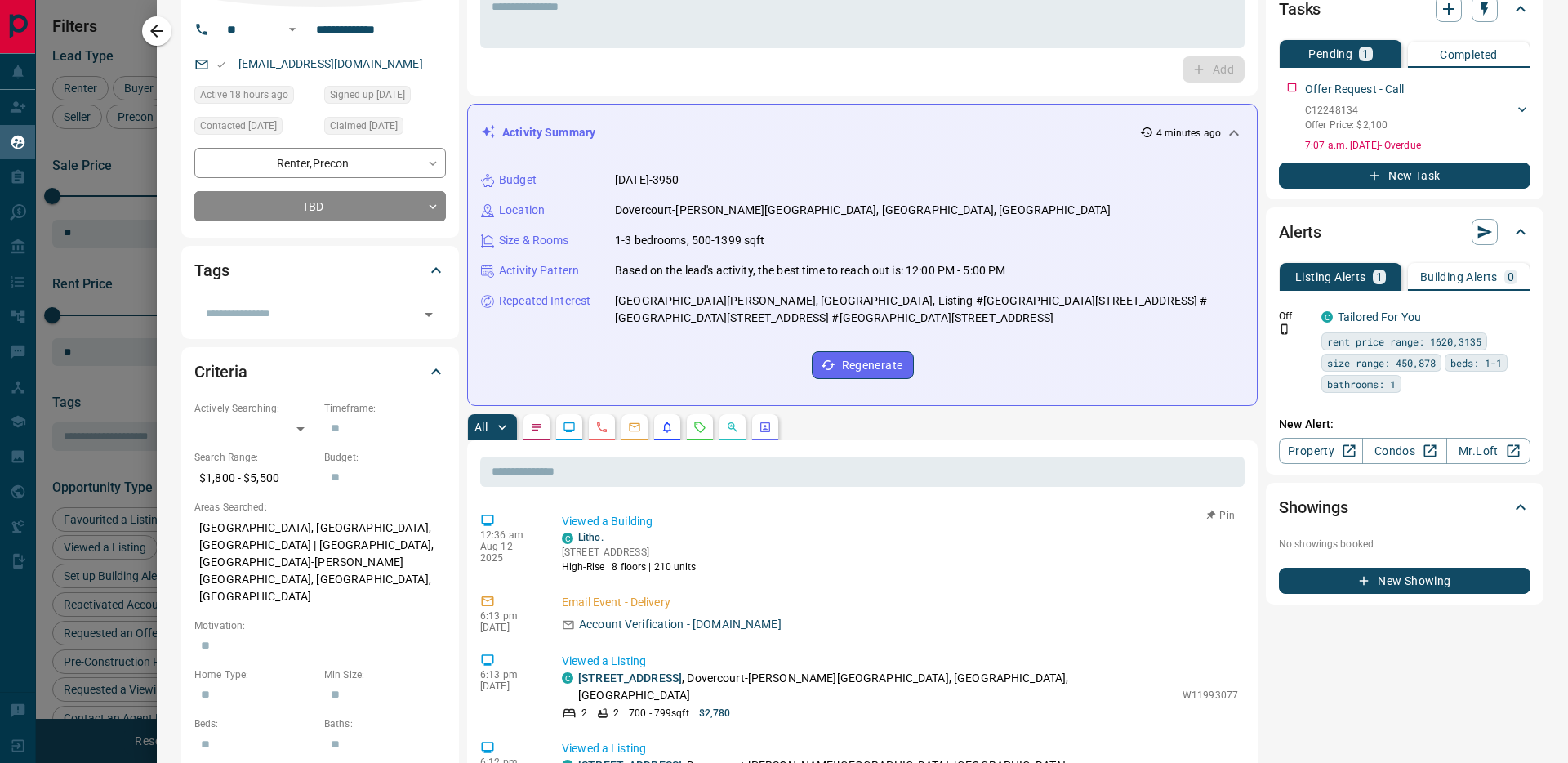
scroll to position [121, 0]
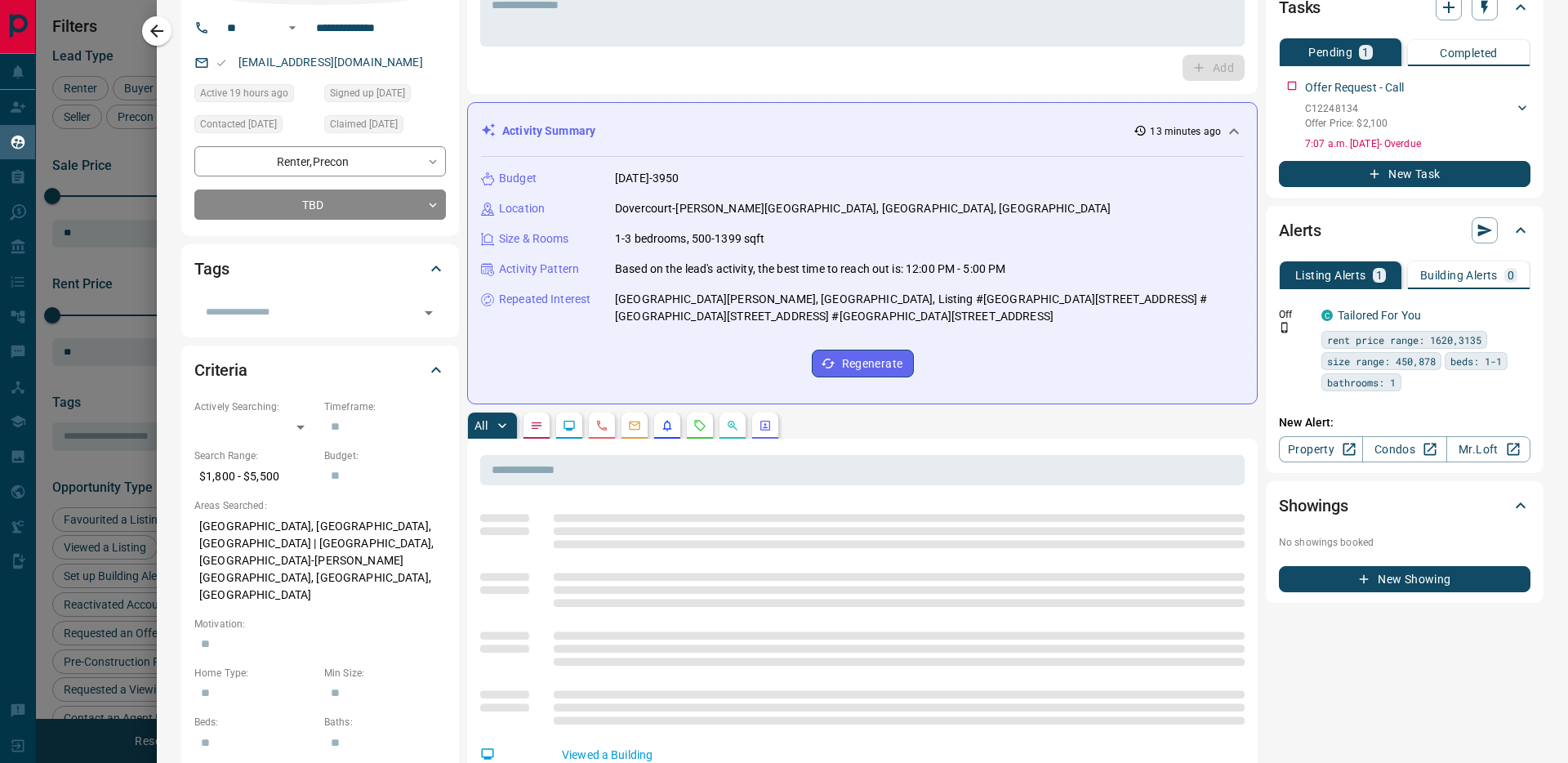
drag, startPoint x: 147, startPoint y: 30, endPoint x: 715, endPoint y: 262, distance: 613.6
click at [147, 30] on icon "button" at bounding box center [157, 31] width 20 height 20
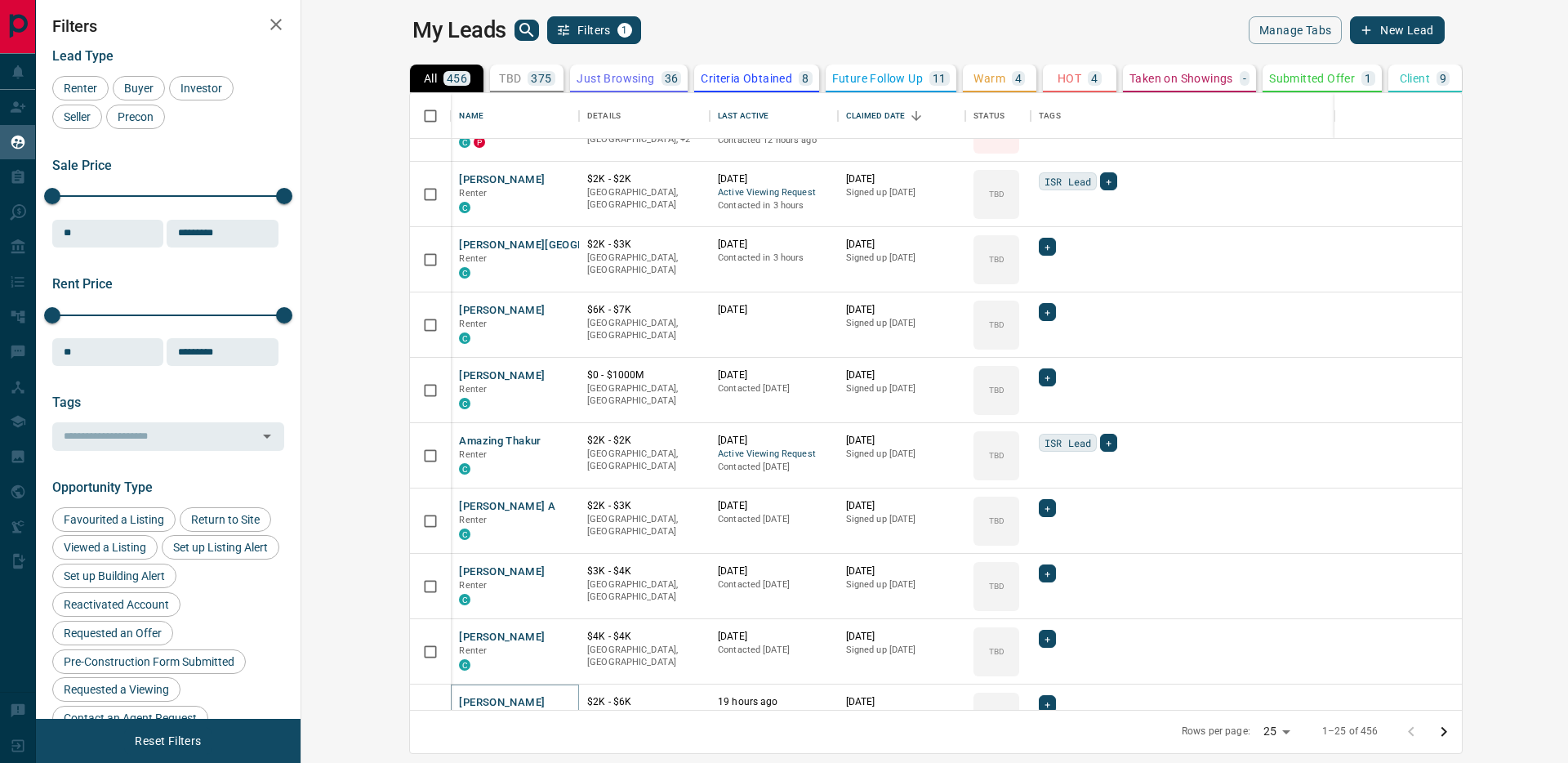
scroll to position [0, 0]
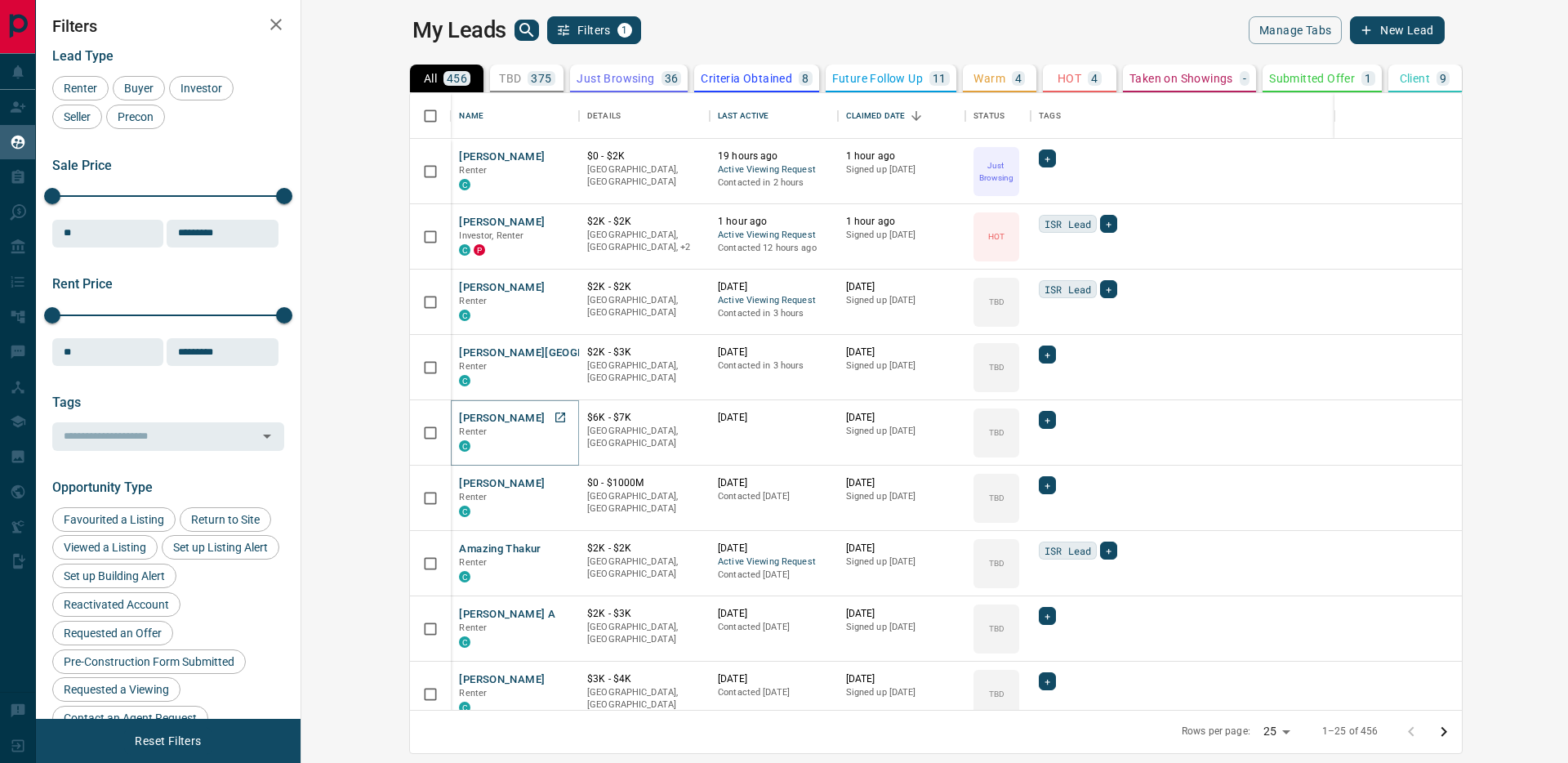
click at [459, 414] on button "[PERSON_NAME]" at bounding box center [502, 419] width 86 height 16
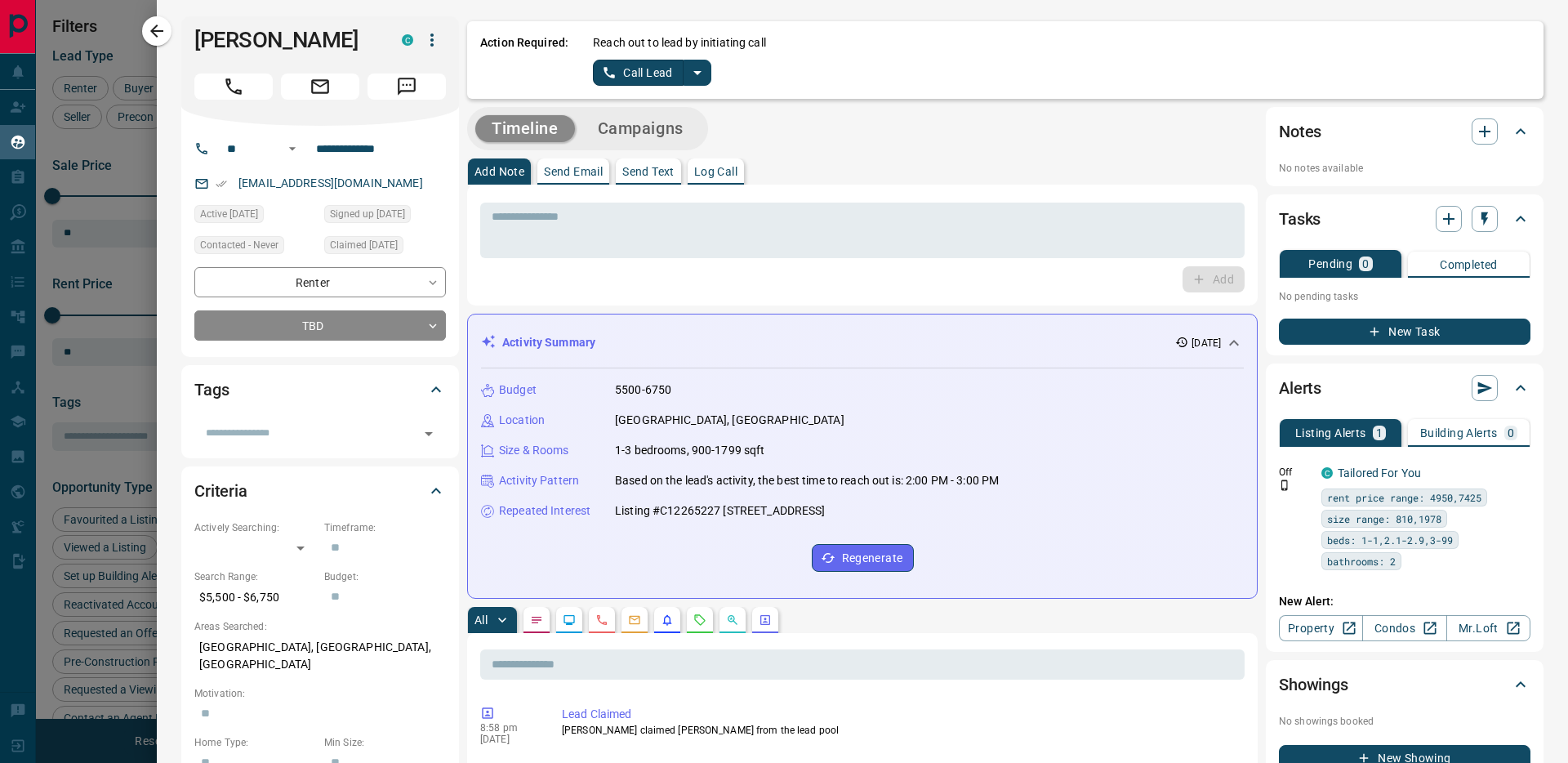
click at [700, 68] on icon "split button" at bounding box center [698, 73] width 20 height 20
click at [657, 120] on li "Log Manual Call" at bounding box center [652, 129] width 100 height 25
click at [613, 78] on button "Log Manual Call" at bounding box center [647, 73] width 108 height 26
click at [72, 83] on div at bounding box center [784, 382] width 1568 height 763
click at [152, 29] on div at bounding box center [784, 382] width 1568 height 763
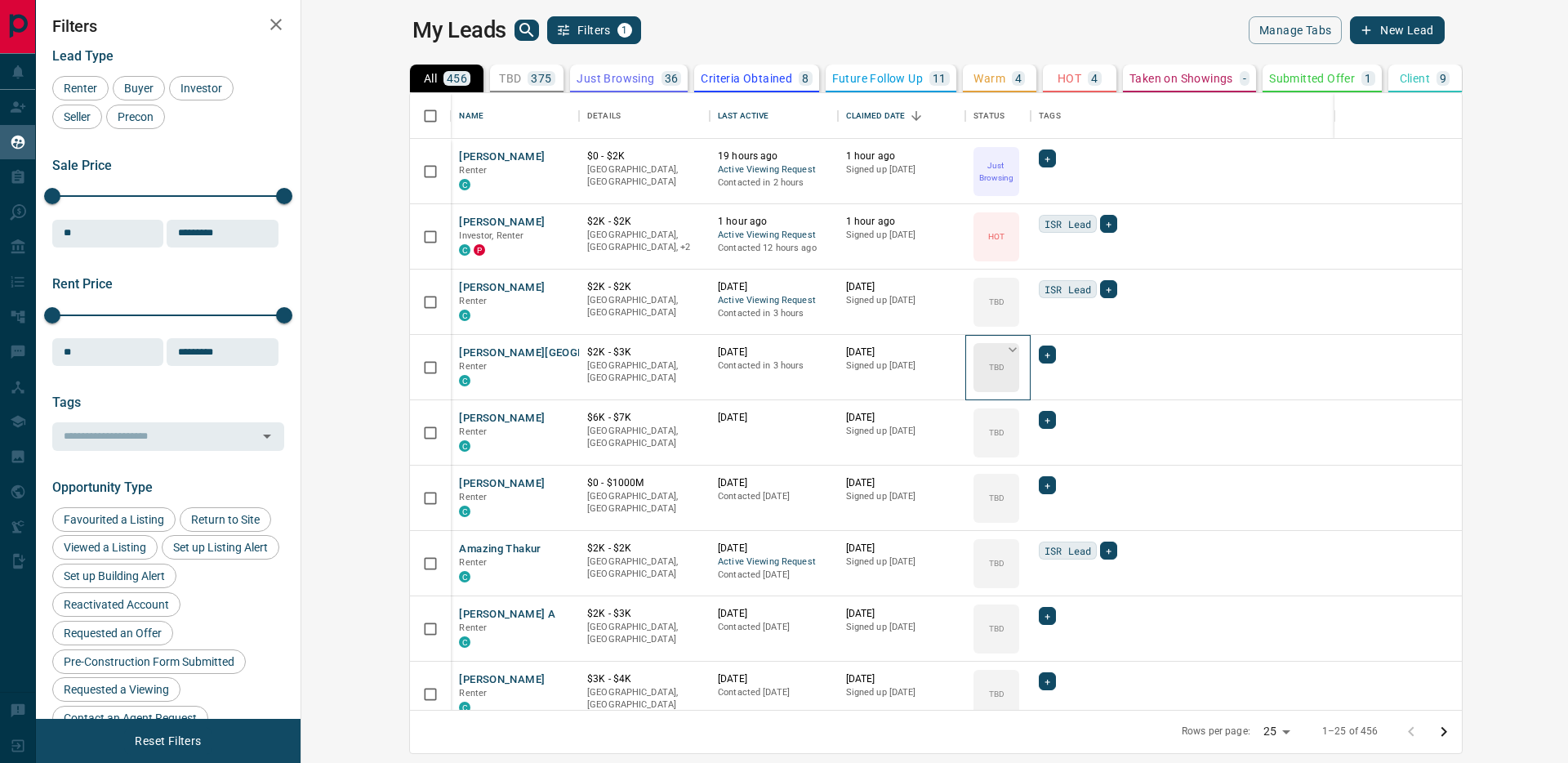
click at [974, 359] on div "TBD" at bounding box center [997, 367] width 46 height 49
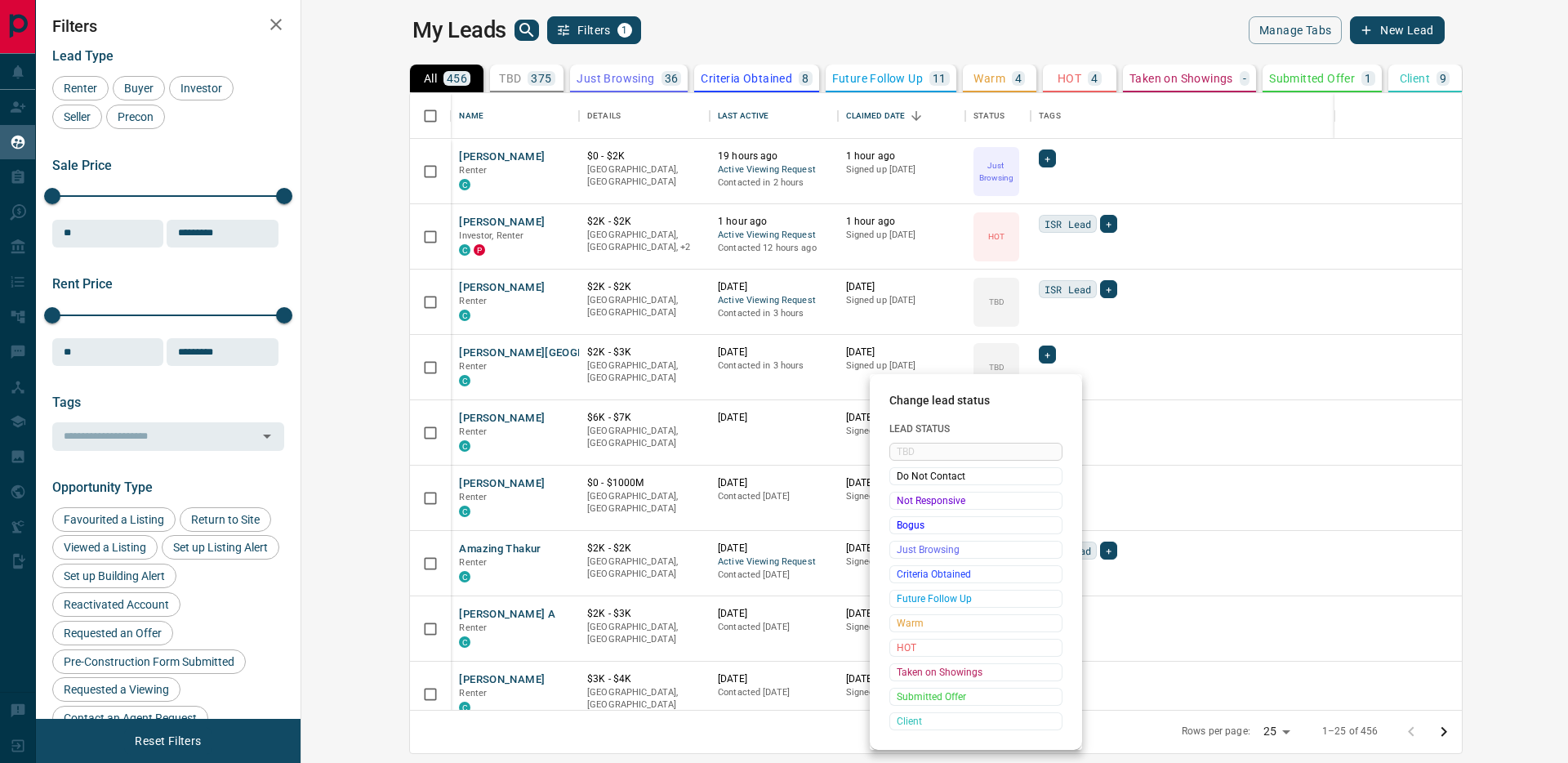
drag, startPoint x: 927, startPoint y: 630, endPoint x: 927, endPoint y: 606, distance: 24.0
click at [927, 630] on span "Warm" at bounding box center [976, 624] width 158 height 16
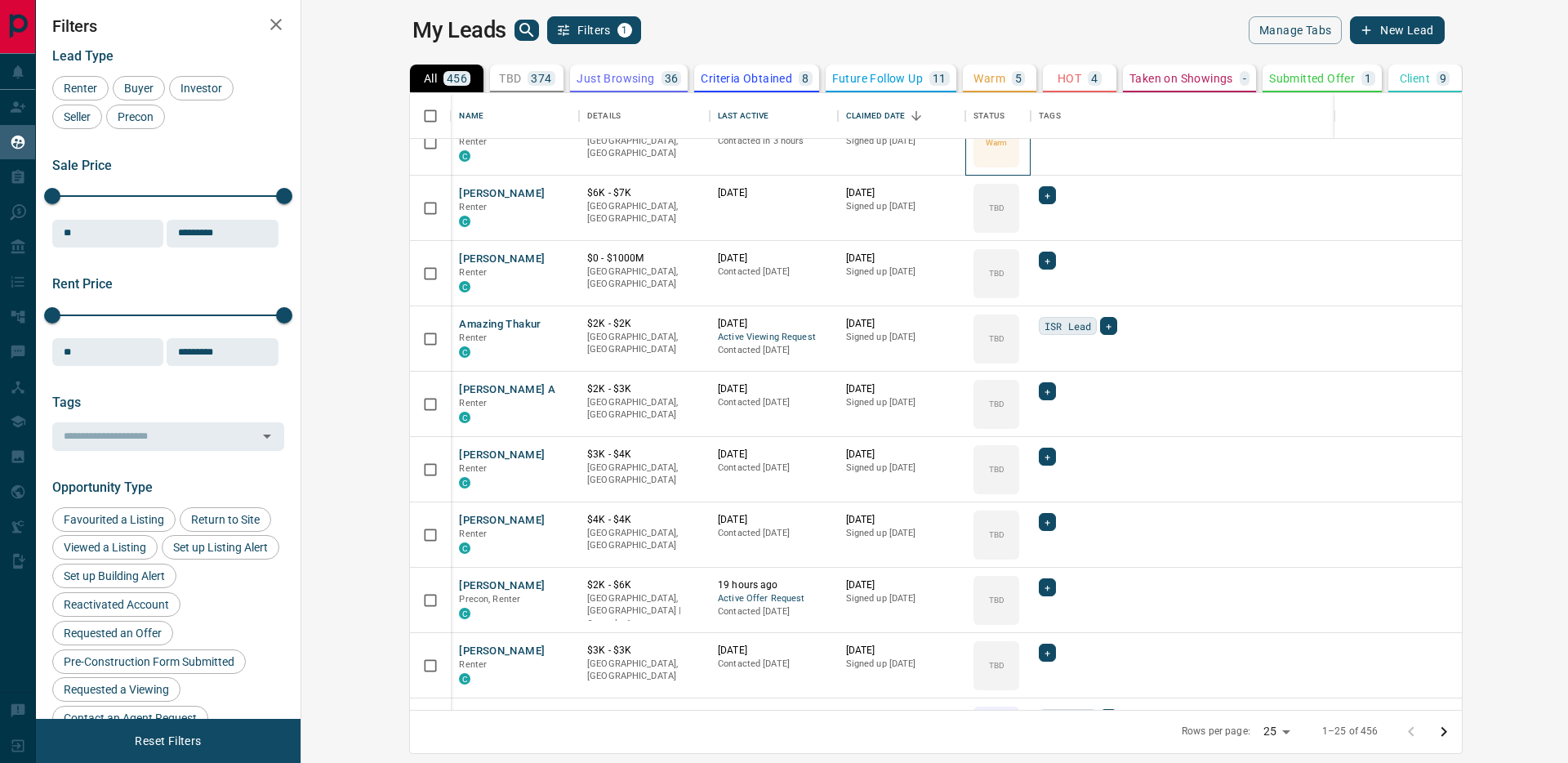
scroll to position [316, 0]
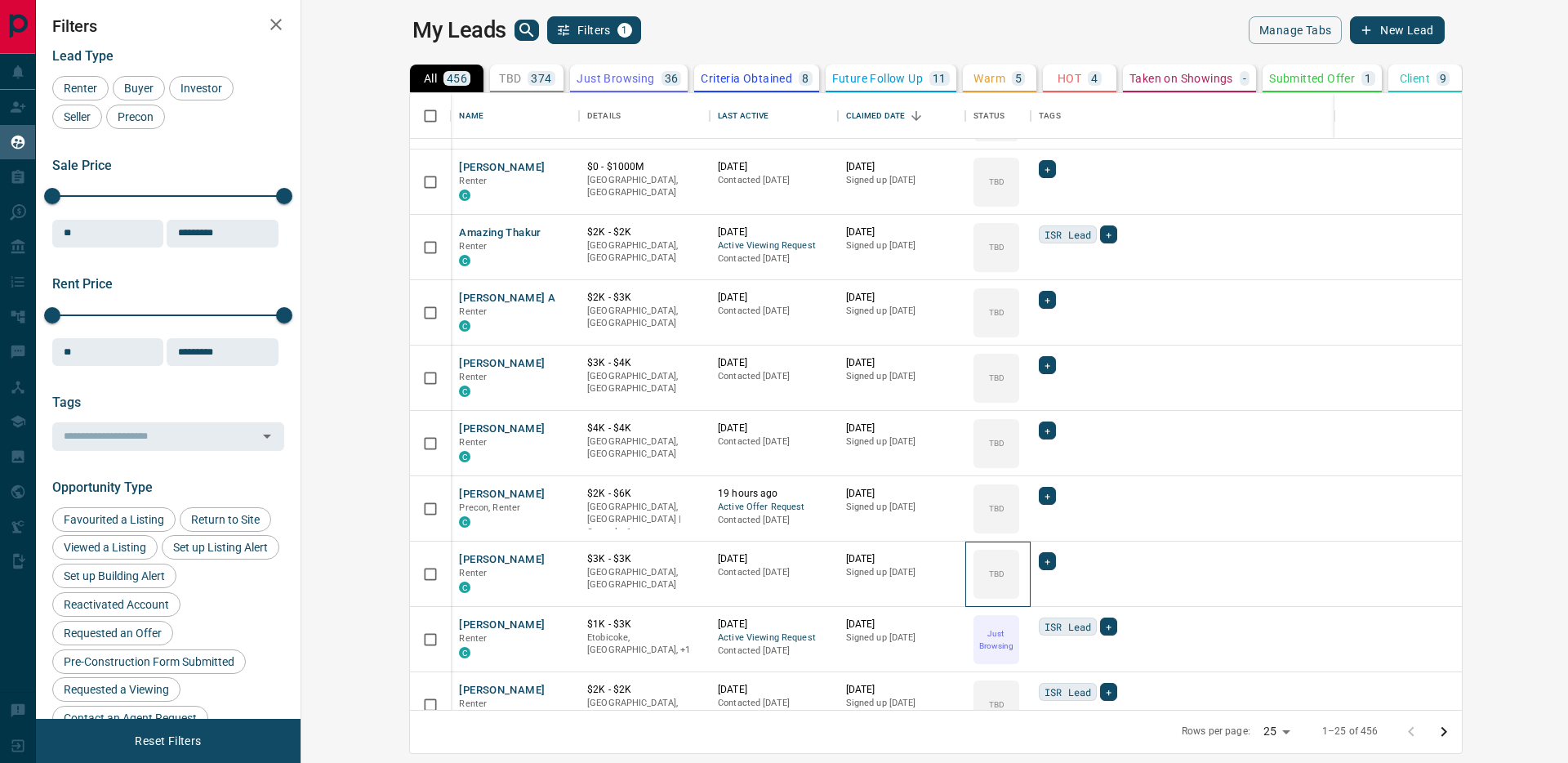
drag, startPoint x: 892, startPoint y: 561, endPoint x: 775, endPoint y: 417, distance: 185.5
click at [974, 561] on div "TBD" at bounding box center [997, 573] width 46 height 49
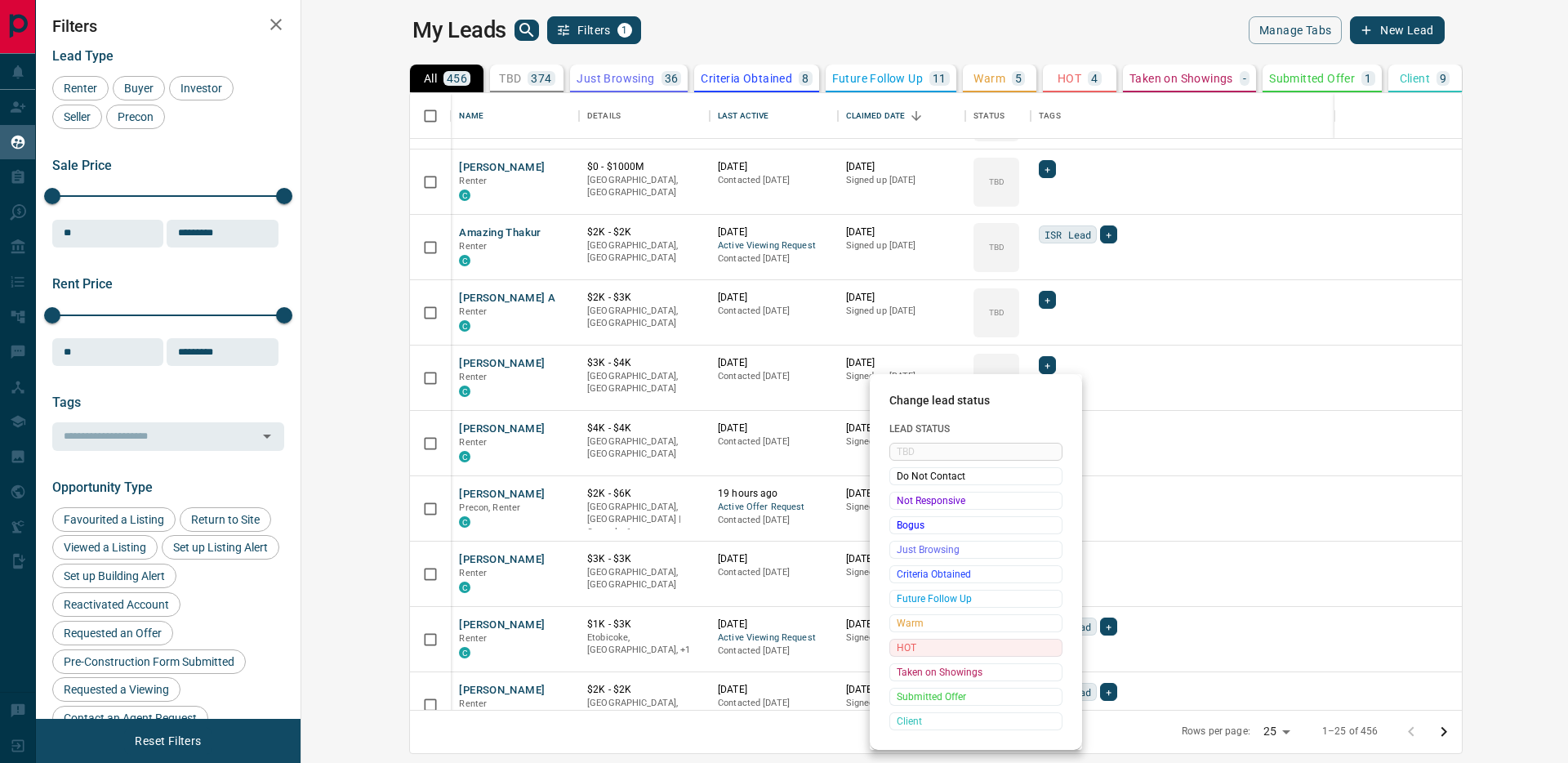
click at [921, 653] on span "HOT" at bounding box center [976, 648] width 158 height 16
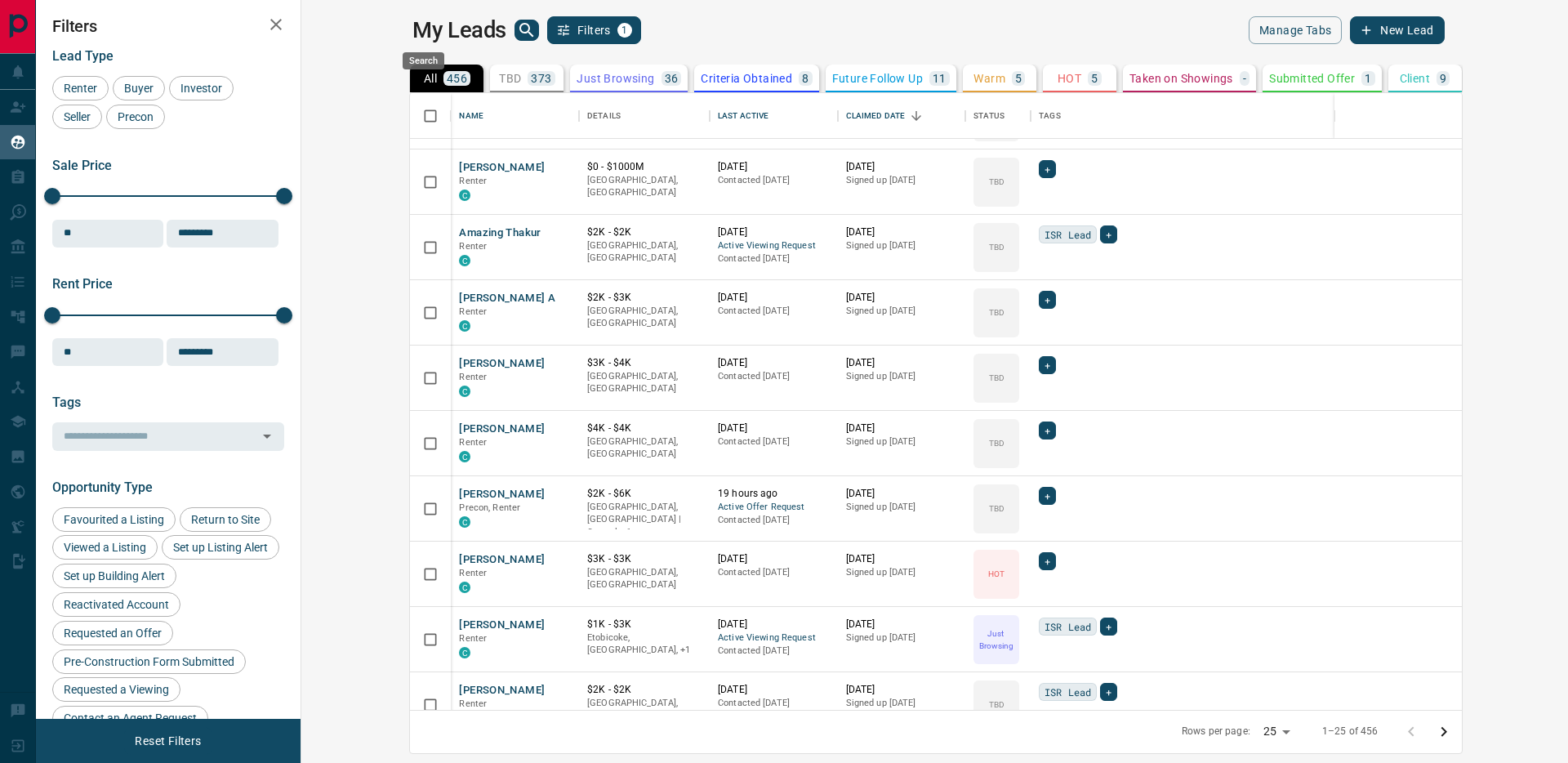
click at [520, 32] on icon "search button" at bounding box center [527, 30] width 14 height 14
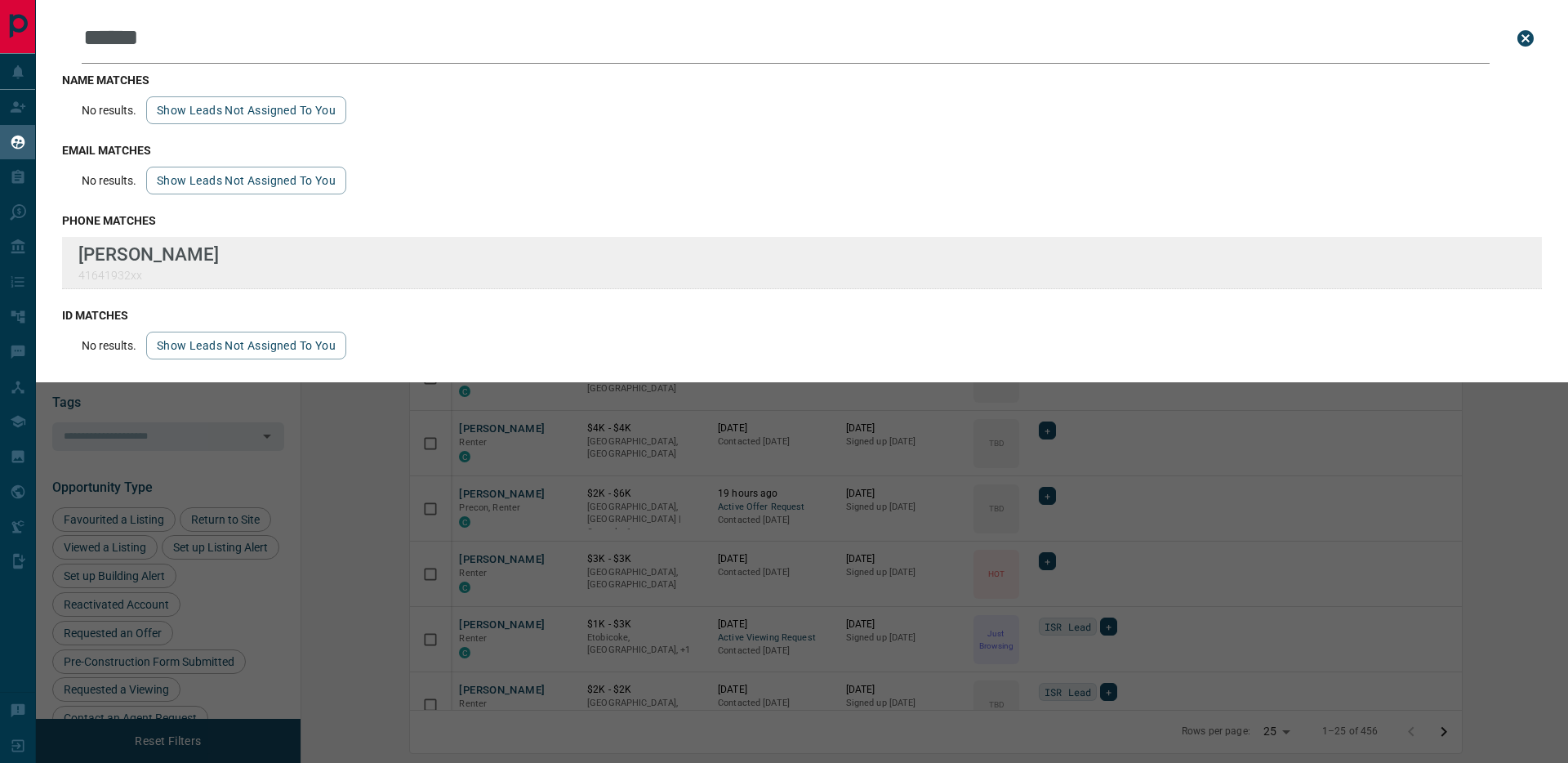
type input "******"
click at [0, 0] on div "Lead Transfers Claim Leads My Leads Tasks Opportunities Deals Campaigns Automat…" at bounding box center [784, 371] width 1568 height 742
